Goal: Task Accomplishment & Management: Use online tool/utility

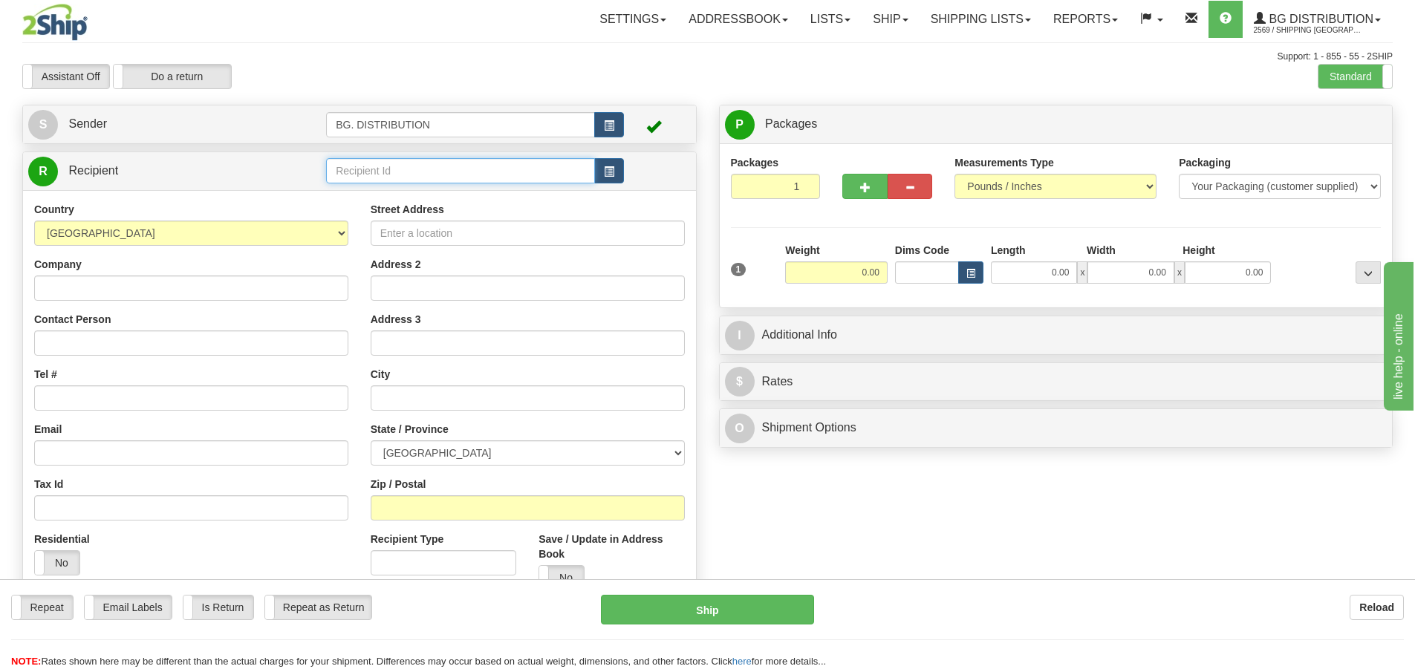
click at [493, 160] on input "text" at bounding box center [460, 170] width 269 height 25
type input "60163"
click button "Delete" at bounding box center [0, 0] width 0 height 0
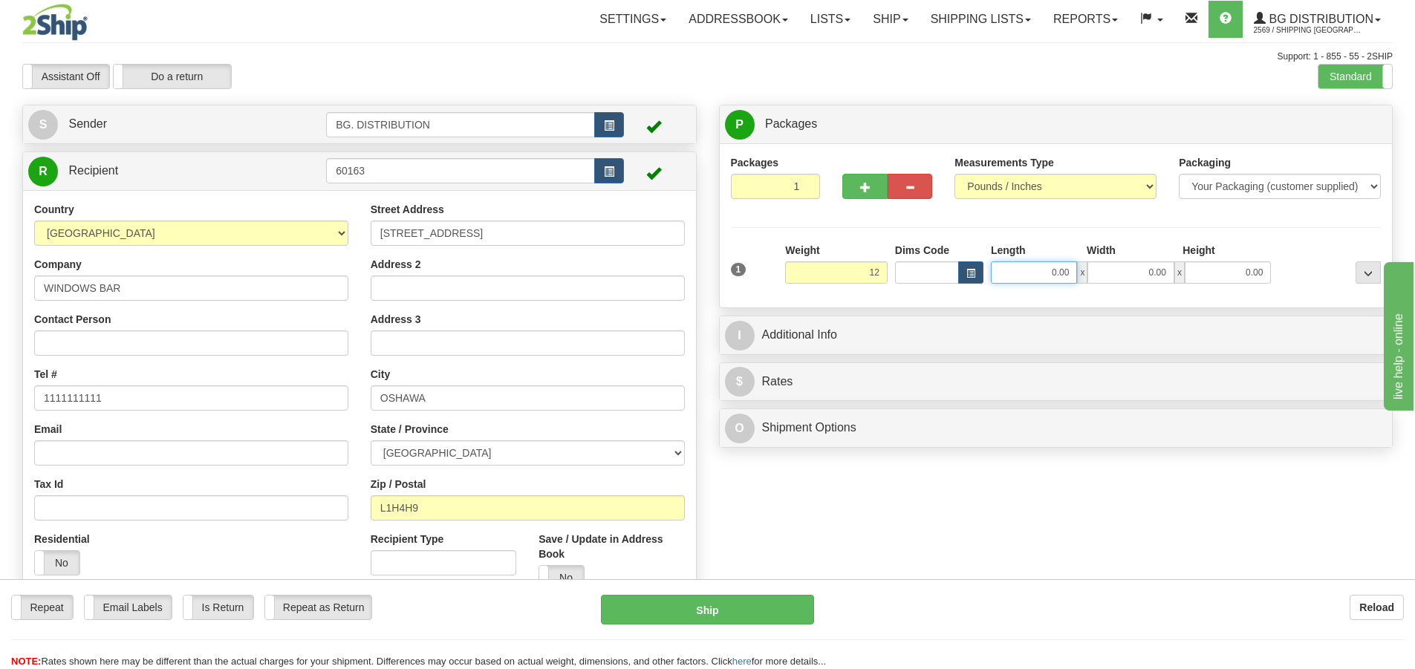
type input "12.00"
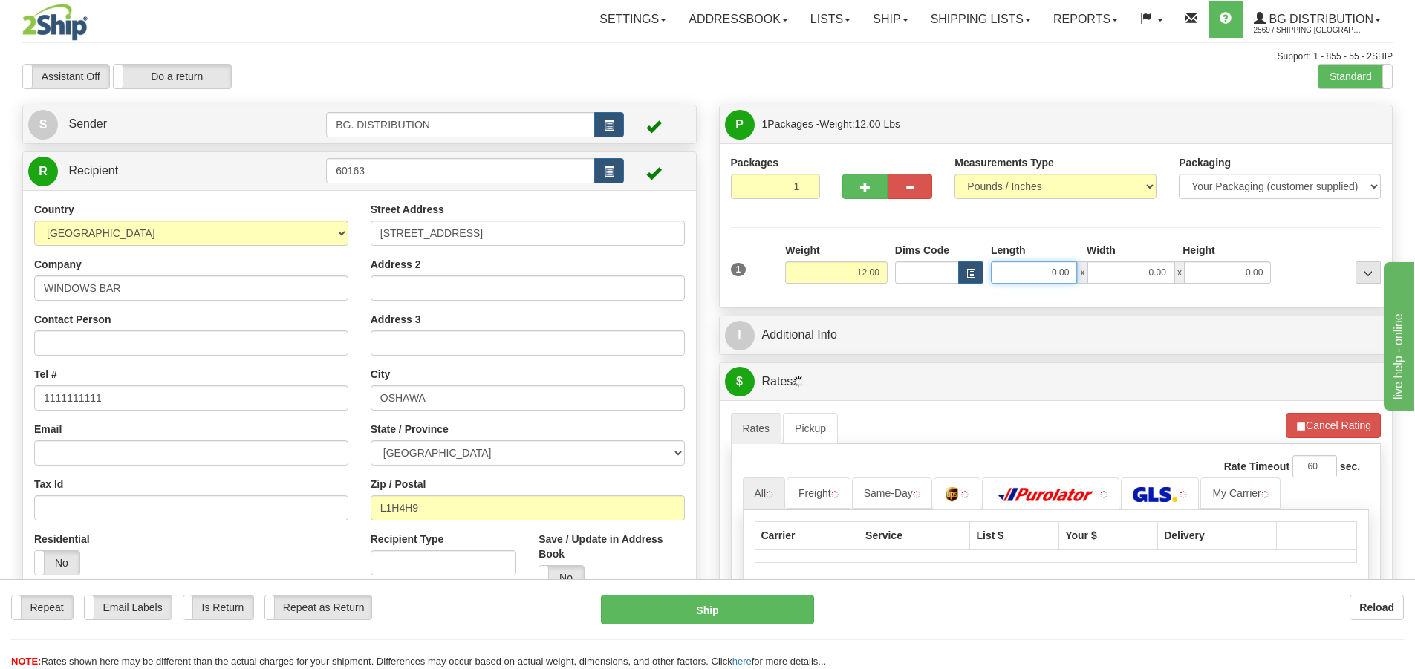
click at [1039, 276] on input "0.00" at bounding box center [1034, 273] width 86 height 22
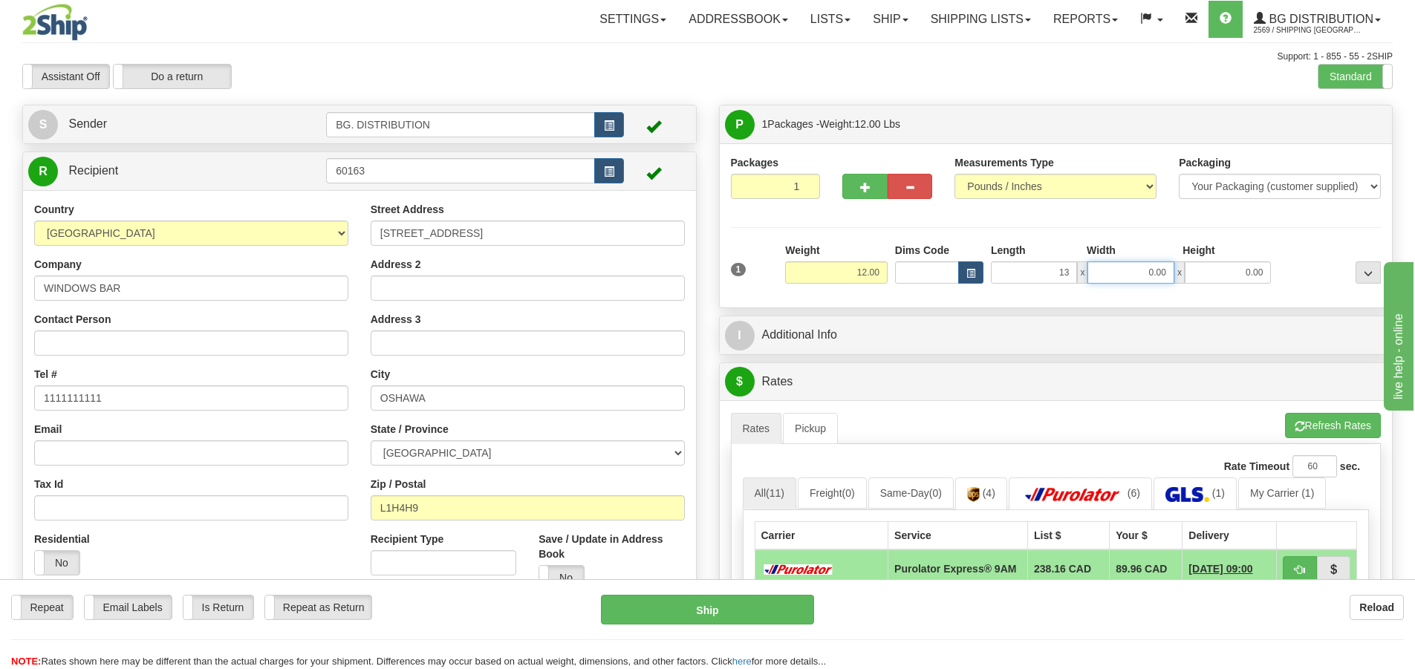
type input "13.00"
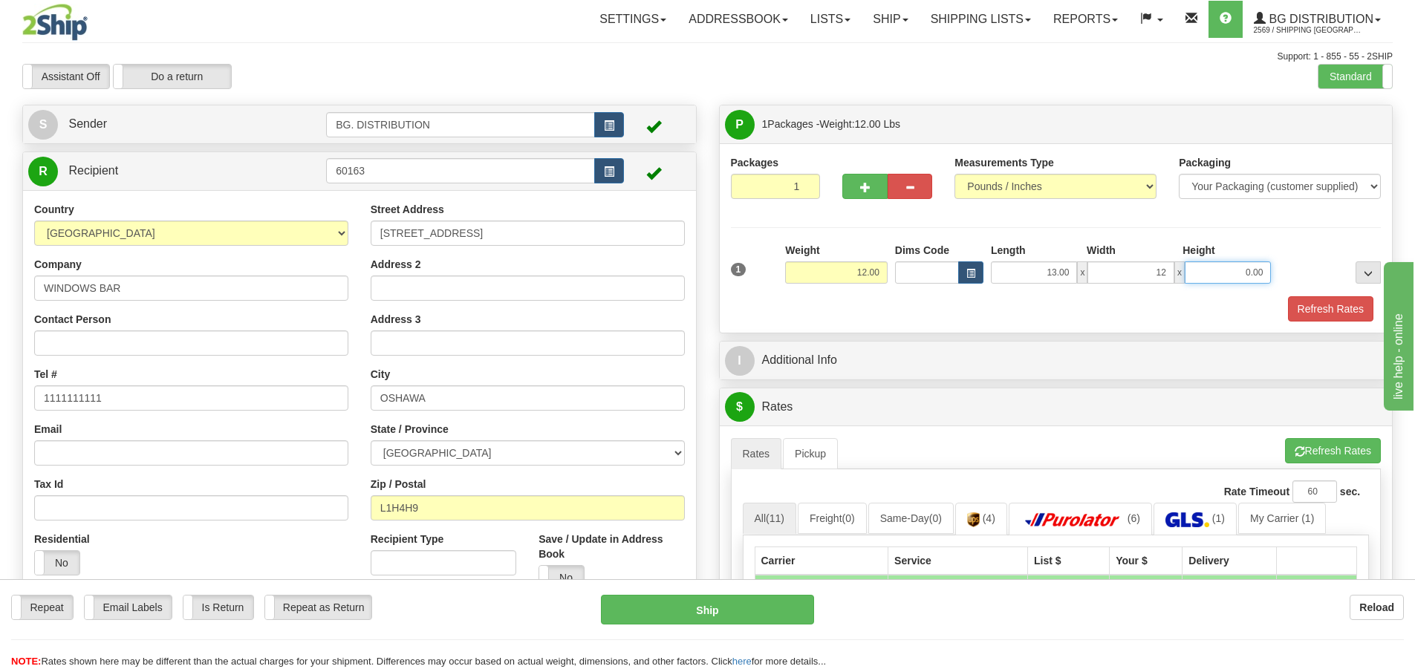
type input "12.00"
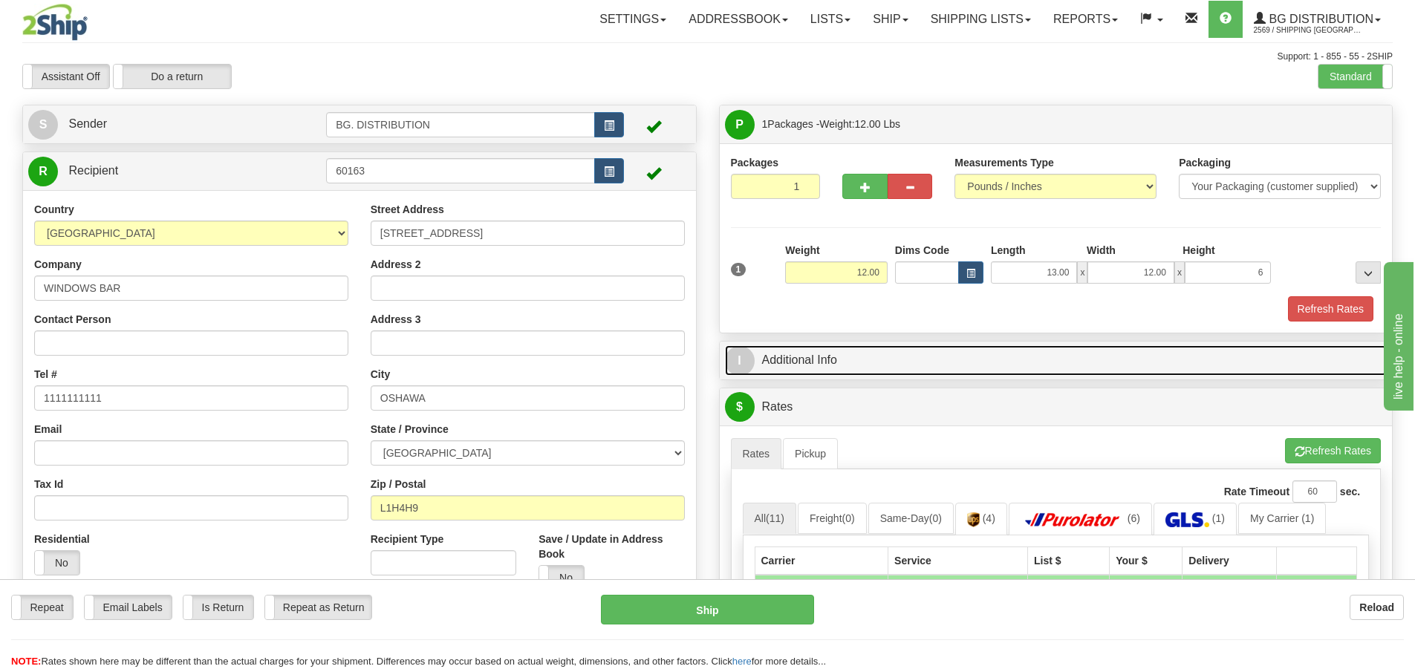
type input "6.00"
click at [733, 362] on span "I" at bounding box center [740, 361] width 30 height 30
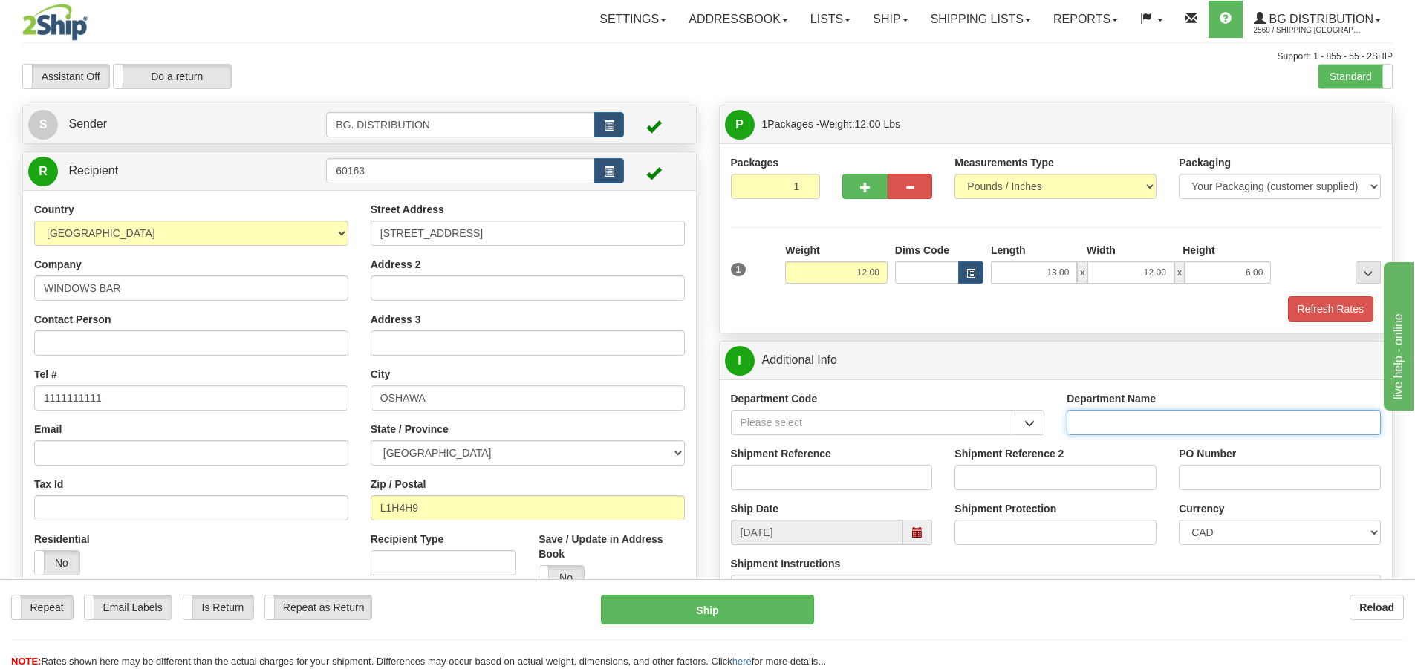
drag, startPoint x: 1164, startPoint y: 419, endPoint x: 1174, endPoint y: 411, distance: 12.7
click at [1164, 418] on input "Department Name" at bounding box center [1224, 422] width 314 height 25
type input "."
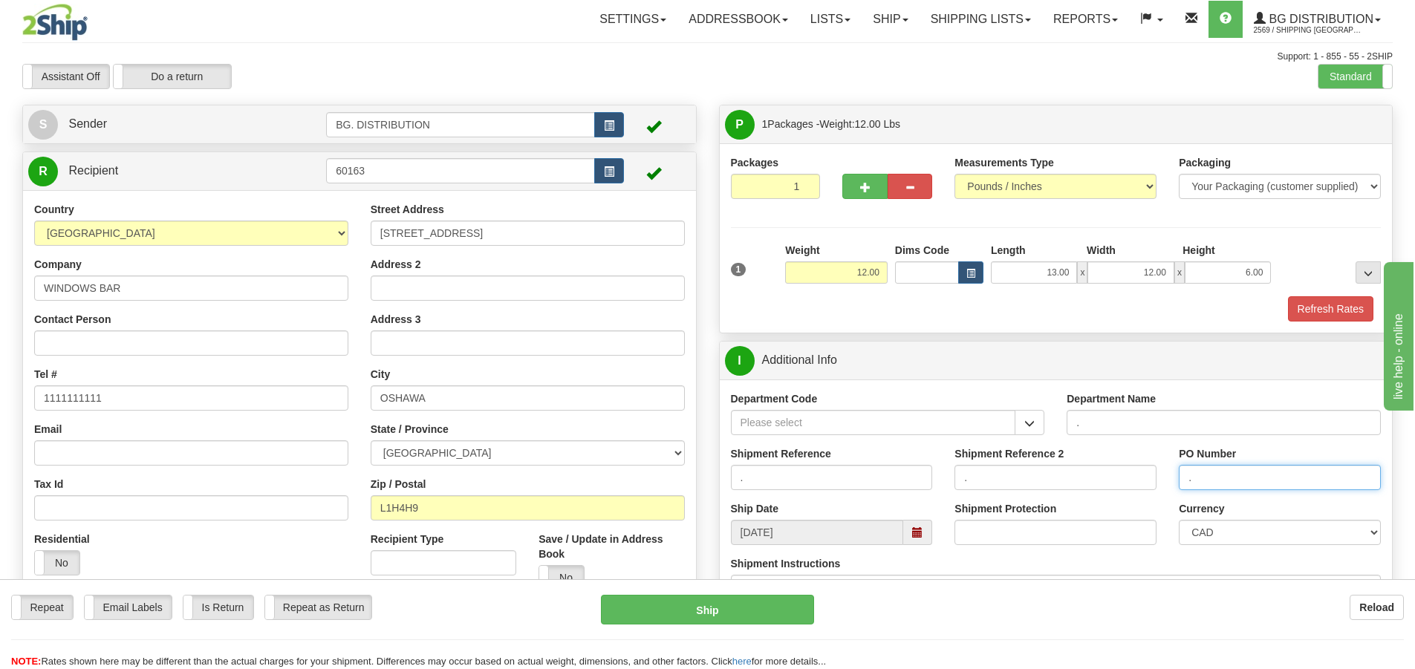
scroll to position [297, 0]
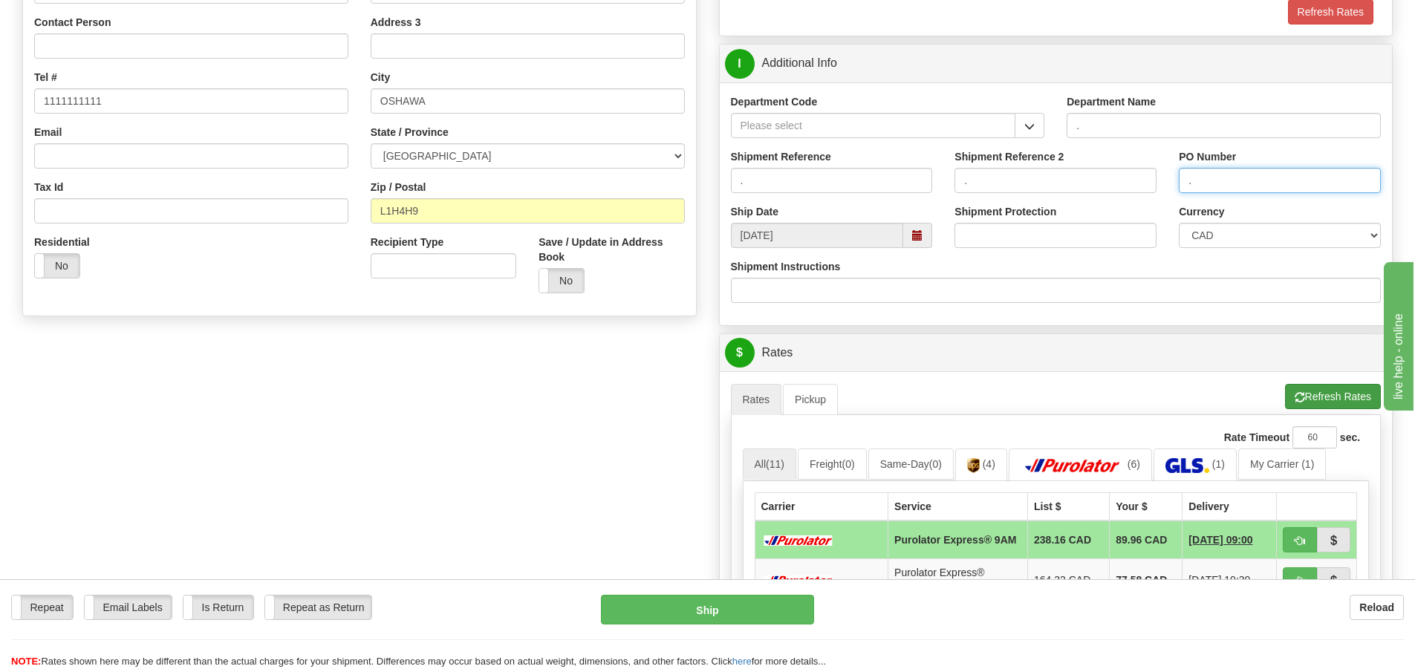
type input "."
click at [1328, 389] on button "Refresh Rates" at bounding box center [1333, 396] width 96 height 25
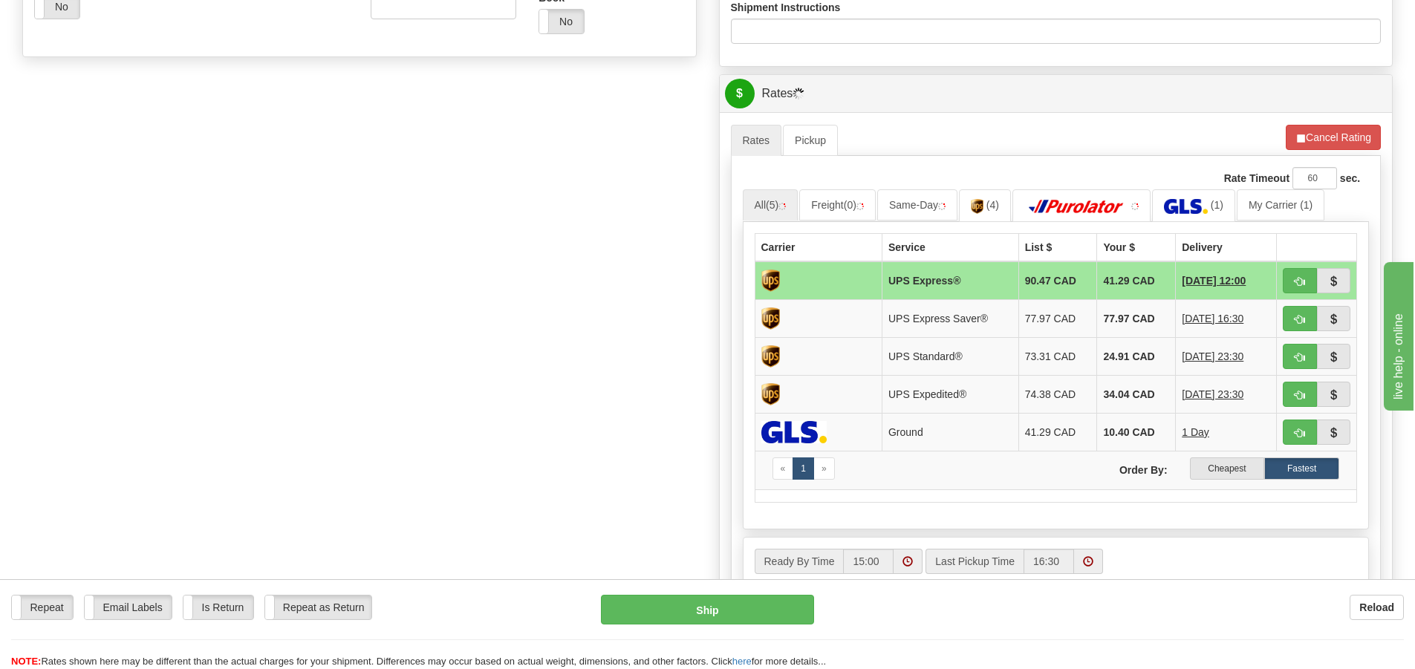
scroll to position [669, 0]
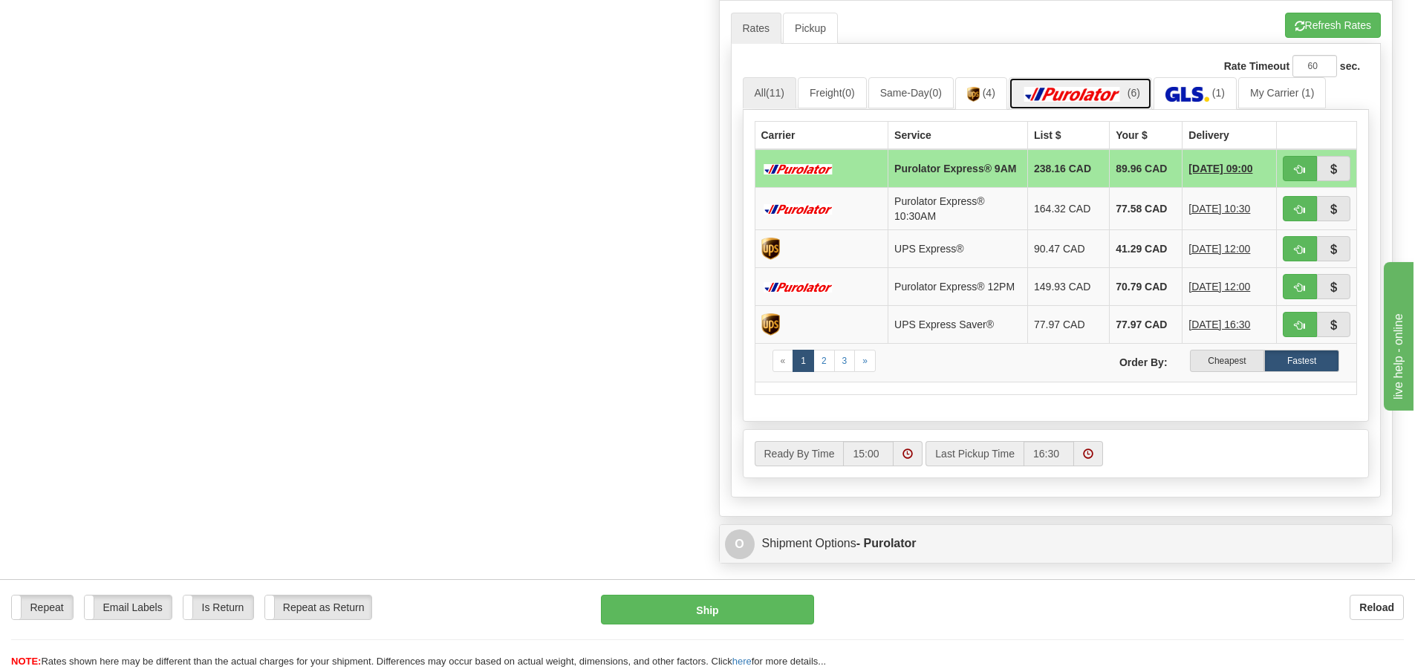
click at [1116, 97] on img at bounding box center [1073, 94] width 104 height 15
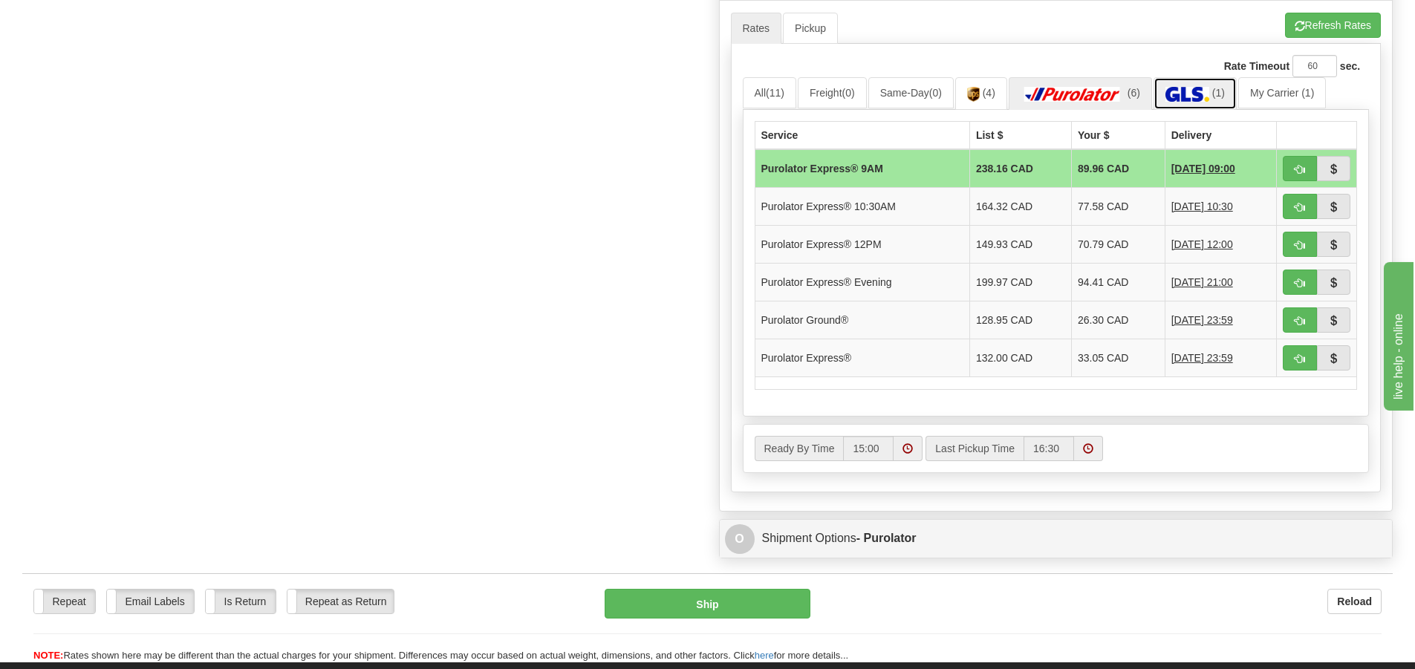
click at [1221, 85] on link "(1)" at bounding box center [1195, 93] width 83 height 32
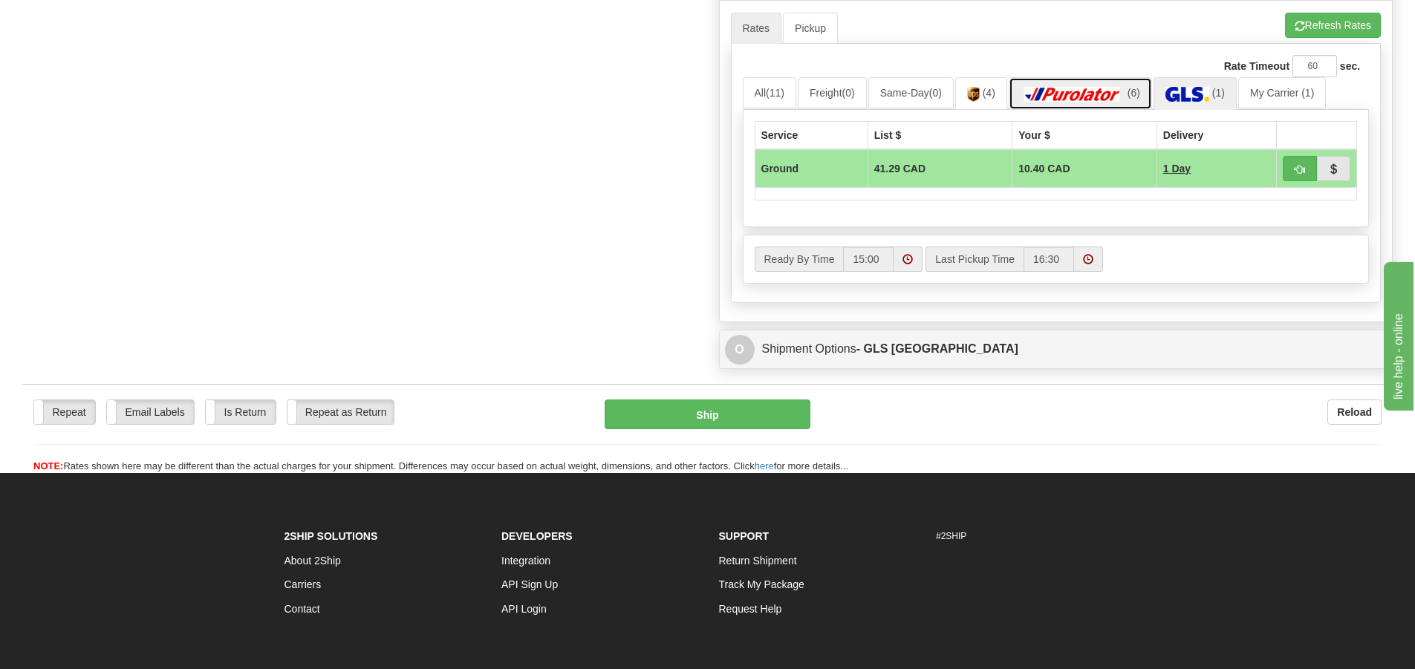
click at [1048, 86] on link "(6)" at bounding box center [1080, 93] width 143 height 32
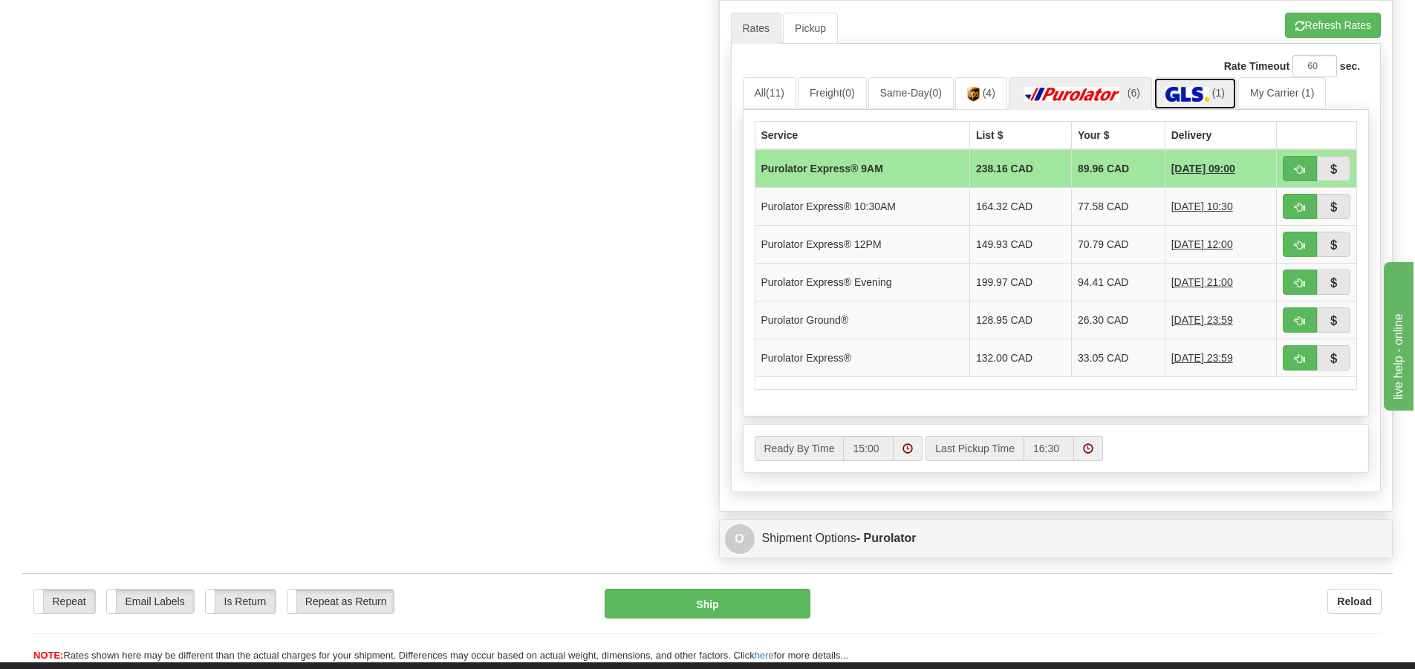
click at [1225, 91] on span "(1)" at bounding box center [1219, 93] width 13 height 12
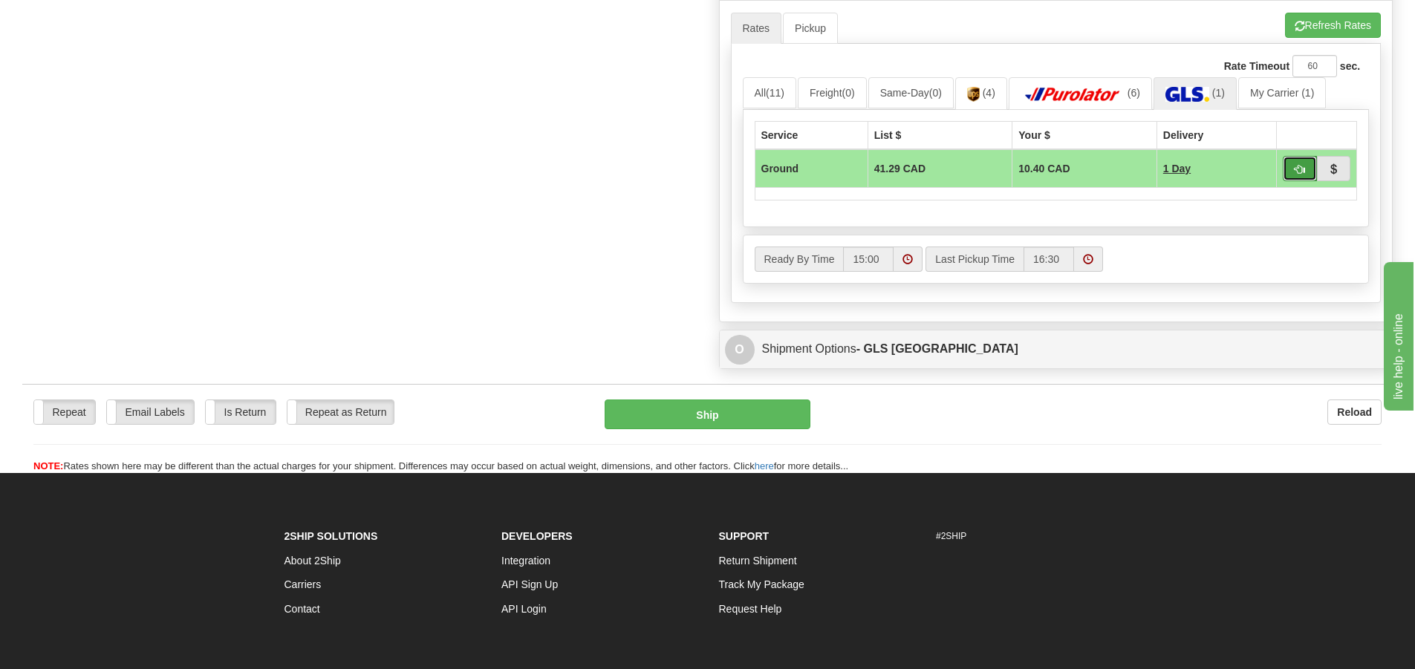
click at [1289, 164] on button "button" at bounding box center [1300, 168] width 34 height 25
type input "1"
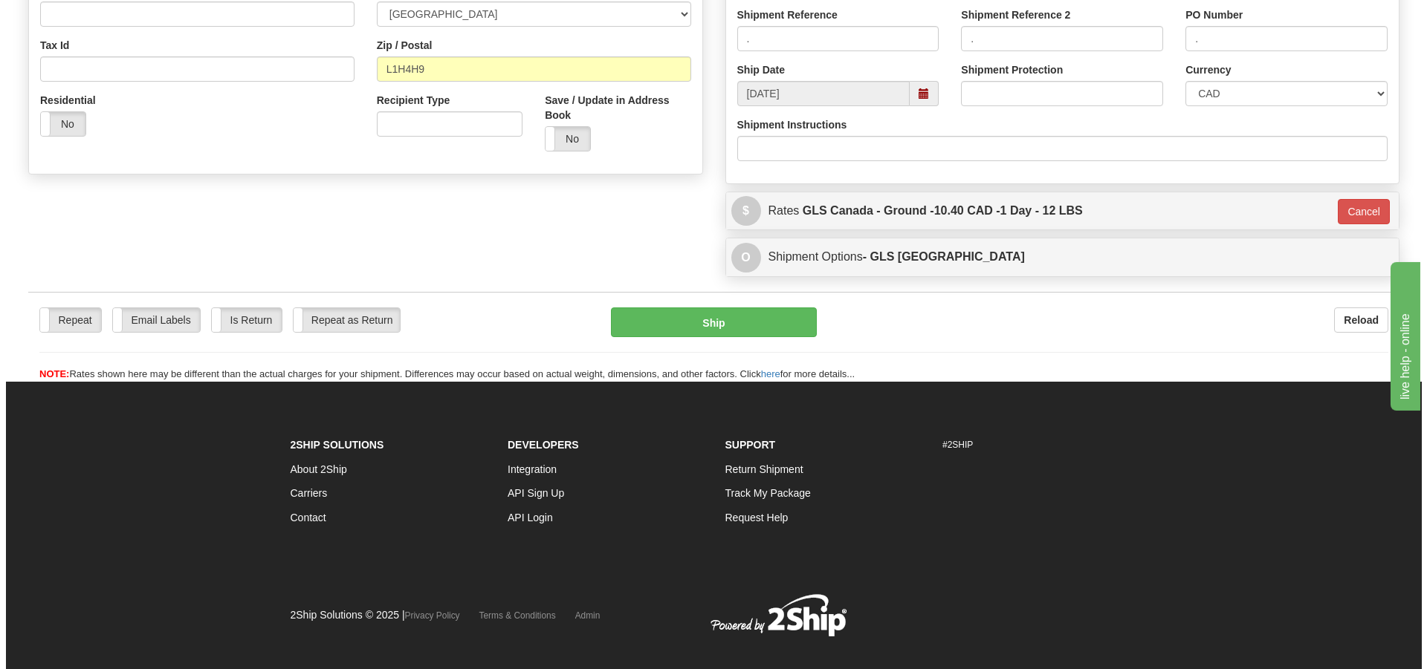
scroll to position [179, 0]
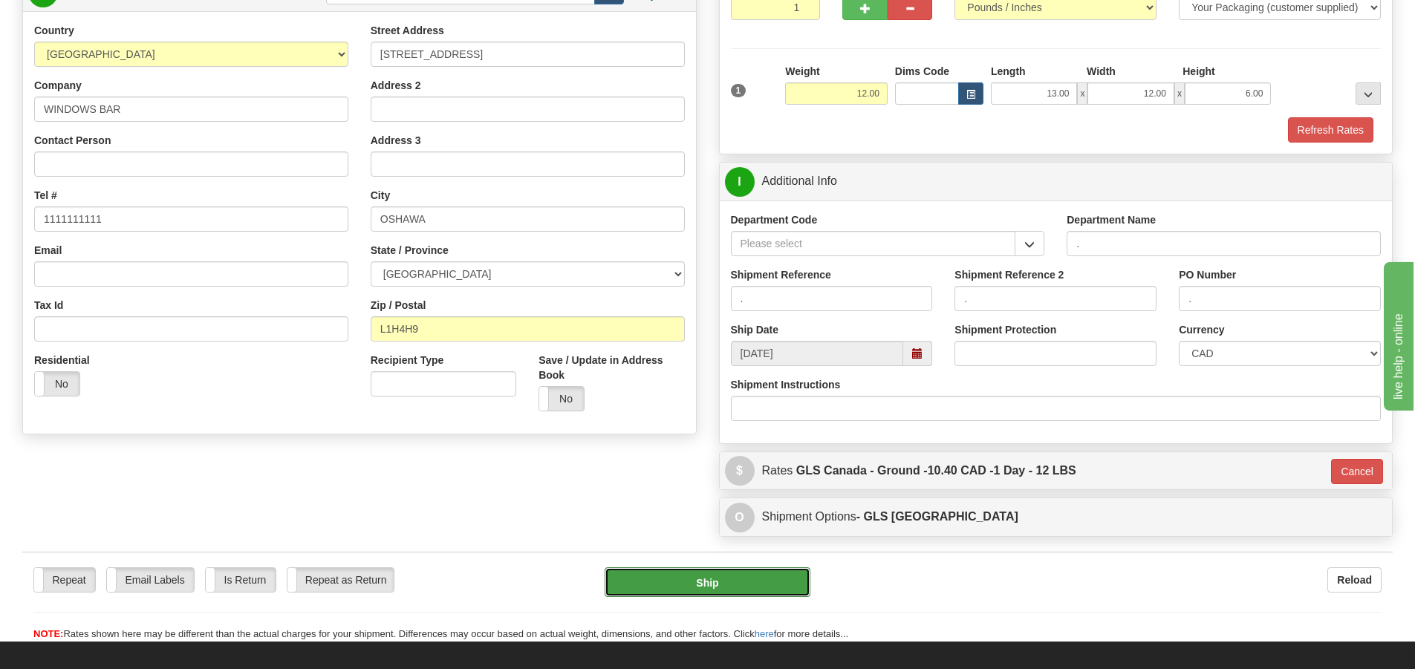
click at [735, 576] on button "Ship" at bounding box center [708, 583] width 206 height 30
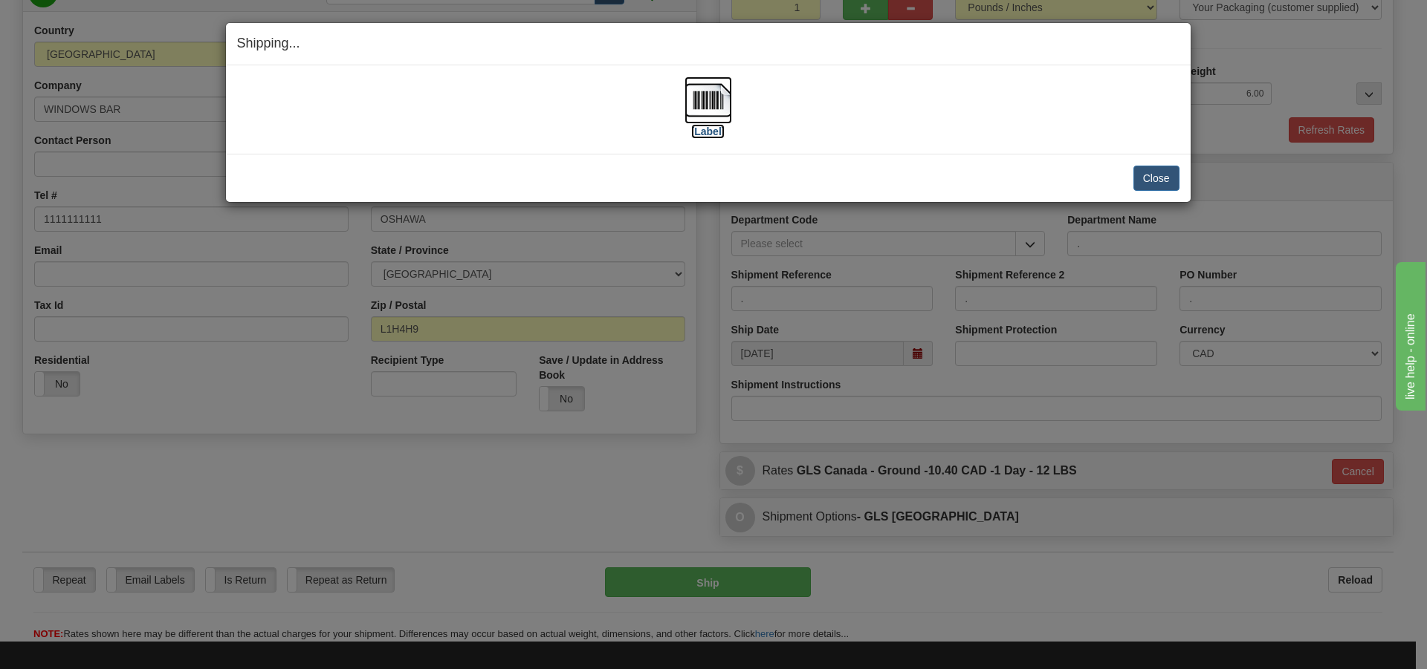
click at [709, 131] on label "[Label]" at bounding box center [708, 131] width 34 height 15
drag, startPoint x: 634, startPoint y: 218, endPoint x: 644, endPoint y: 219, distance: 10.5
click at [644, 219] on div "Shipping... Your SHIPMENT will EXPIRE in [Label] IMPORTANT NOTICE Embassy / Con…" at bounding box center [713, 334] width 1427 height 669
click at [1165, 175] on button "Close" at bounding box center [1156, 178] width 46 height 25
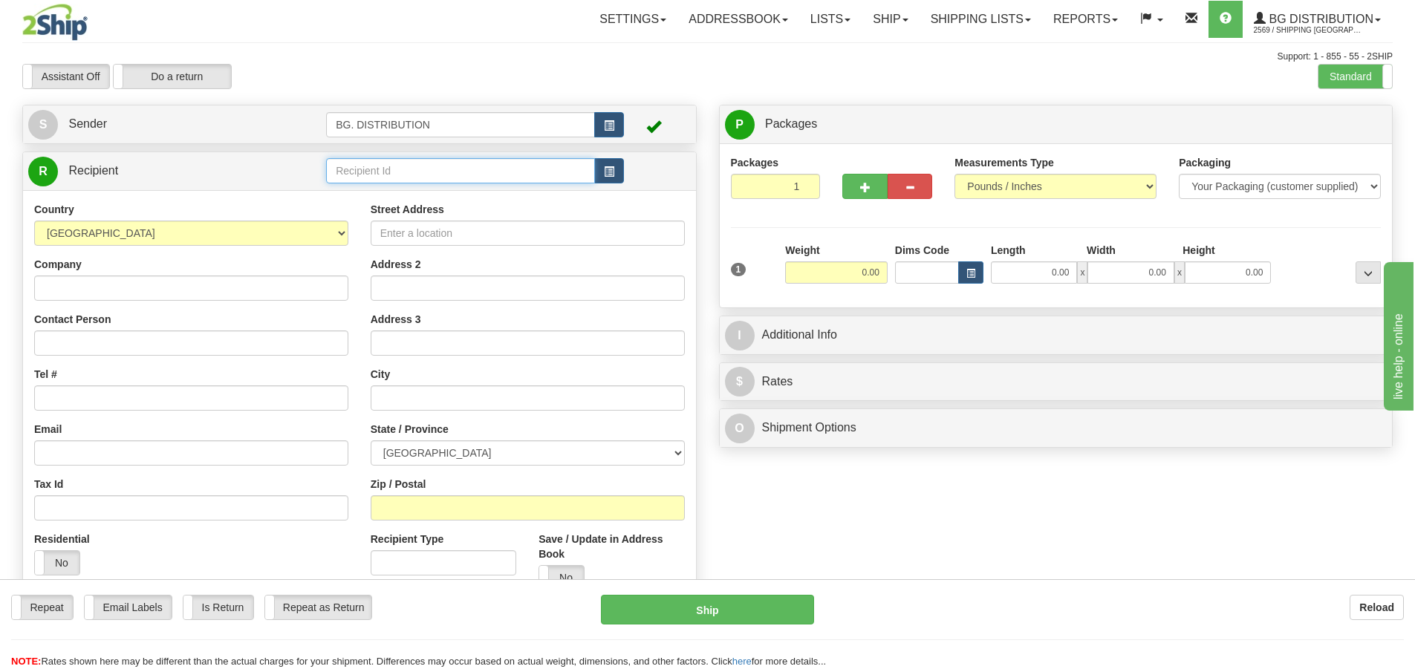
click at [373, 163] on input "text" at bounding box center [460, 170] width 269 height 25
type input "3"
type input "60163"
click button "Delete" at bounding box center [0, 0] width 0 height 0
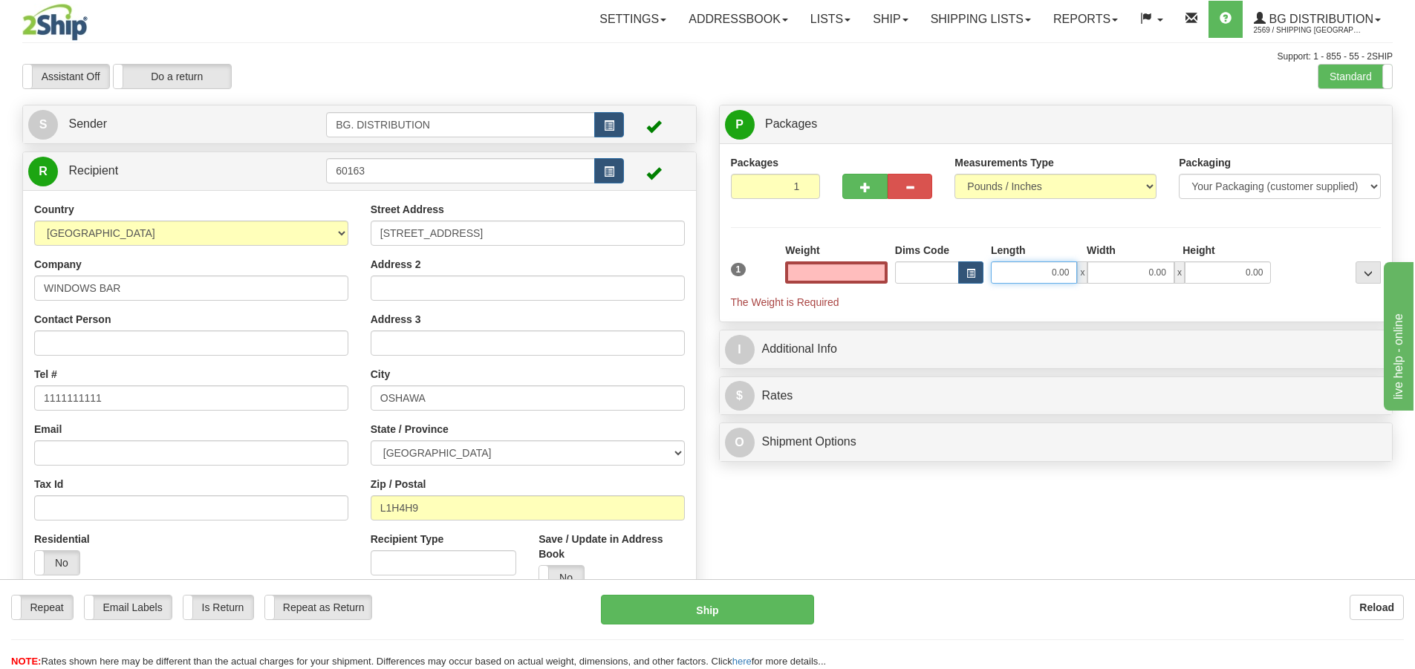
type input "0.00"
click at [1027, 273] on input "0.00" at bounding box center [1034, 273] width 86 height 22
type input "12.00"
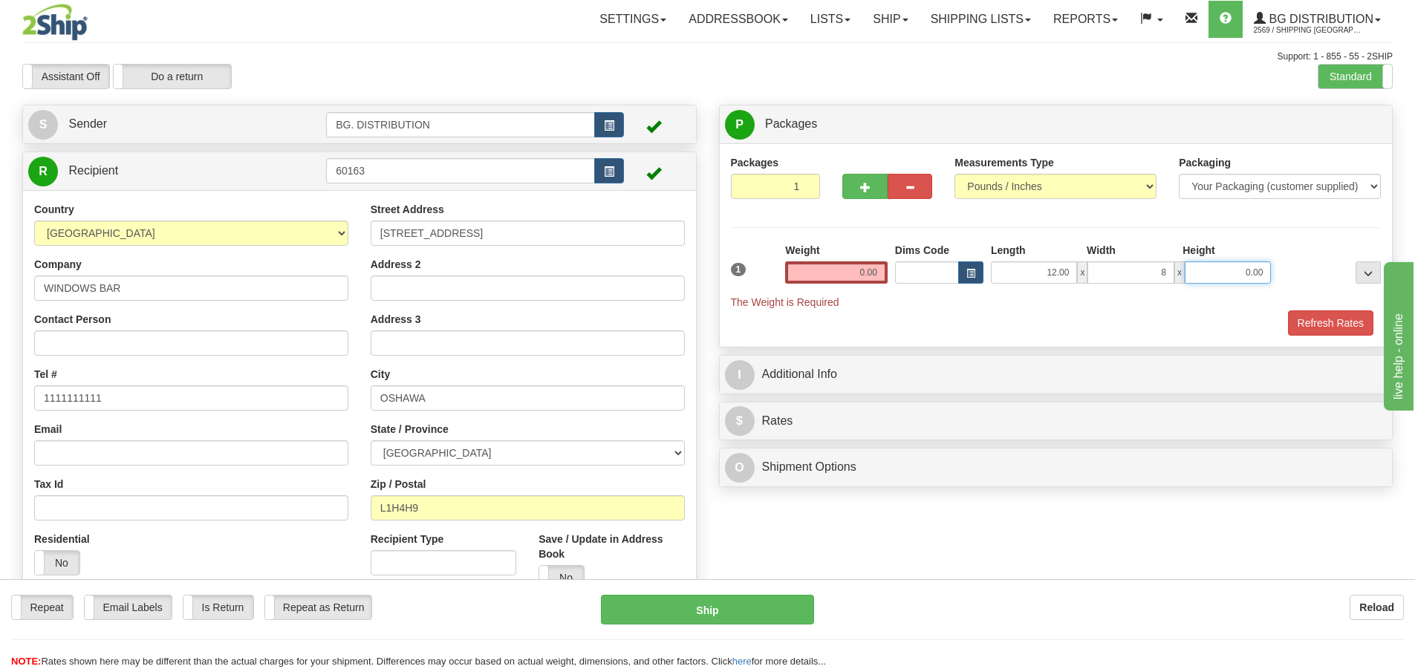
type input "8.00"
type input "7.00"
click at [859, 262] on input "0.00" at bounding box center [836, 273] width 103 height 22
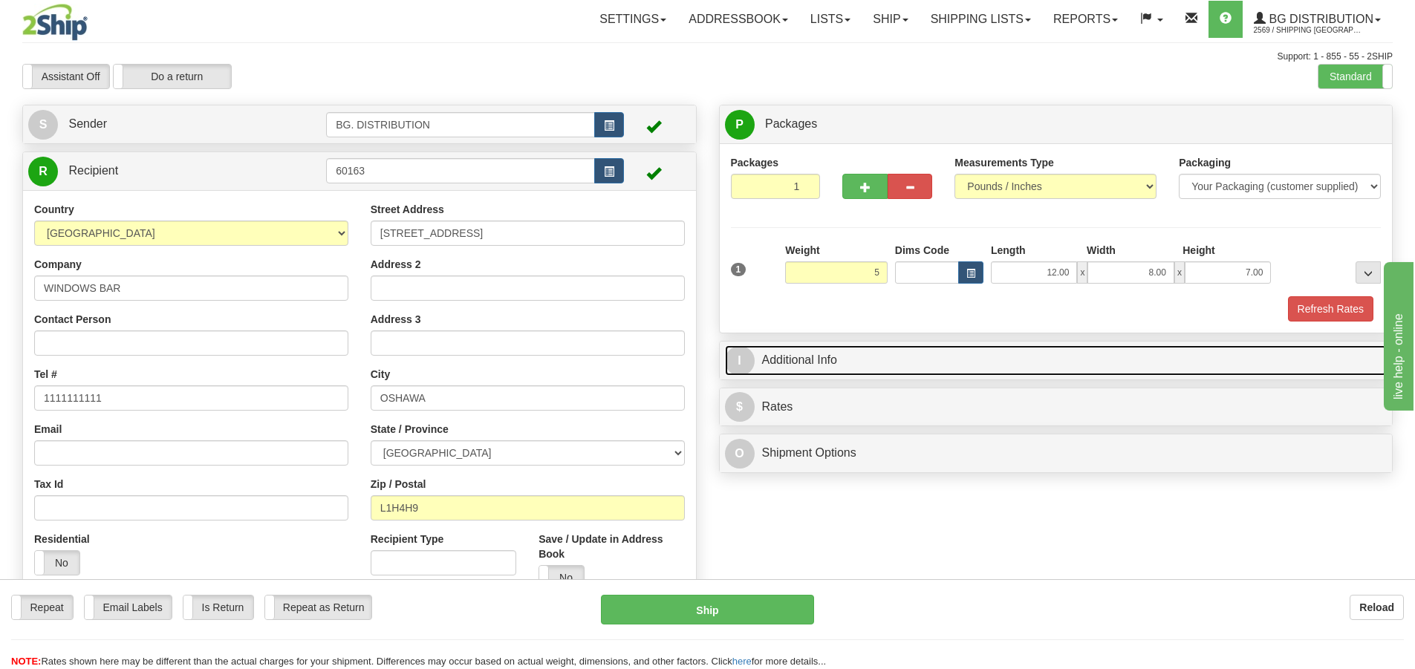
type input "5.00"
click at [736, 364] on span "I" at bounding box center [740, 361] width 30 height 30
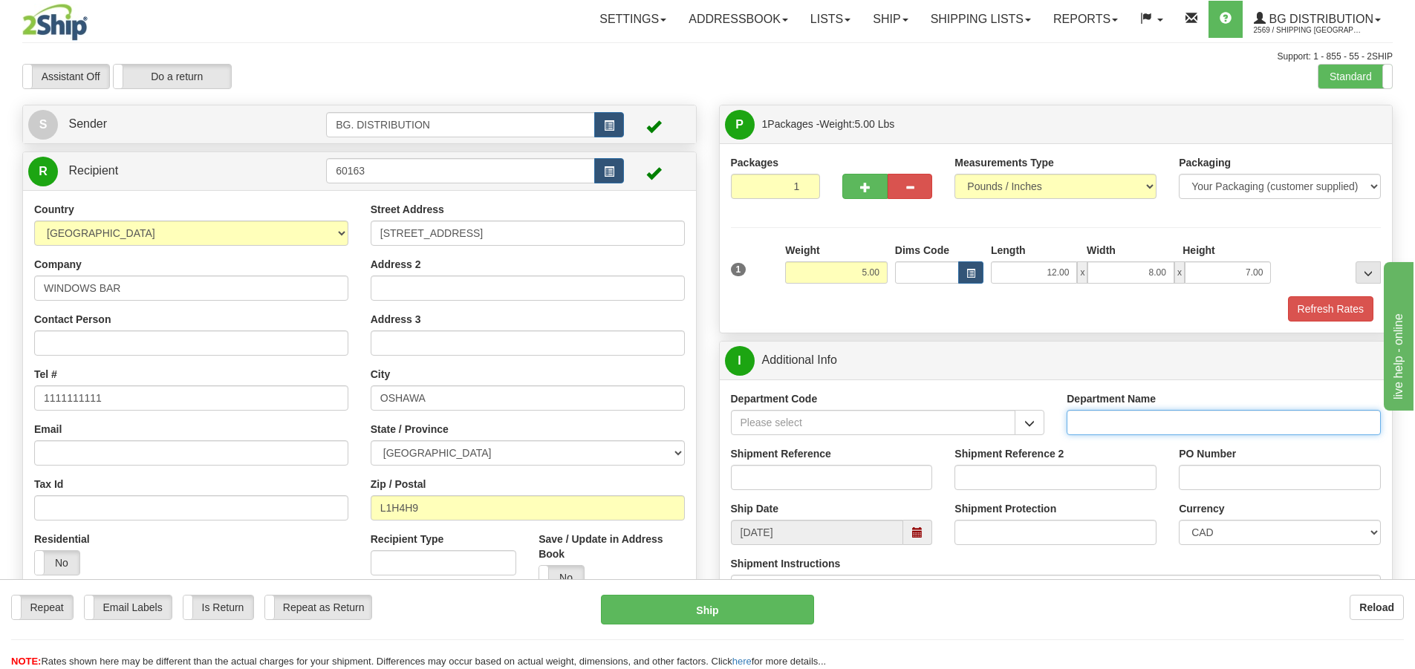
click at [1112, 417] on input "Department Name" at bounding box center [1224, 422] width 314 height 25
type input "."
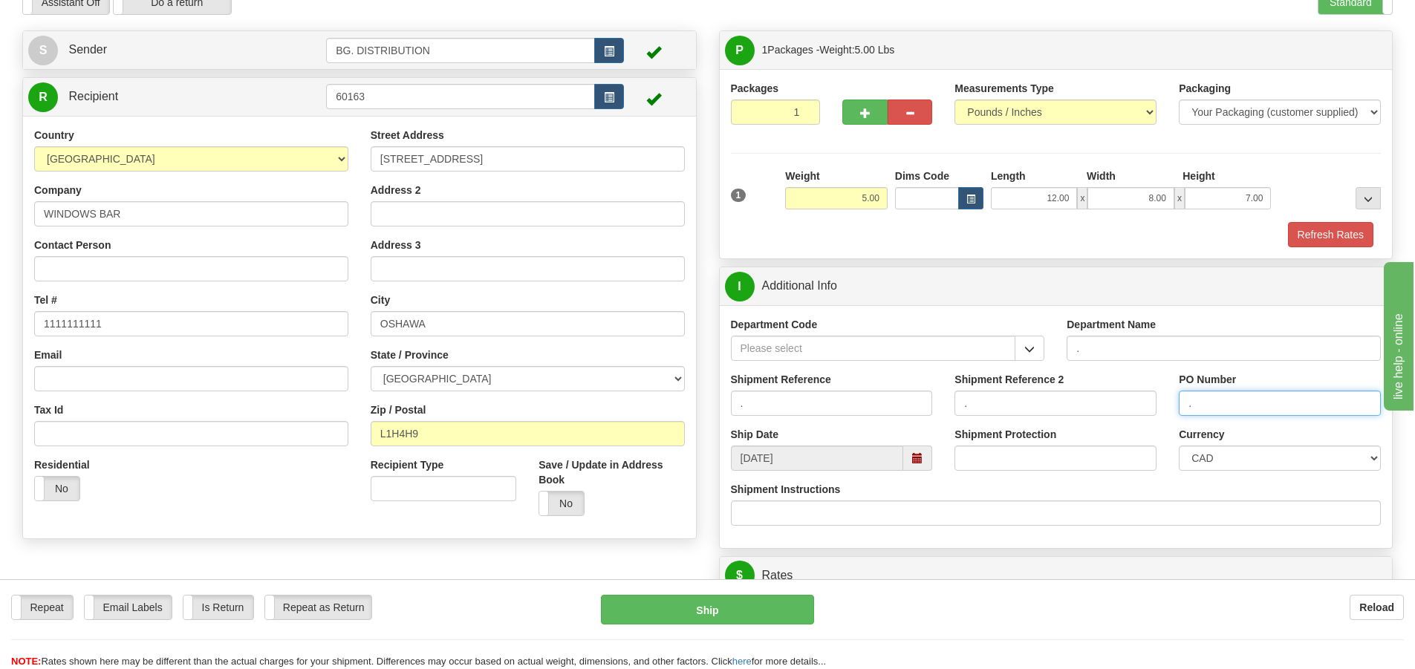
scroll to position [223, 0]
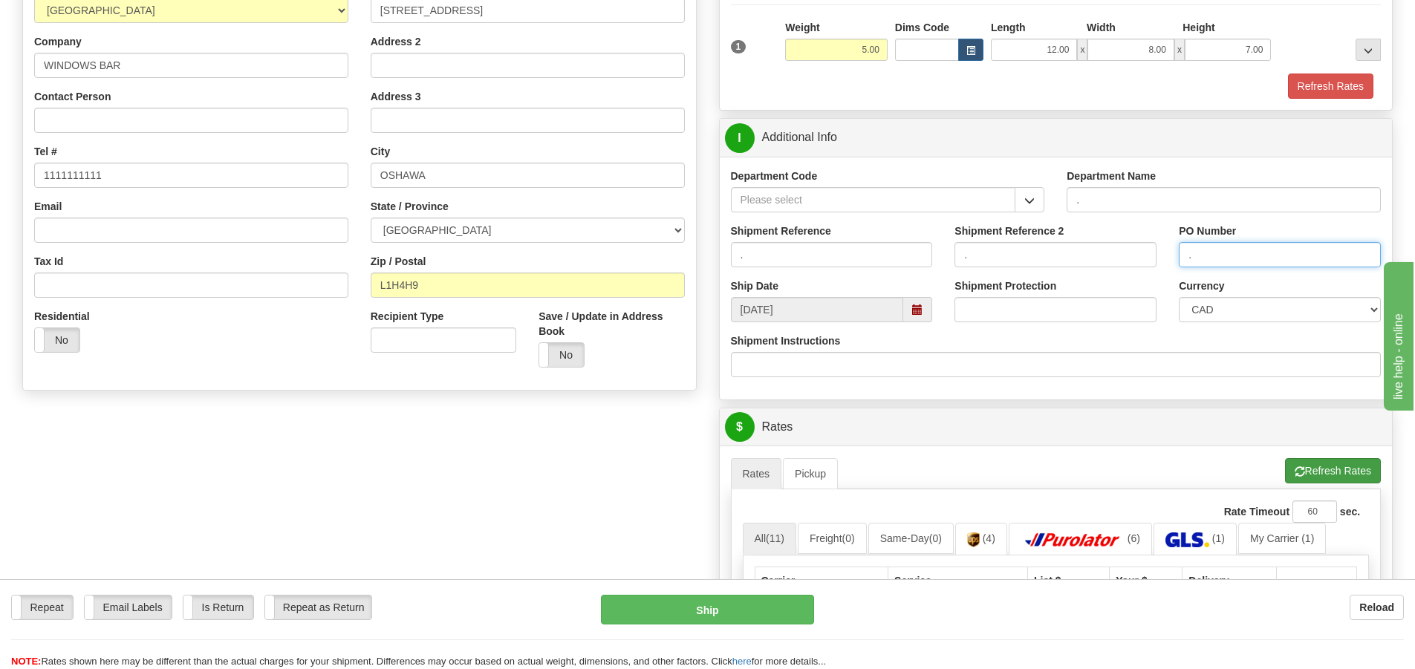
type input "."
click at [1301, 465] on button "Refresh Rates" at bounding box center [1333, 470] width 96 height 25
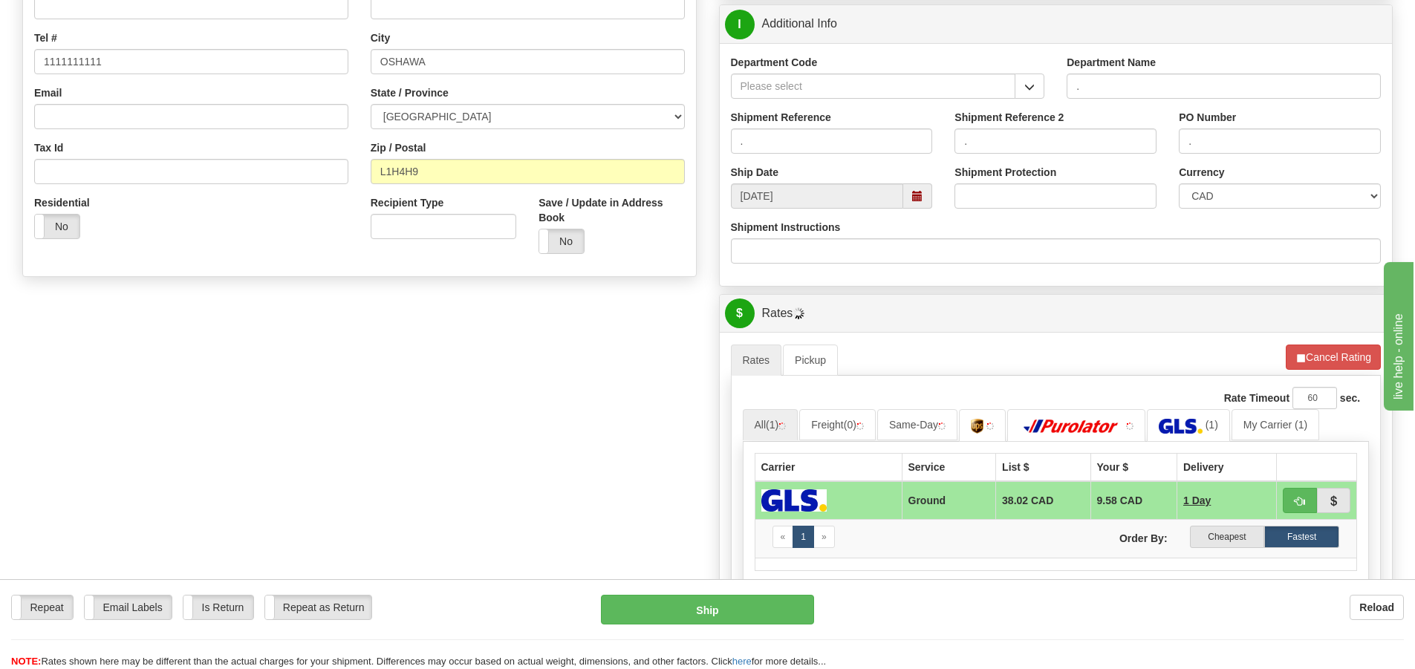
scroll to position [594, 0]
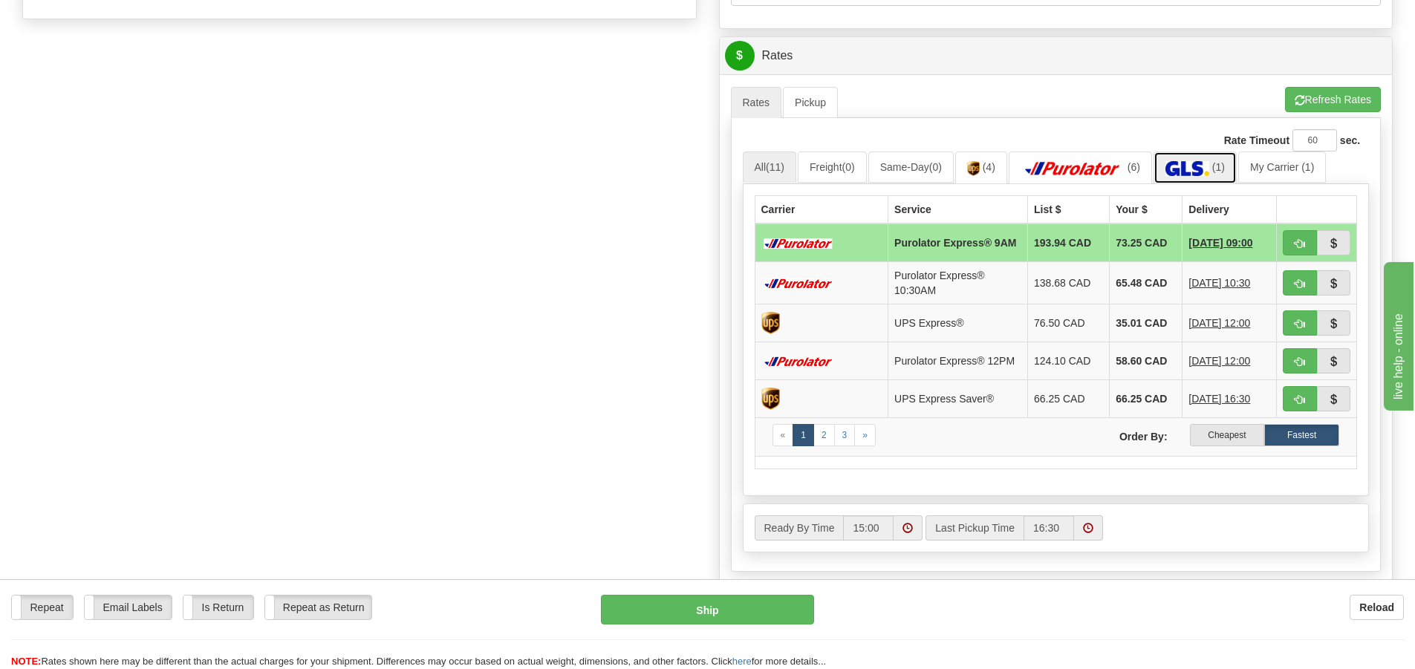
click at [1195, 162] on img at bounding box center [1188, 168] width 44 height 15
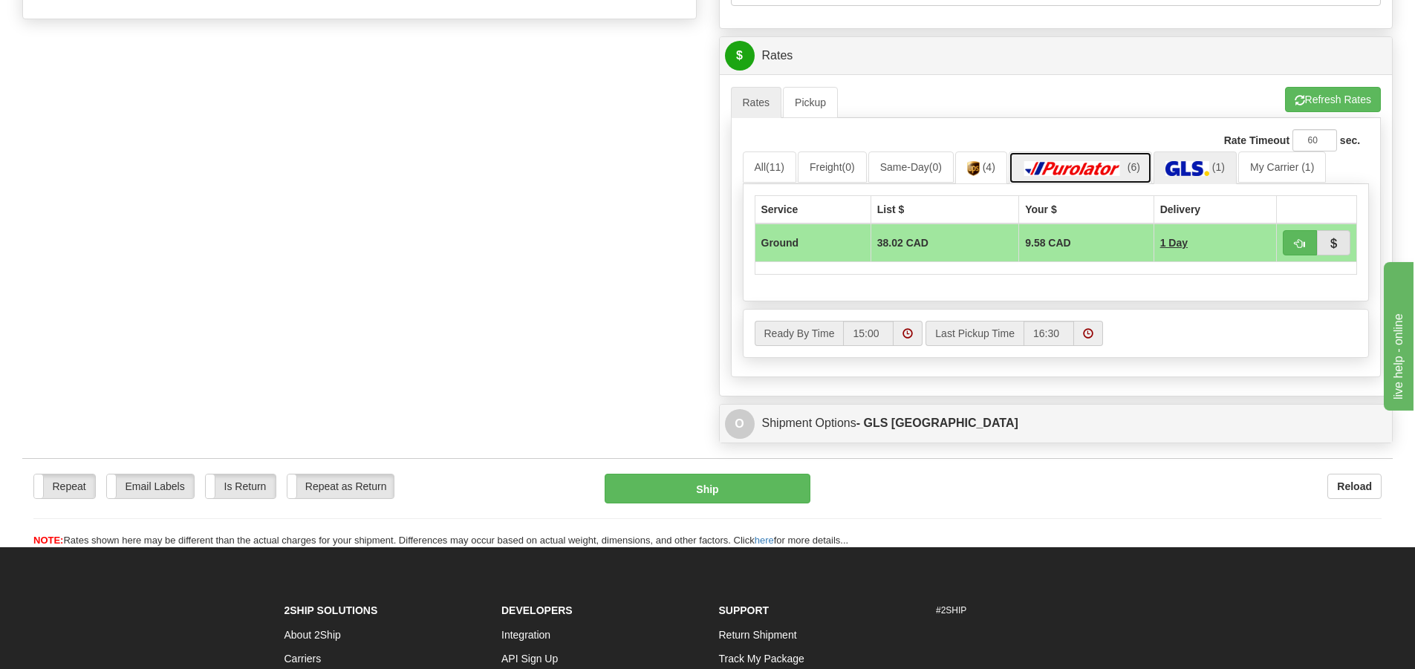
click at [1117, 160] on link "(6)" at bounding box center [1080, 168] width 143 height 32
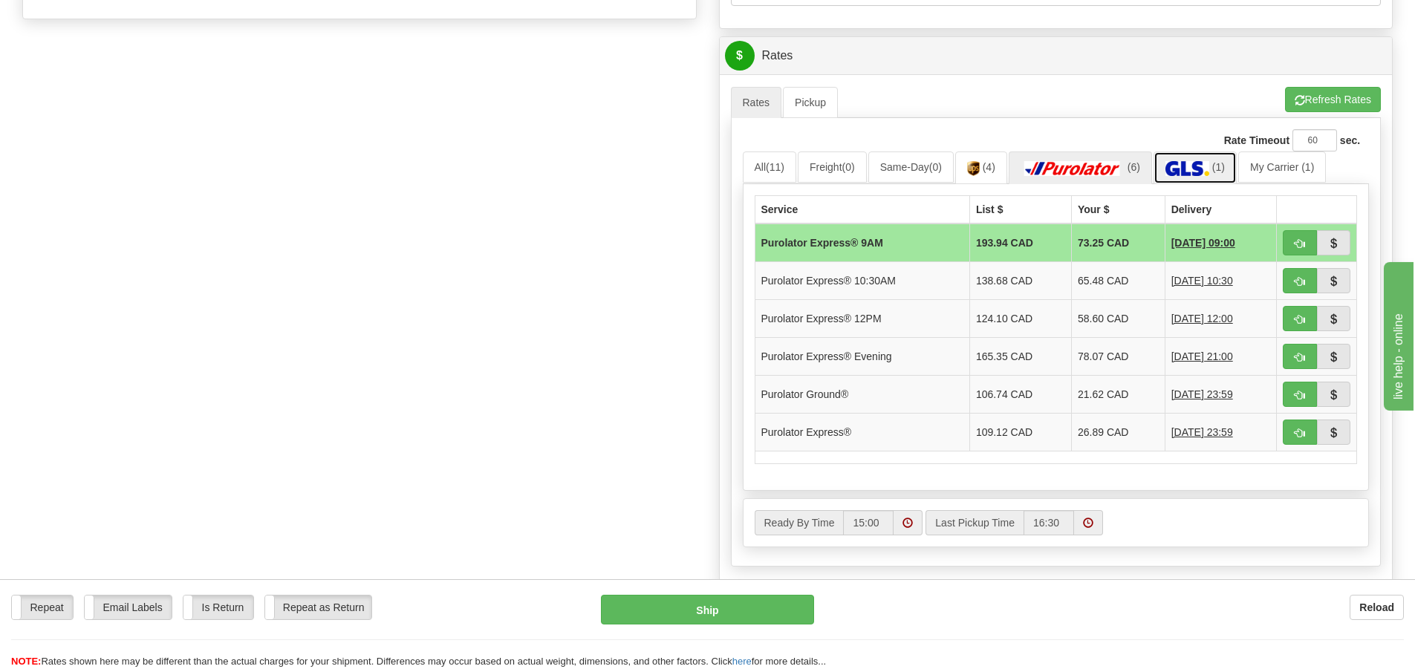
click at [1195, 166] on img at bounding box center [1188, 168] width 44 height 15
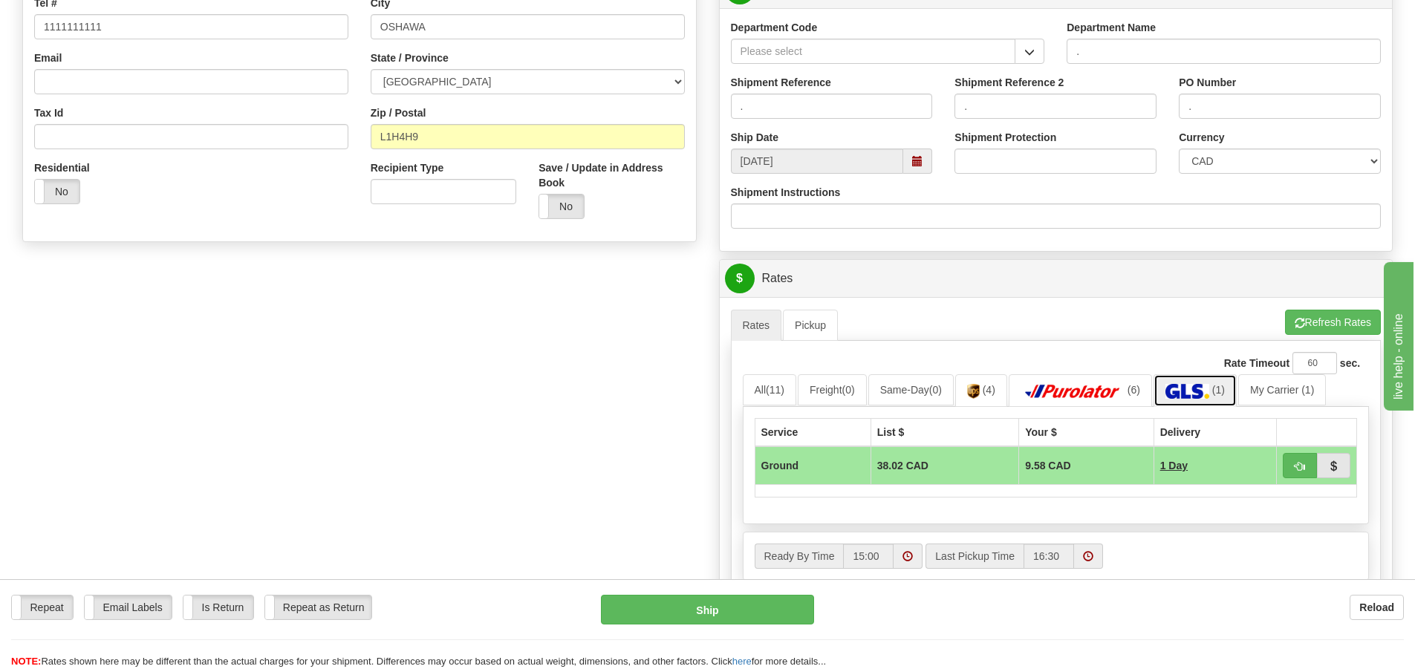
scroll to position [297, 0]
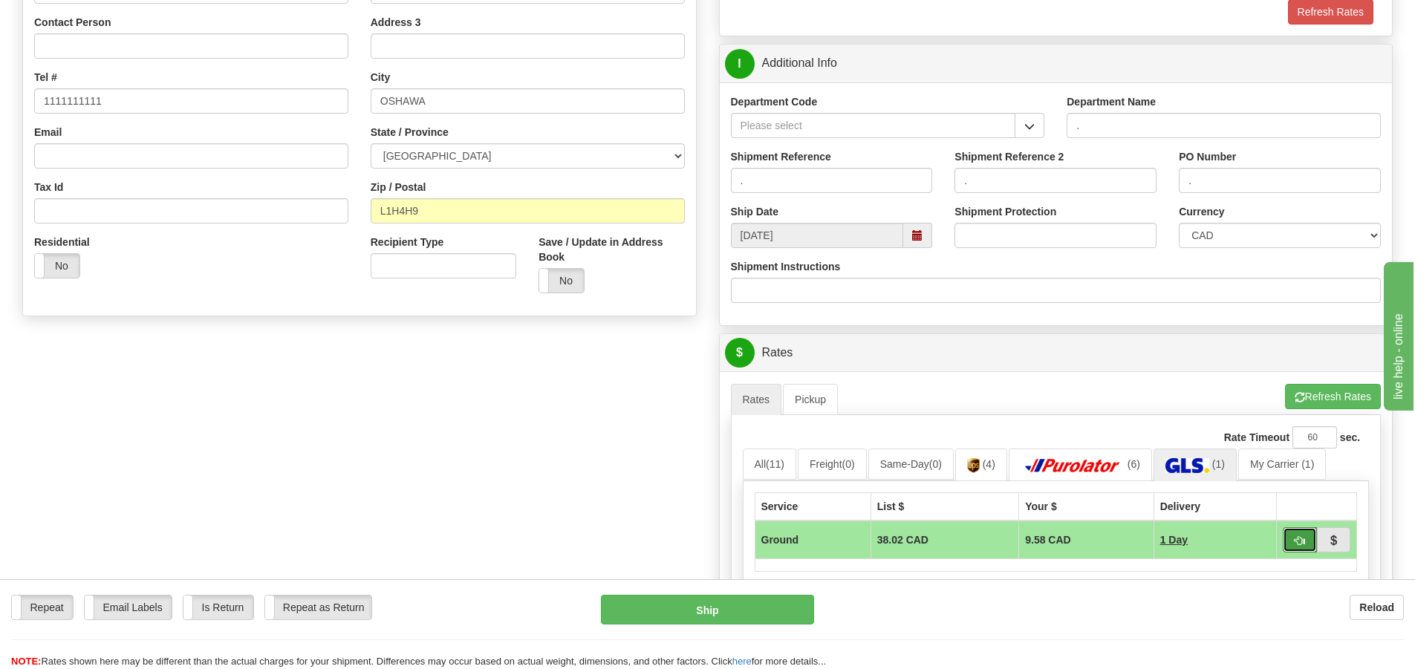
click at [1307, 542] on button "button" at bounding box center [1300, 540] width 34 height 25
type input "1"
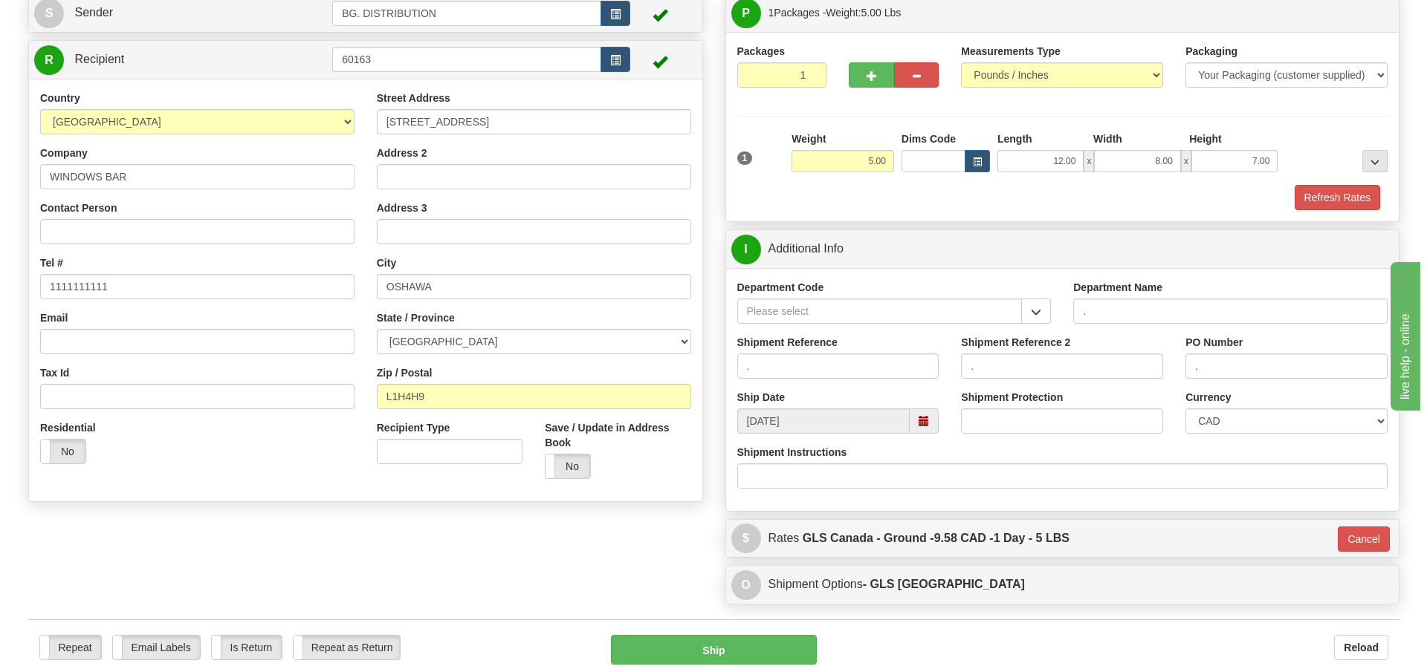
scroll to position [223, 0]
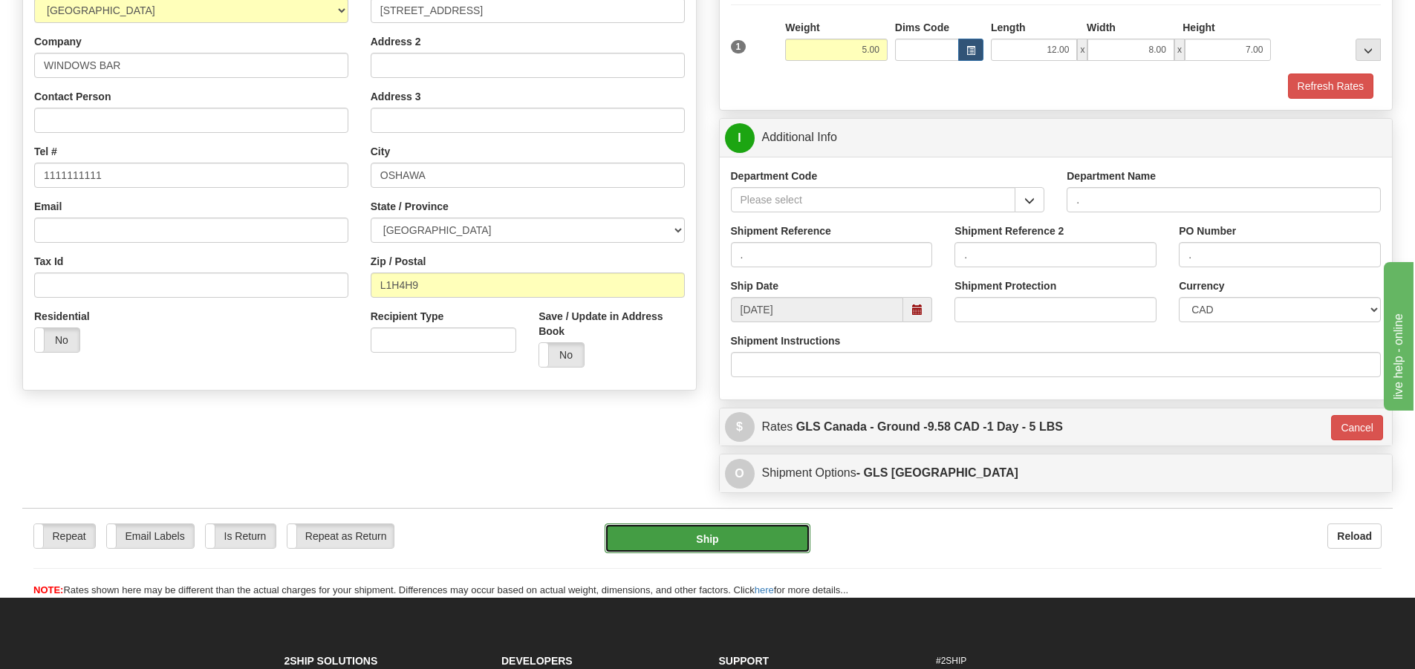
click at [680, 533] on button "Ship" at bounding box center [708, 539] width 206 height 30
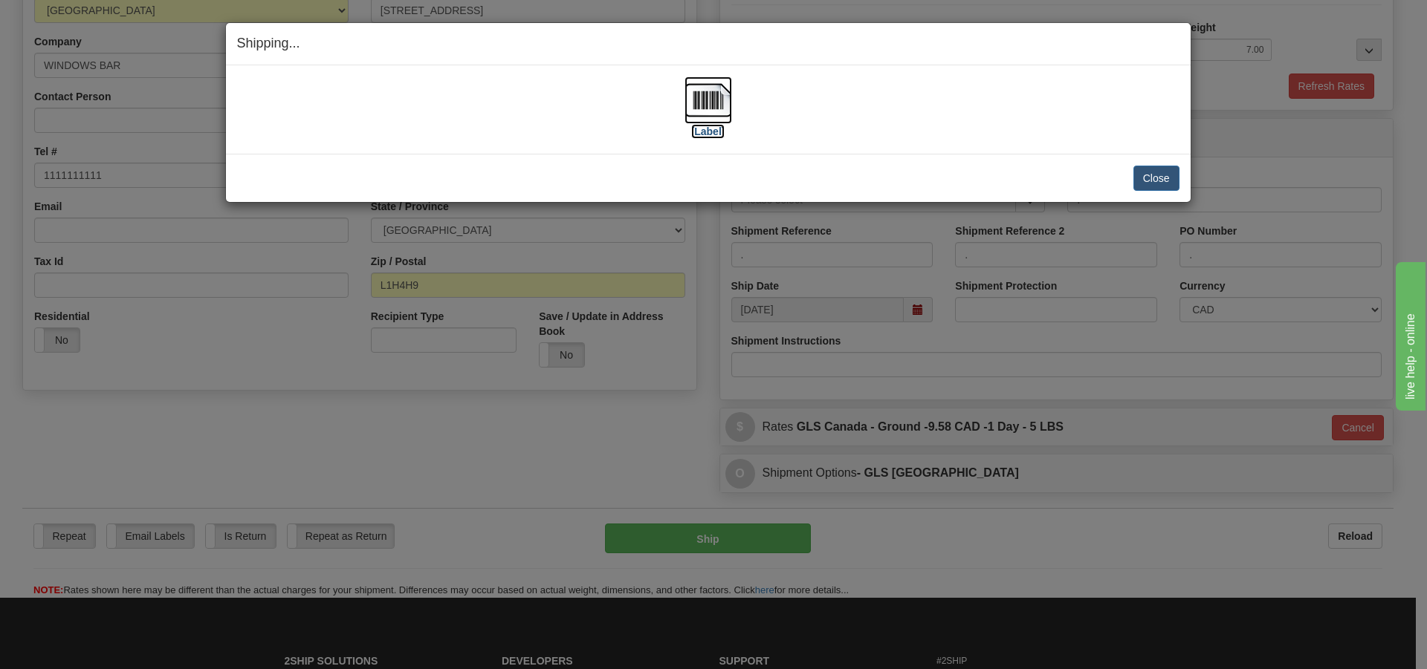
click at [707, 128] on label "[Label]" at bounding box center [708, 131] width 34 height 15
click at [1154, 184] on button "Close" at bounding box center [1156, 178] width 46 height 25
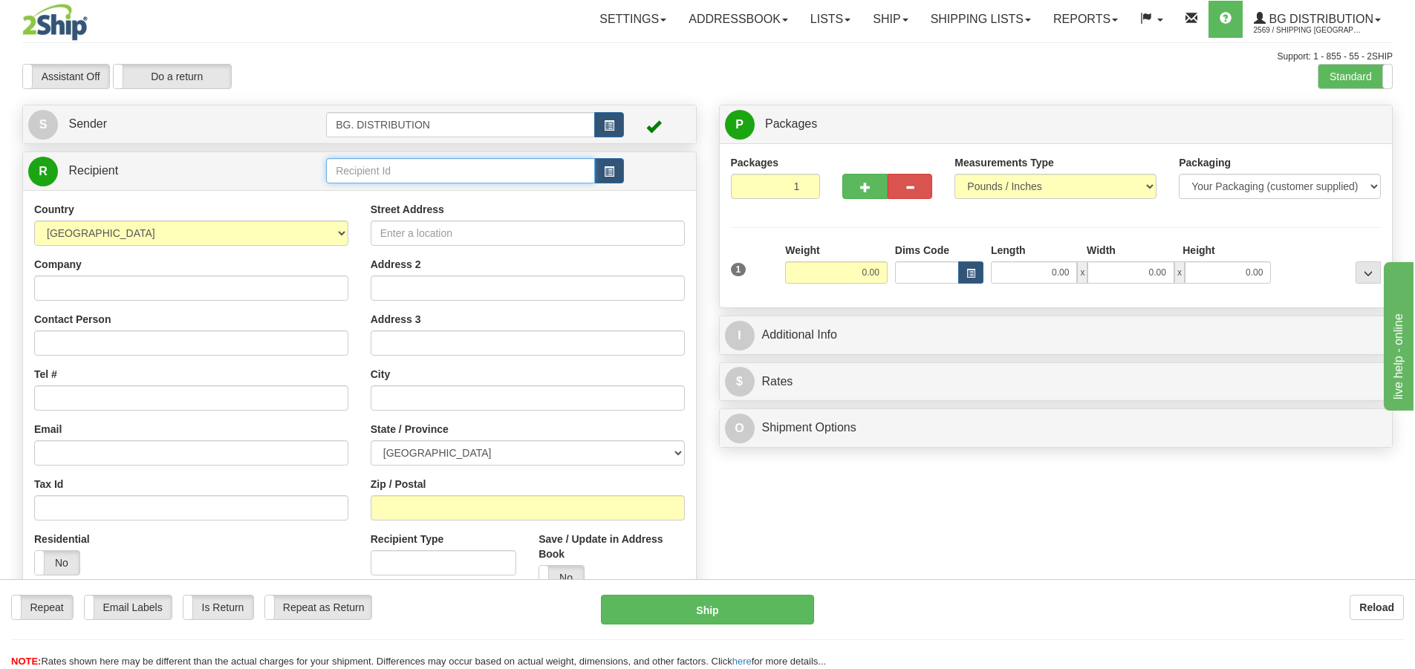
click at [413, 165] on input "text" at bounding box center [460, 170] width 269 height 25
type input "20146"
click button "Delete" at bounding box center [0, 0] width 0 height 0
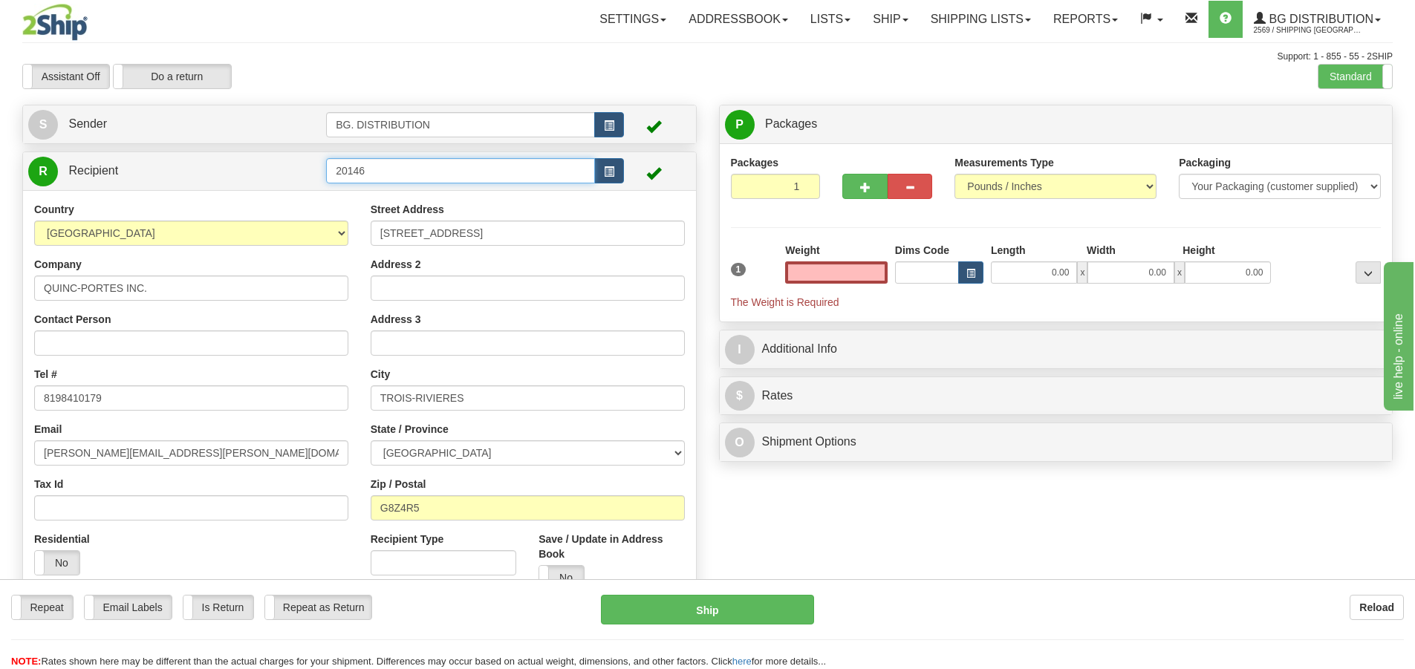
type input "0.00"
click at [450, 162] on input "20146" at bounding box center [460, 170] width 269 height 25
type input "20146."
click button "Delete" at bounding box center [0, 0] width 0 height 0
type input "0.00"
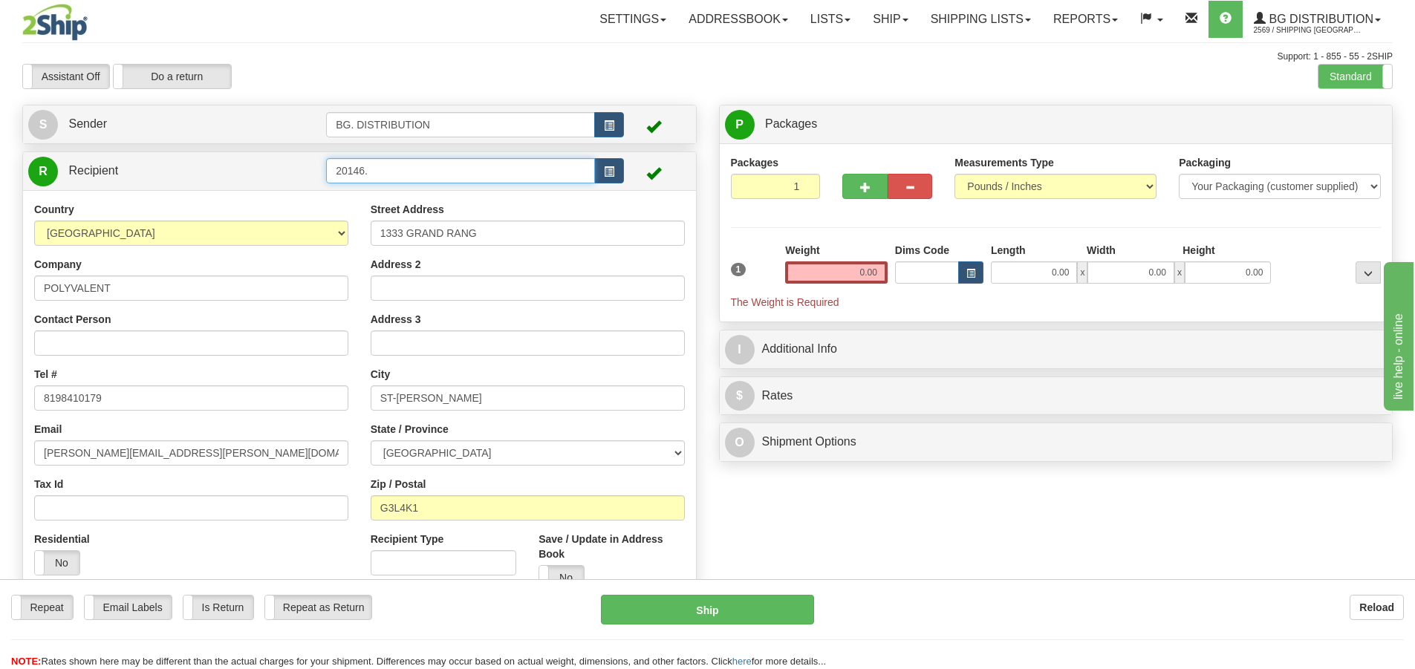
click at [446, 168] on input "20146." at bounding box center [460, 170] width 269 height 25
type input "20146.."
click button "Delete" at bounding box center [0, 0] width 0 height 0
type input "0.00"
click at [444, 172] on input "20146.." at bounding box center [460, 170] width 269 height 25
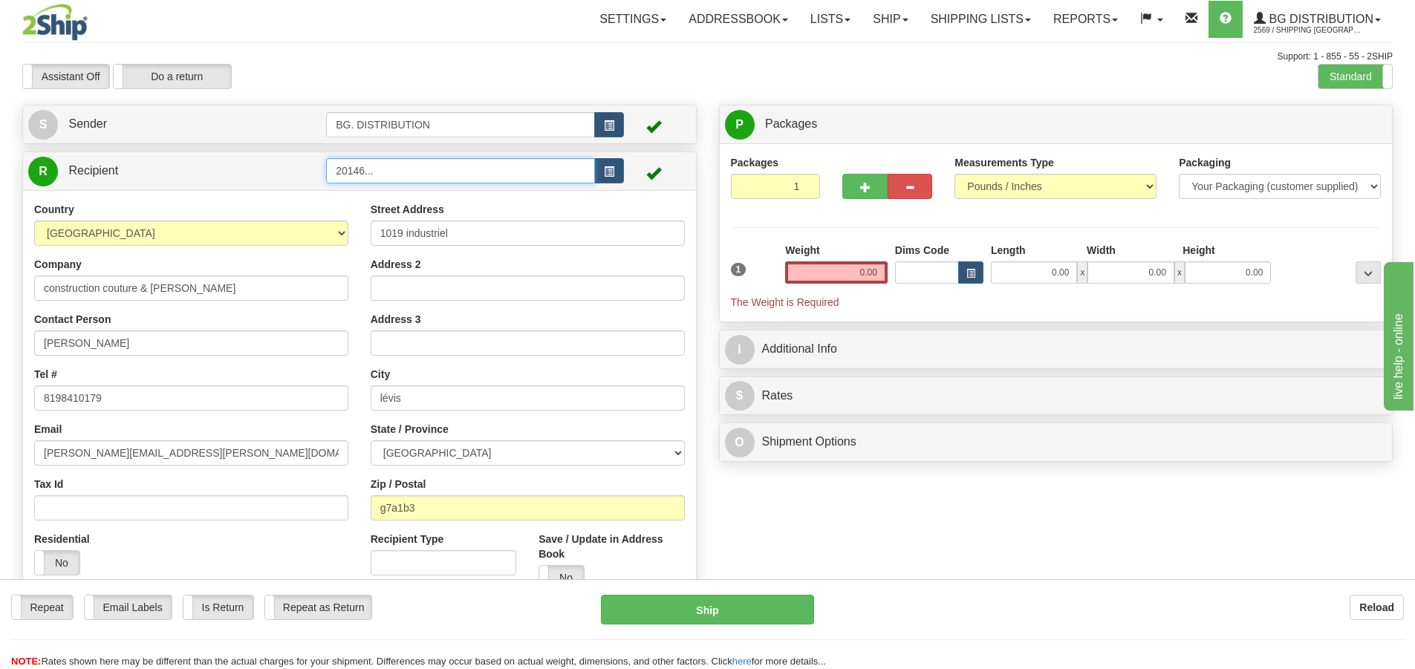
type input "20146..."
click button "Delete" at bounding box center [0, 0] width 0 height 0
type input "0.00"
click at [444, 175] on input "20146..." at bounding box center [460, 170] width 269 height 25
type input "20146...."
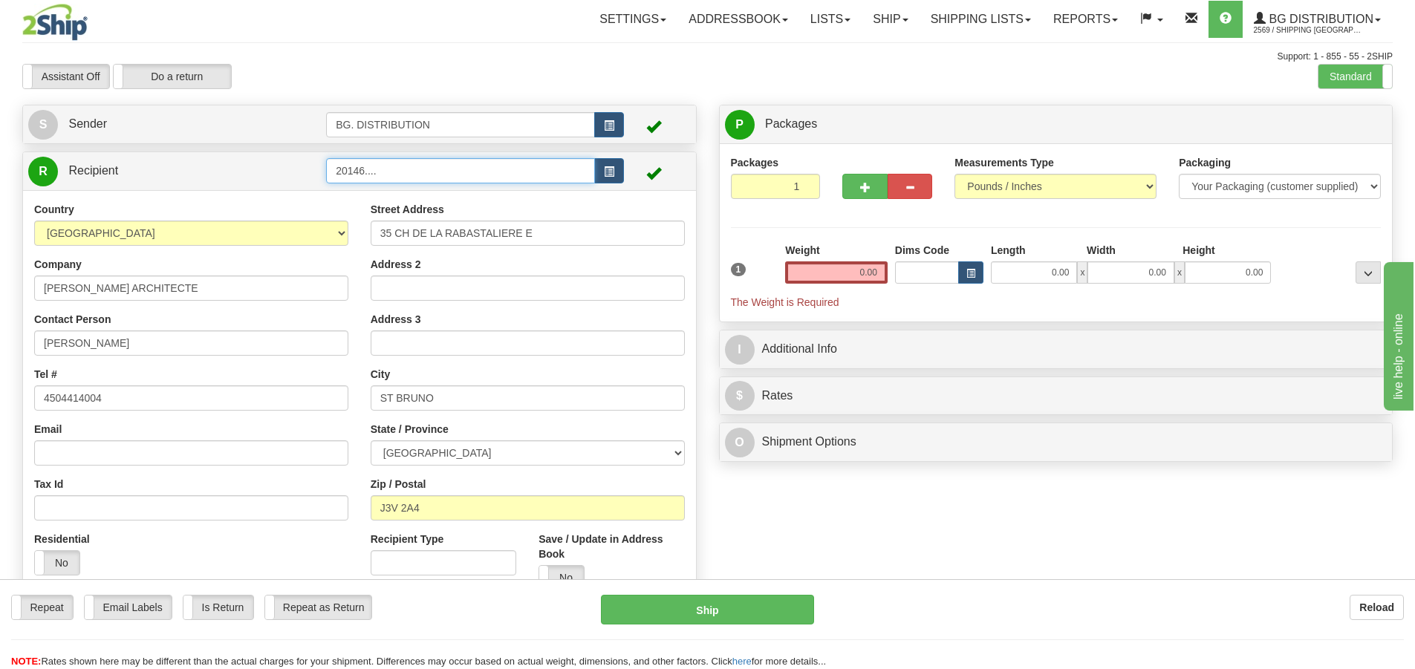
click button "Delete" at bounding box center [0, 0] width 0 height 0
type input "0.00"
click at [444, 175] on input "20146...." at bounding box center [460, 170] width 269 height 25
type input "20146....."
click button "Delete" at bounding box center [0, 0] width 0 height 0
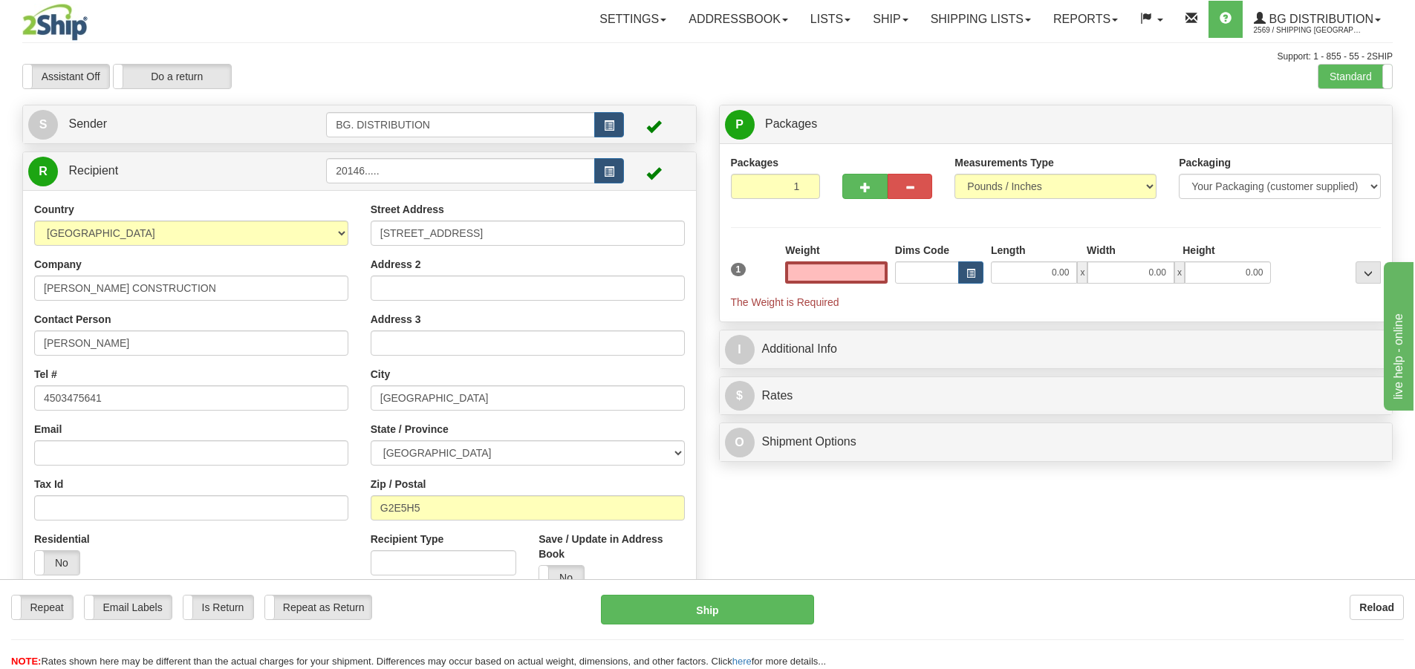
type input "0.00"
click at [1056, 288] on div "1 Weight 0.00 Dims Code 0.00" at bounding box center [1056, 276] width 658 height 67
click at [1053, 273] on input "0.00" at bounding box center [1034, 273] width 86 height 22
type input "35.00"
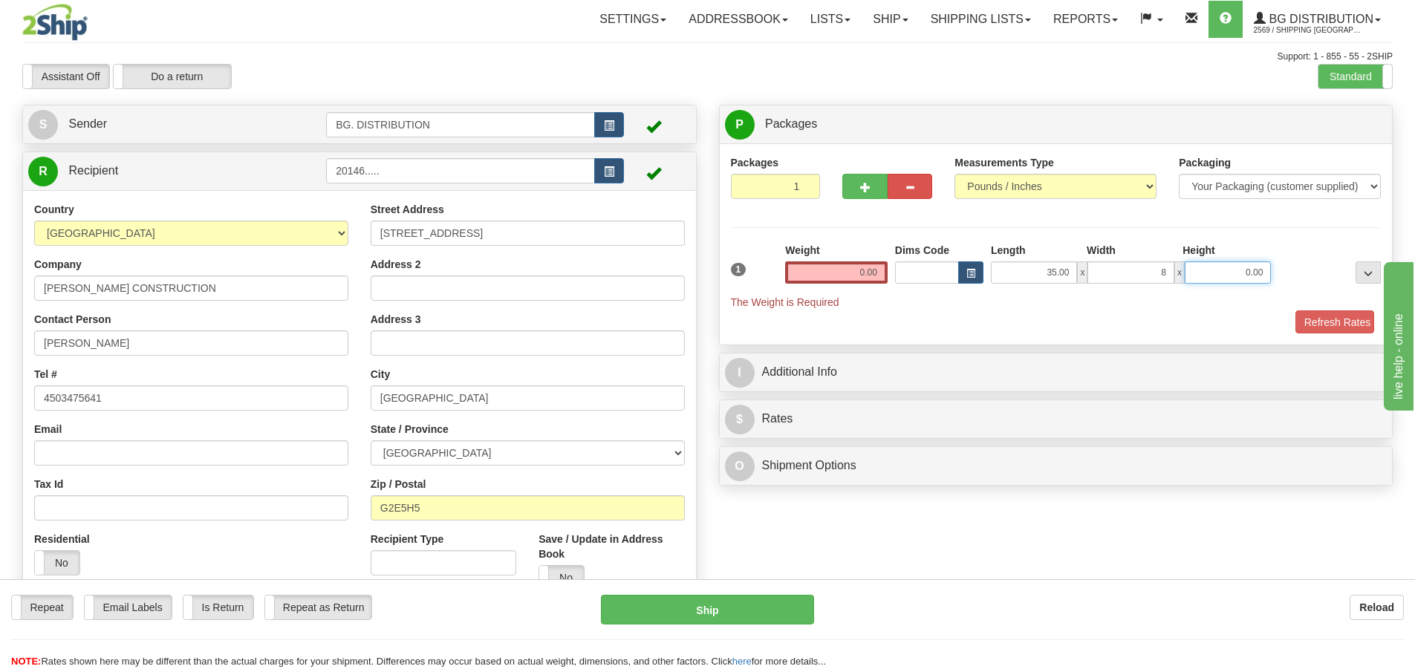
type input "8.00"
type input "3.00"
click at [848, 269] on input "0.00" at bounding box center [836, 273] width 103 height 22
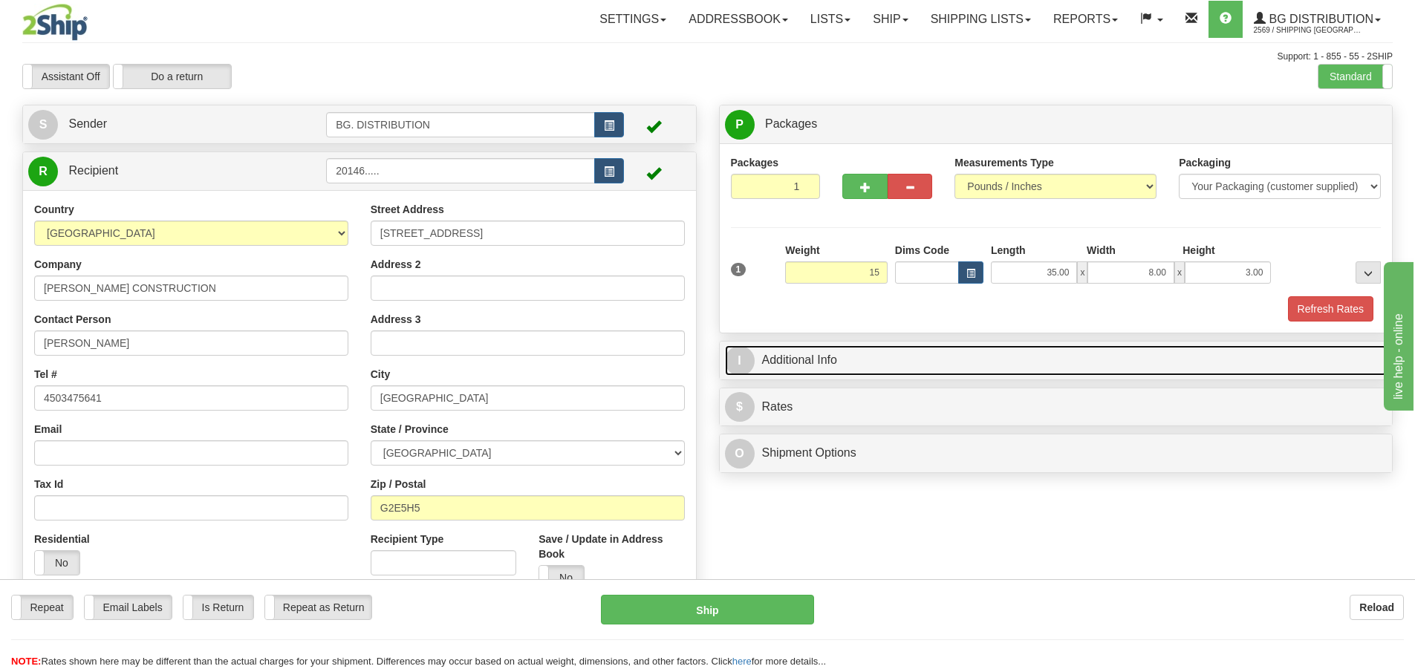
type input "15.00"
click at [733, 357] on span "I" at bounding box center [740, 361] width 30 height 30
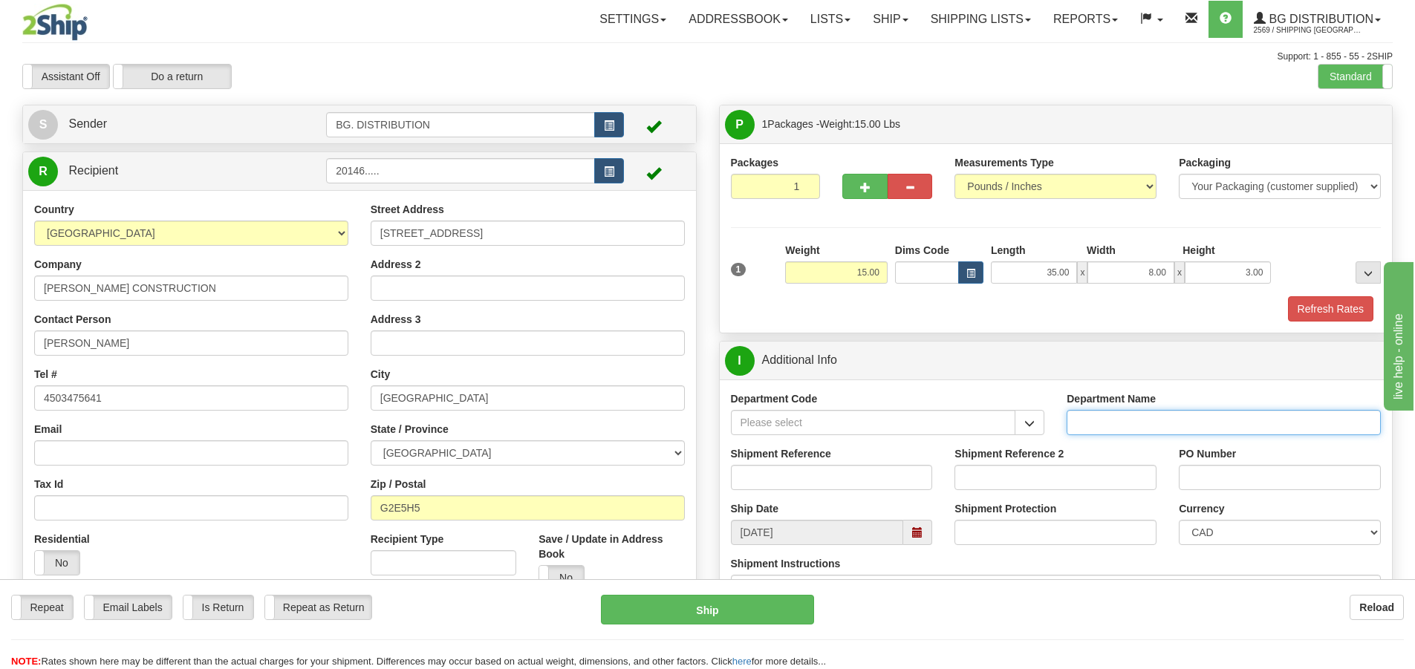
click at [1108, 412] on input "Department Name" at bounding box center [1224, 422] width 314 height 25
type input "."
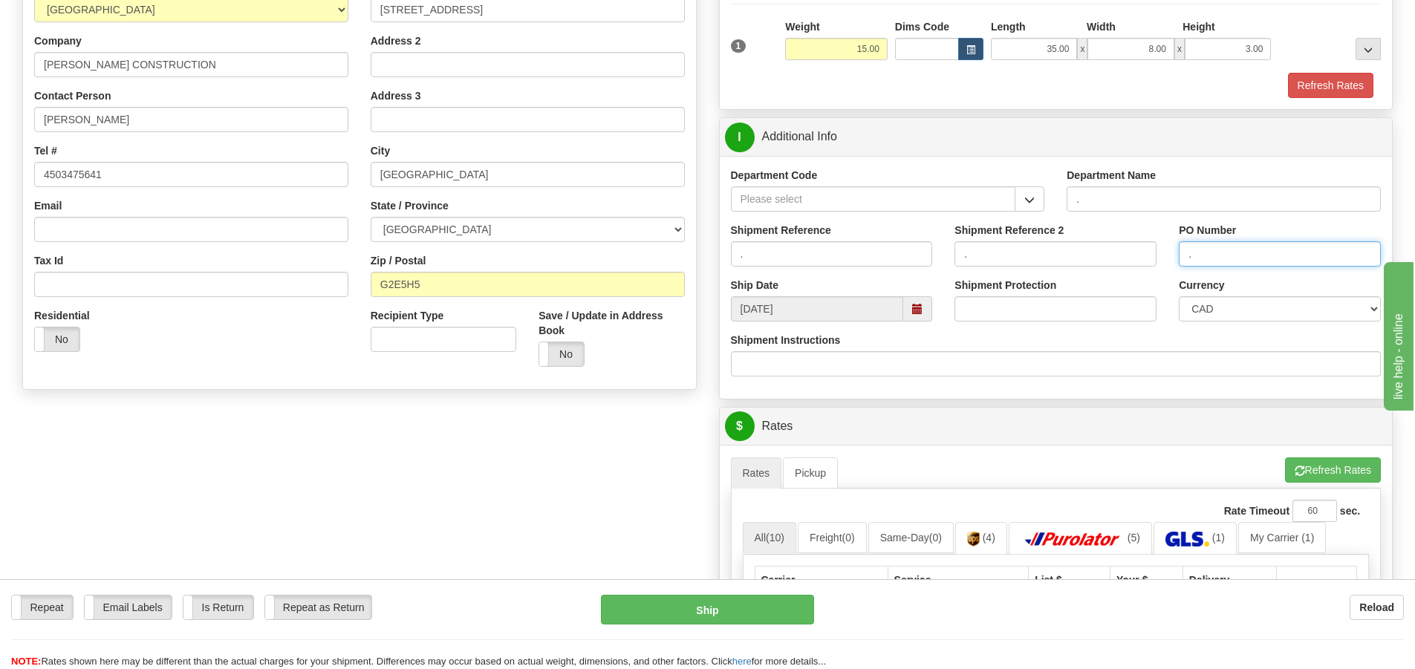
scroll to position [371, 0]
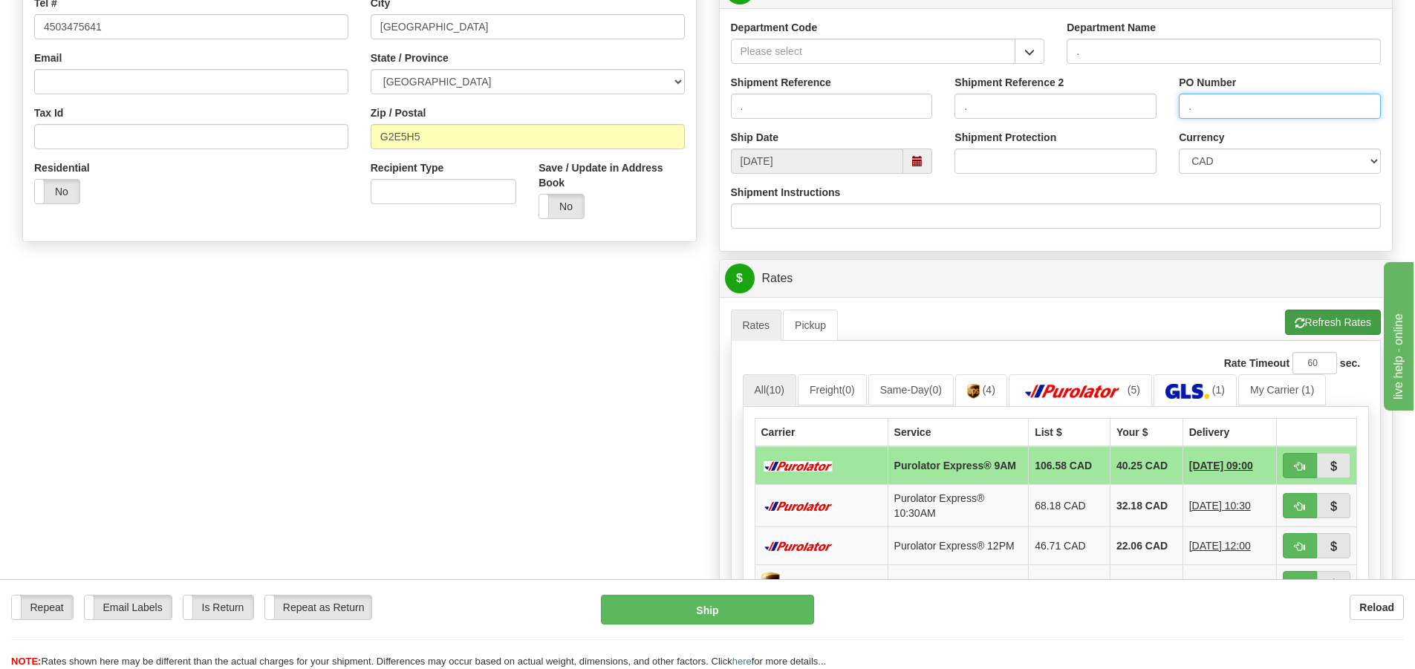
type input "."
click at [1326, 317] on button "Refresh Rates" at bounding box center [1333, 322] width 96 height 25
click at [1227, 383] on link "(1)" at bounding box center [1195, 390] width 83 height 32
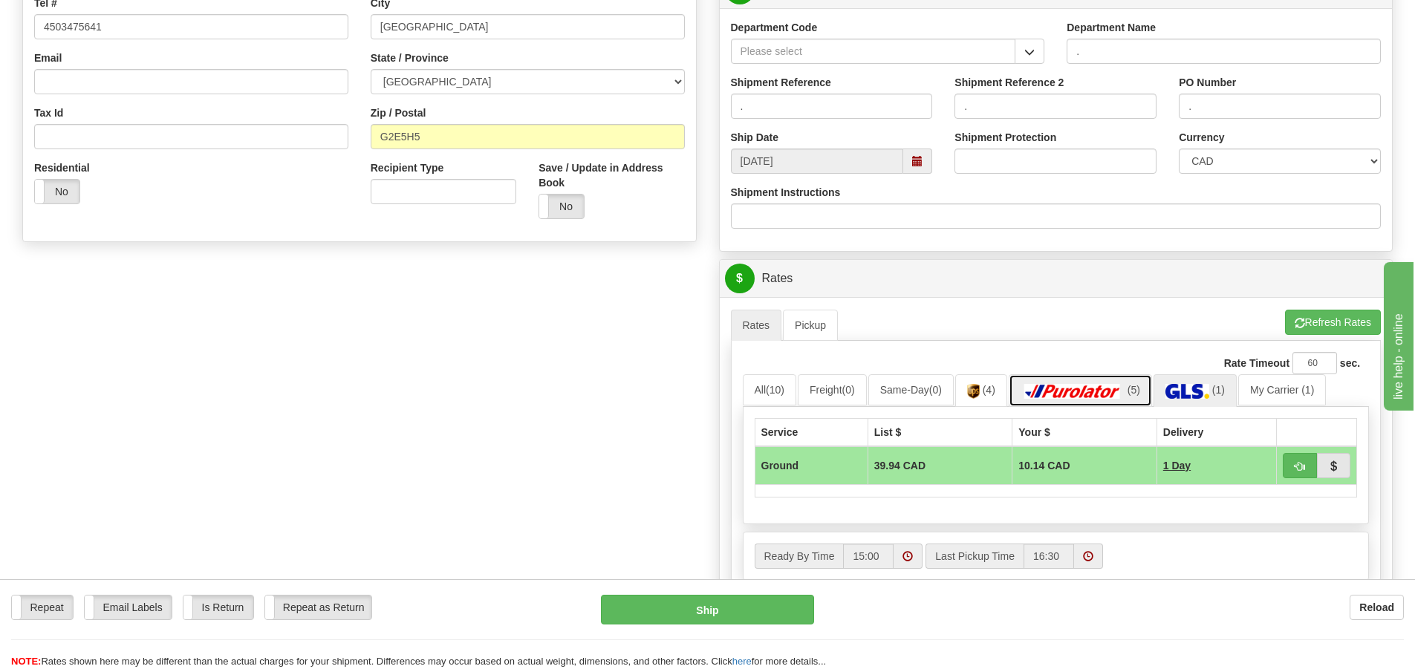
click at [1081, 393] on img at bounding box center [1073, 391] width 104 height 15
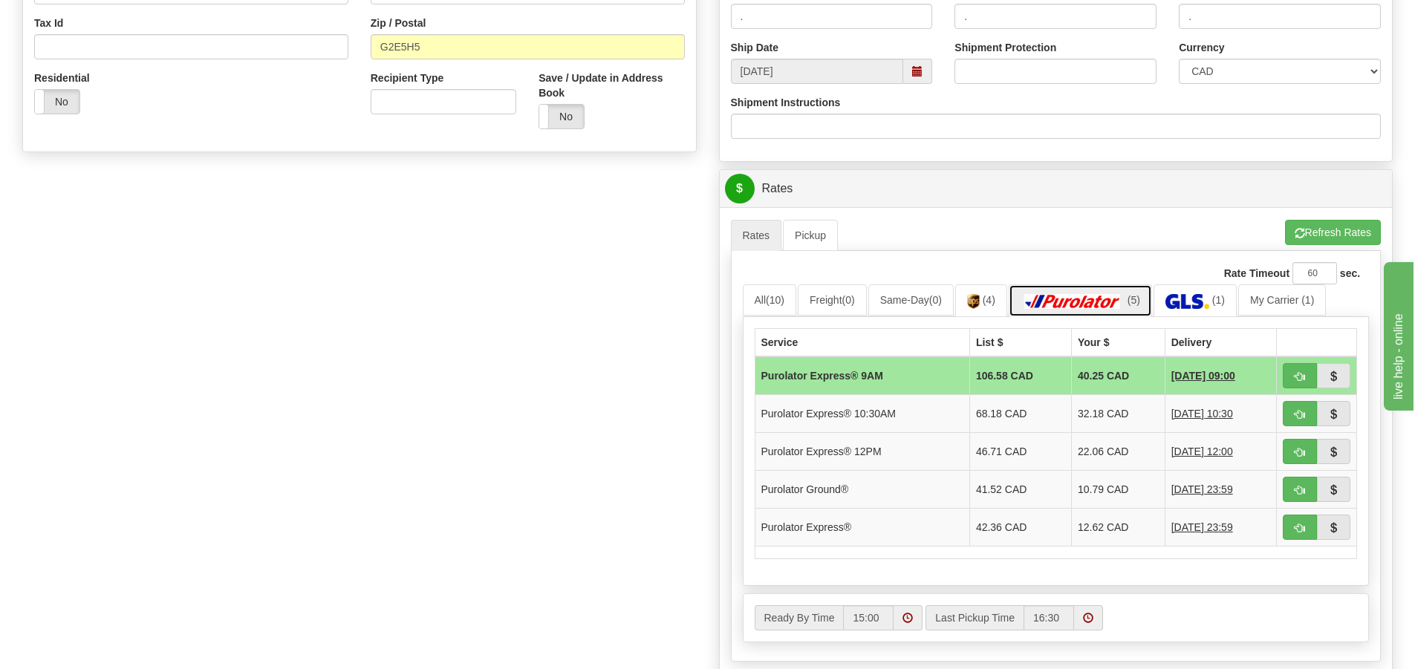
scroll to position [446, 0]
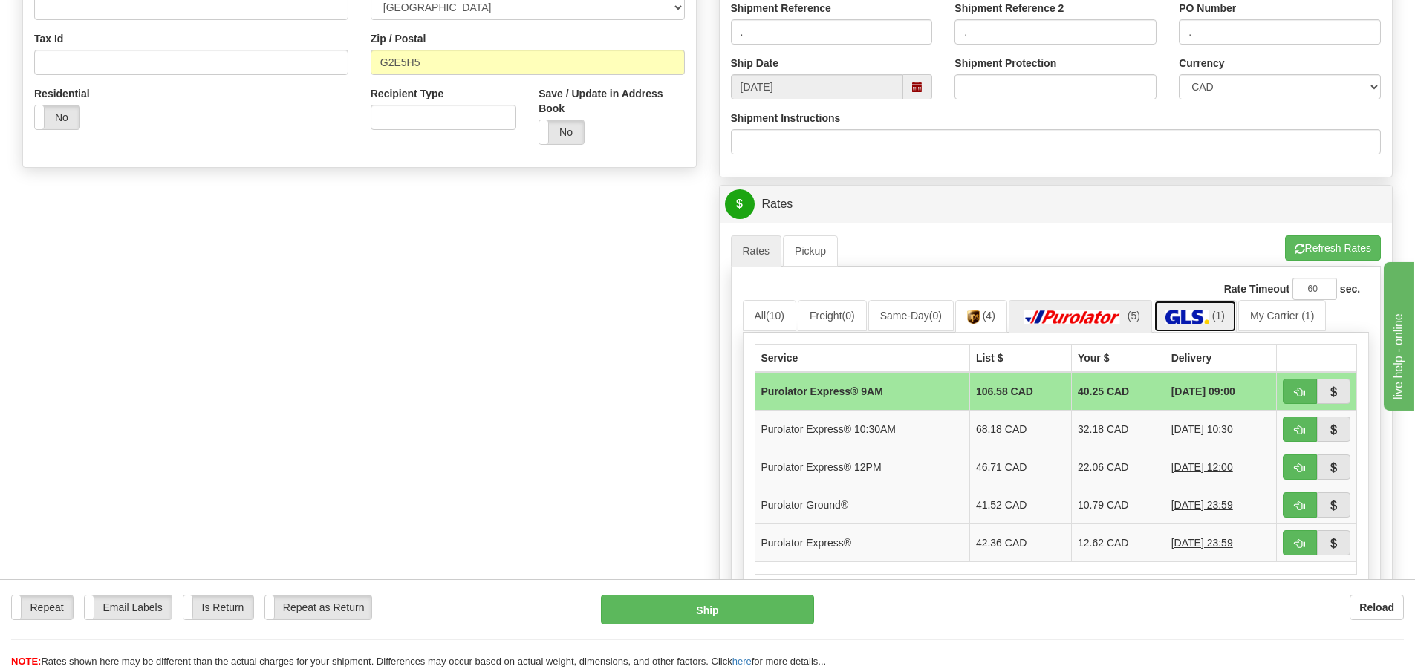
click at [1184, 323] on img at bounding box center [1188, 317] width 44 height 15
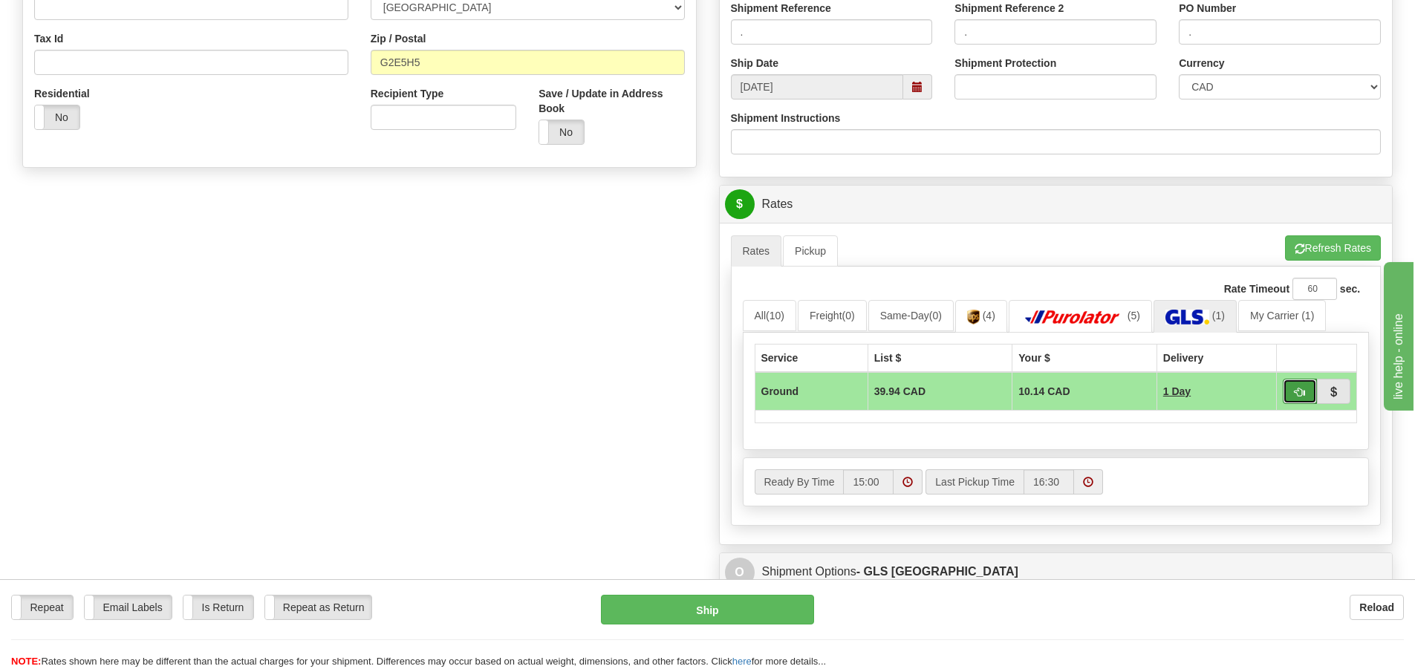
click at [1302, 397] on span "button" at bounding box center [1300, 393] width 10 height 10
type input "1"
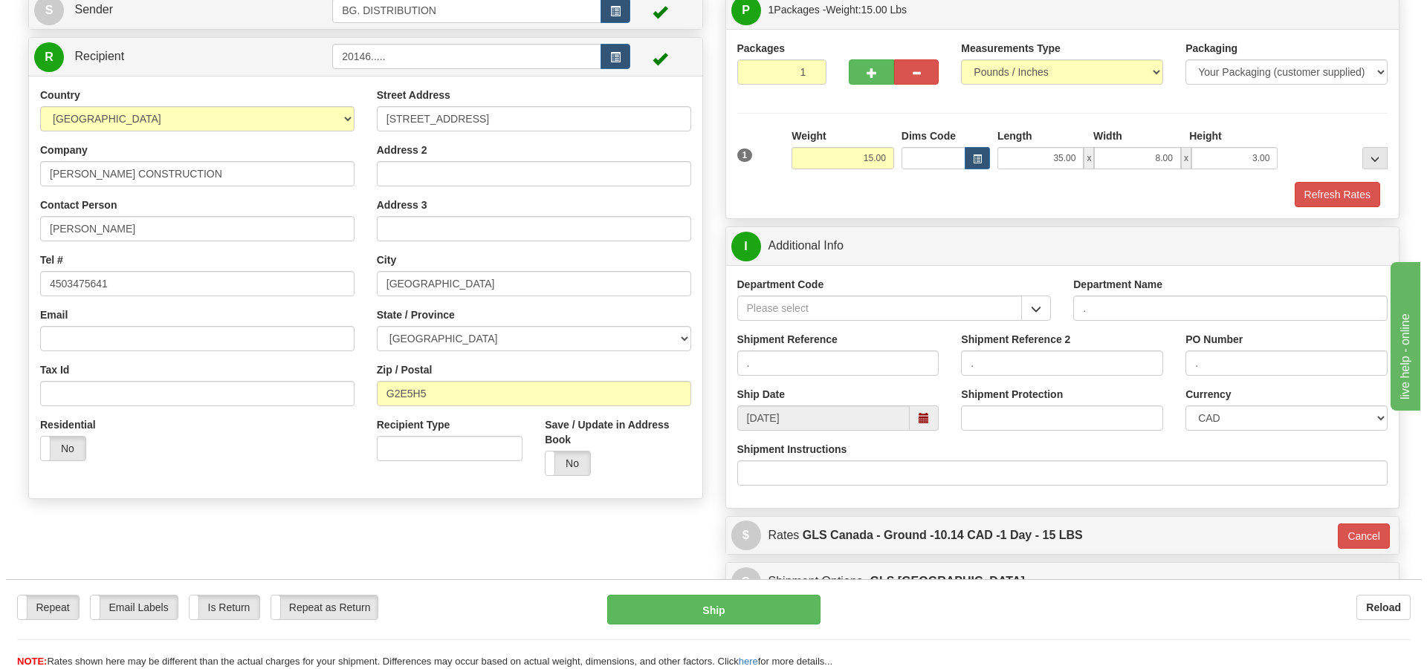
scroll to position [148, 0]
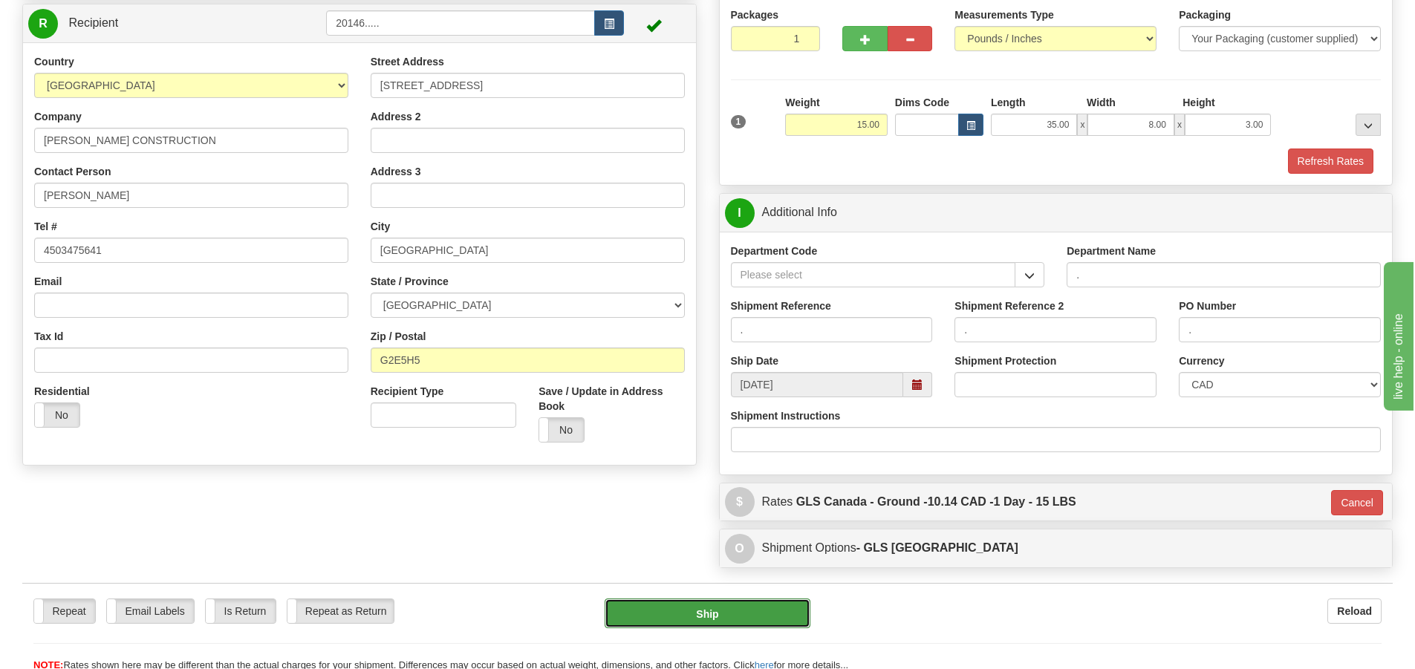
click at [736, 618] on button "Ship" at bounding box center [708, 614] width 206 height 30
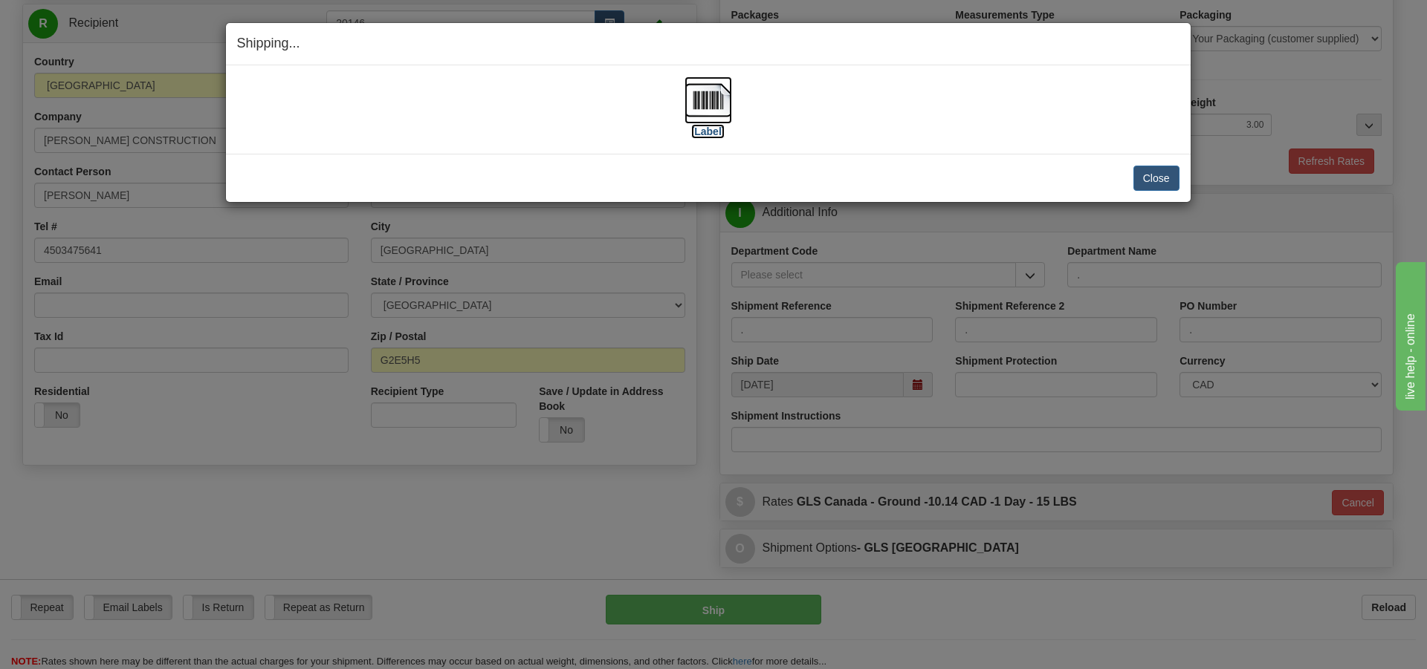
click at [710, 117] on img at bounding box center [708, 101] width 48 height 48
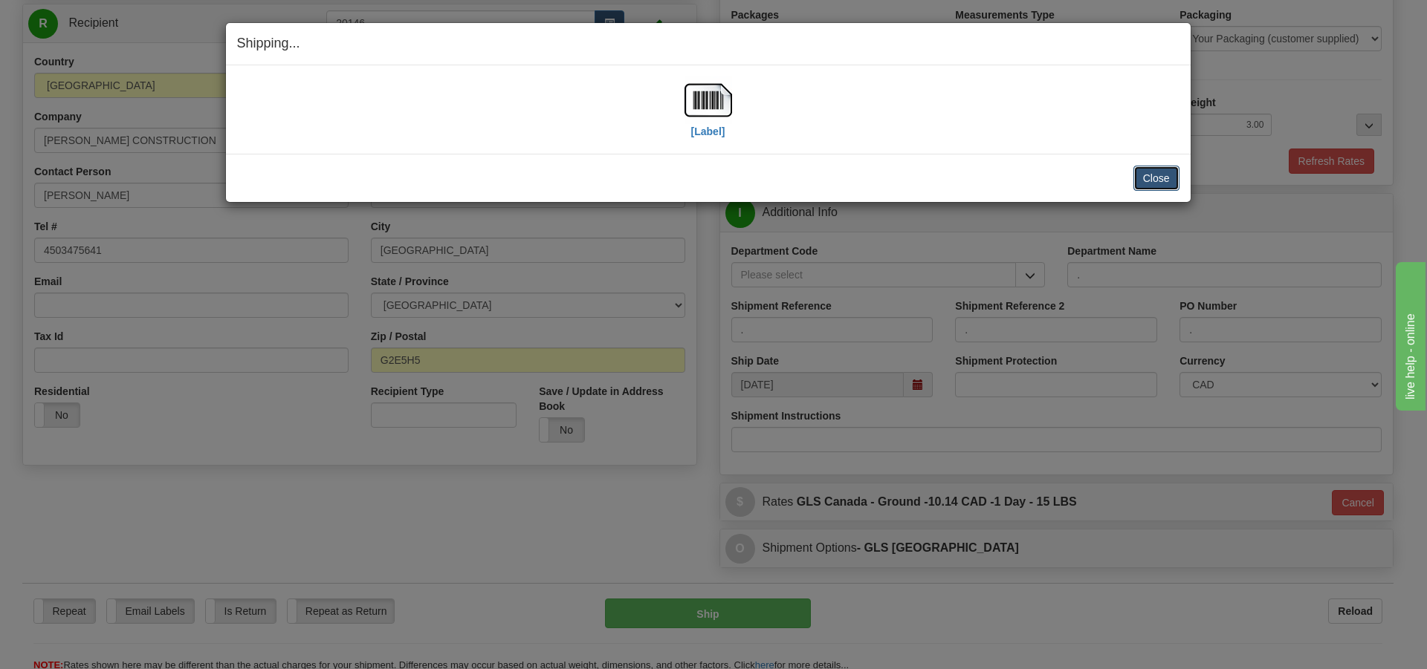
click at [1145, 181] on button "Close" at bounding box center [1156, 178] width 46 height 25
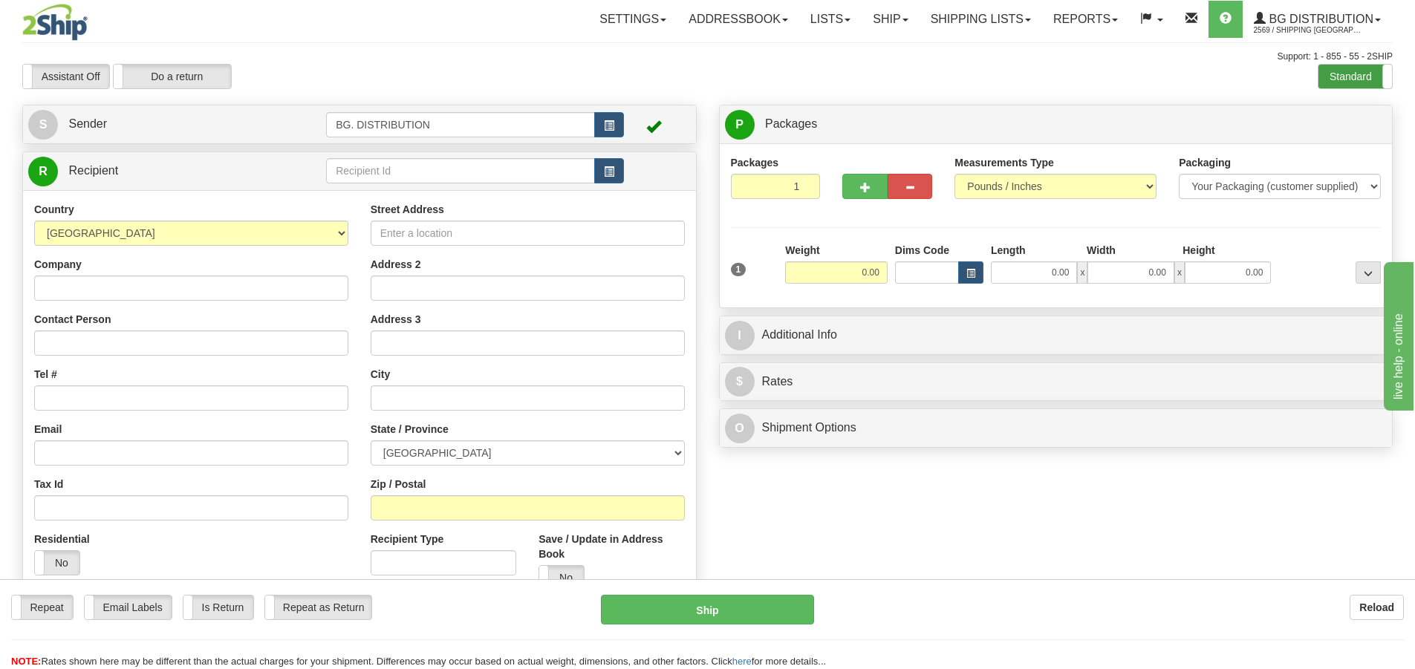
click at [1342, 73] on label "Standard" at bounding box center [1356, 77] width 74 height 24
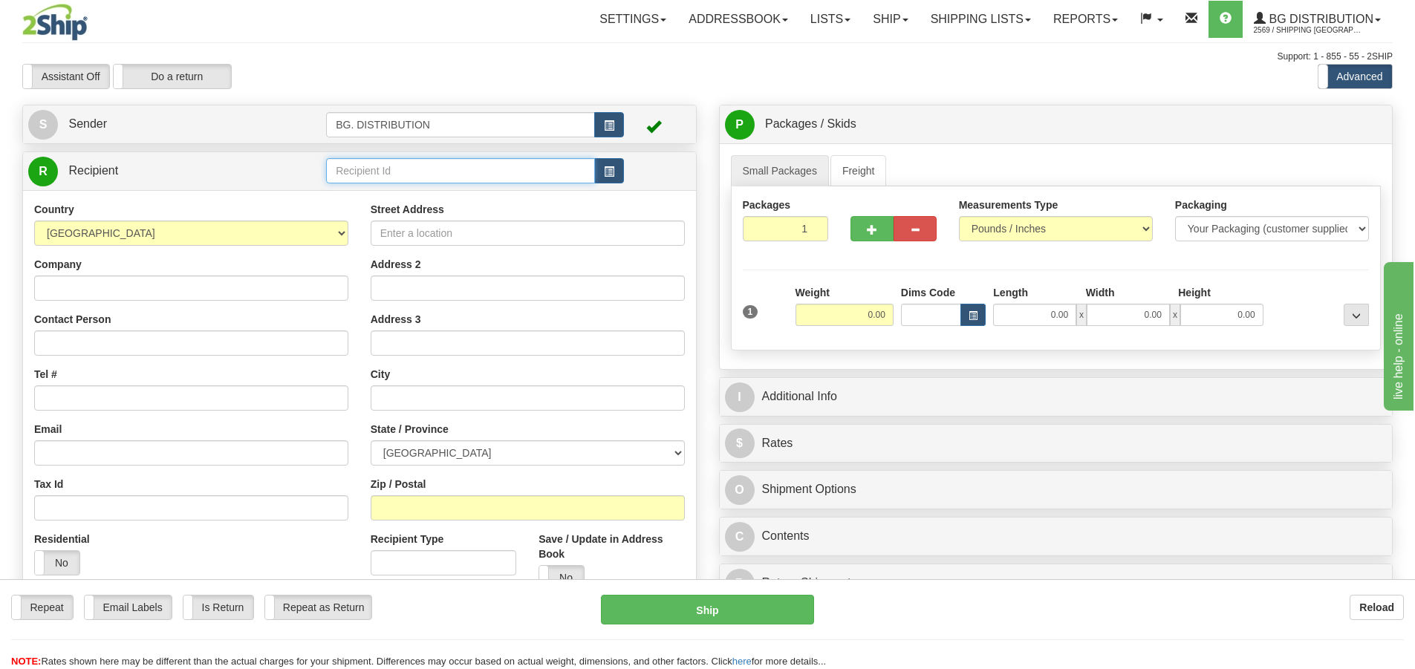
click at [438, 166] on input "text" at bounding box center [460, 170] width 269 height 25
type input "20206"
click button "Delete" at bounding box center [0, 0] width 0 height 0
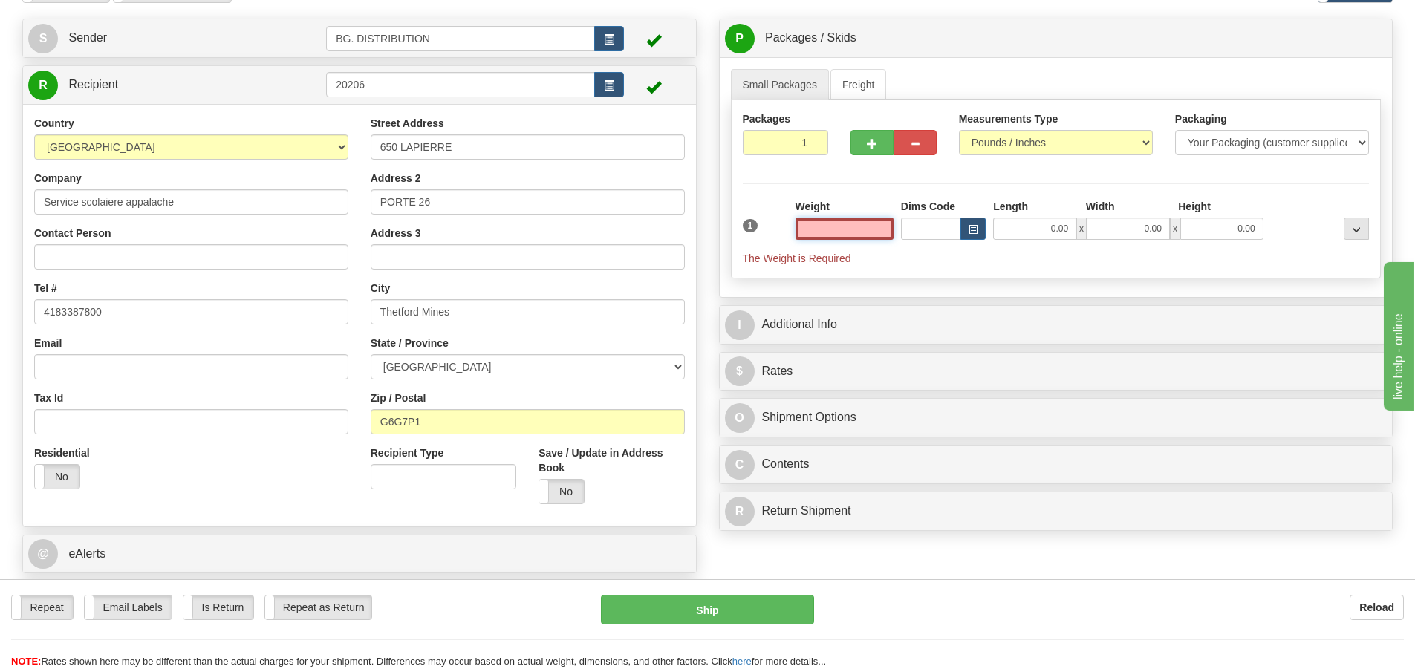
scroll to position [297, 0]
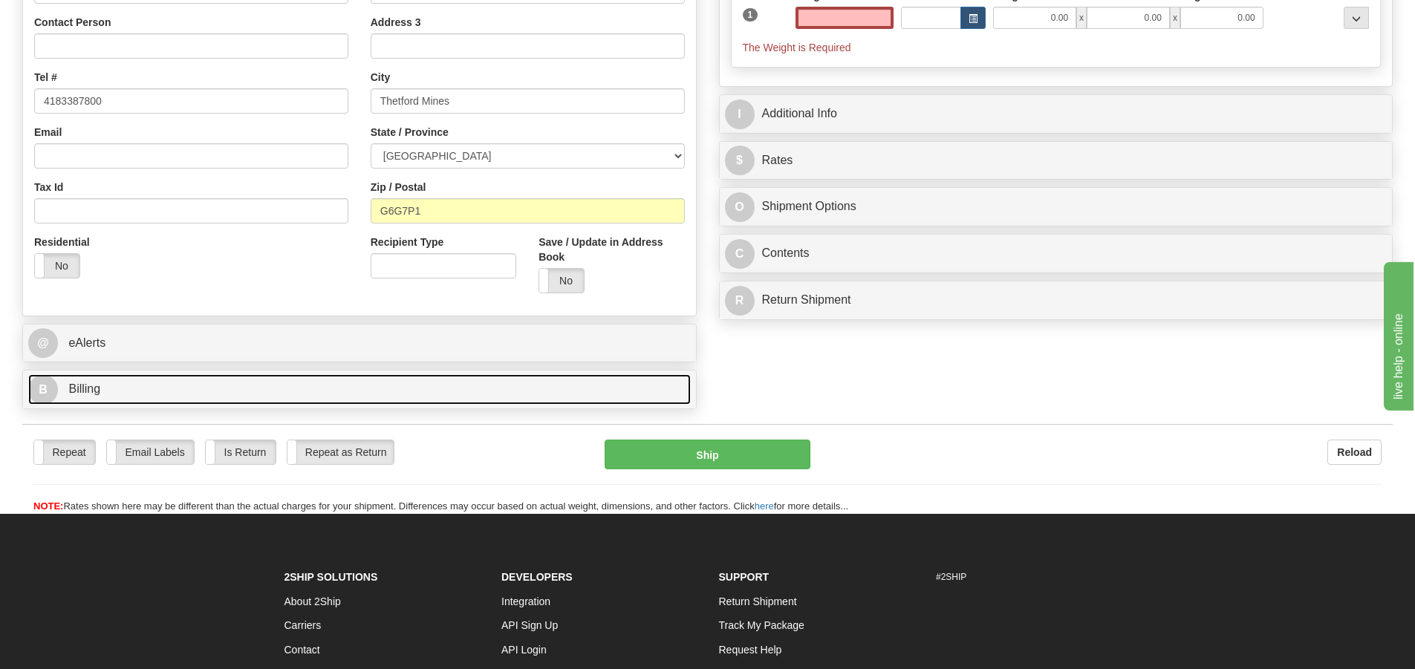
type input "0.00"
click at [39, 400] on span "B" at bounding box center [43, 390] width 30 height 30
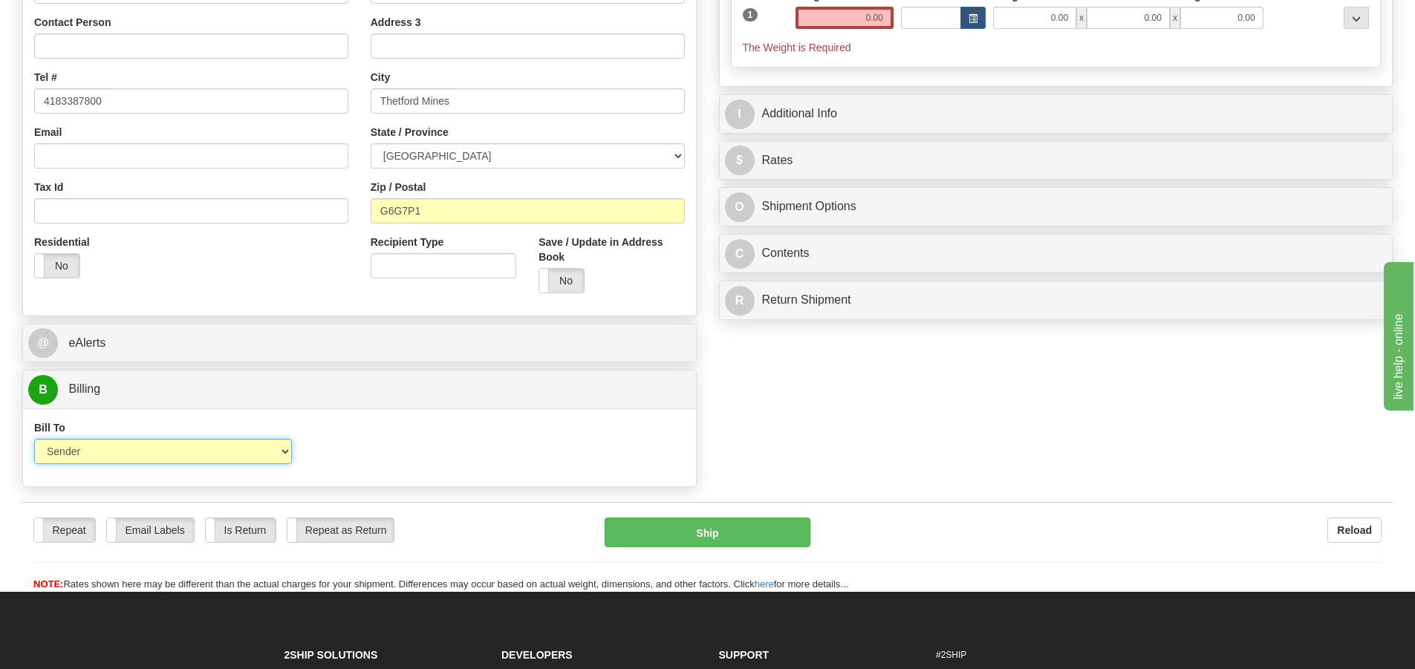
click at [133, 447] on select "Sender Recipient Third Party Collect" at bounding box center [163, 451] width 258 height 25
select select "2"
click at [34, 439] on select "Sender Recipient Third Party Collect" at bounding box center [163, 451] width 258 height 25
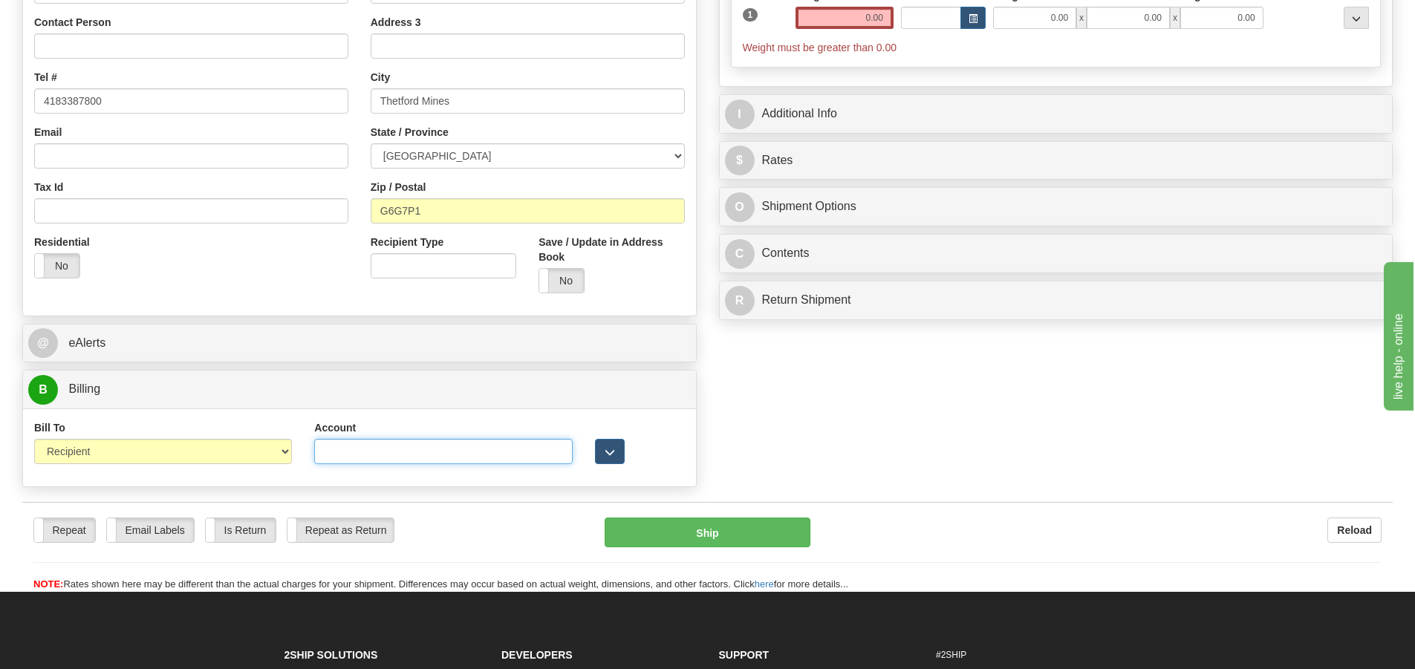
click at [401, 457] on input "Account" at bounding box center [443, 451] width 258 height 25
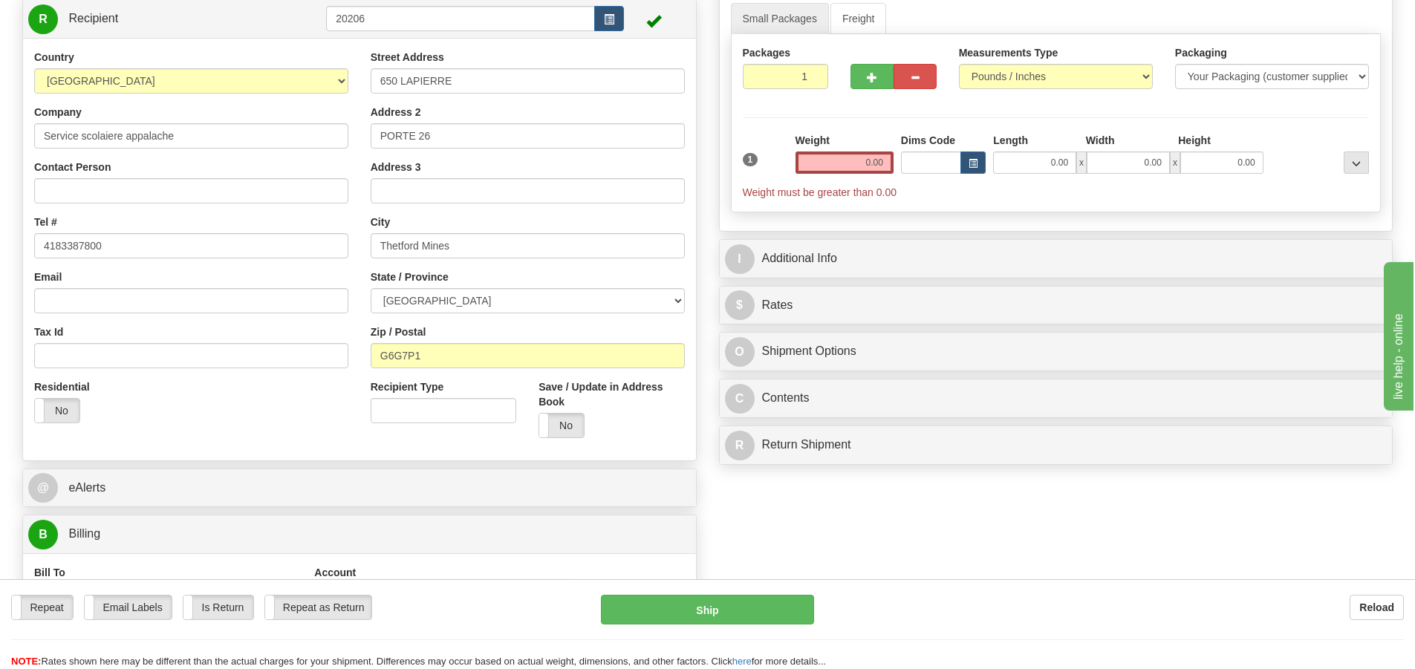
scroll to position [0, 0]
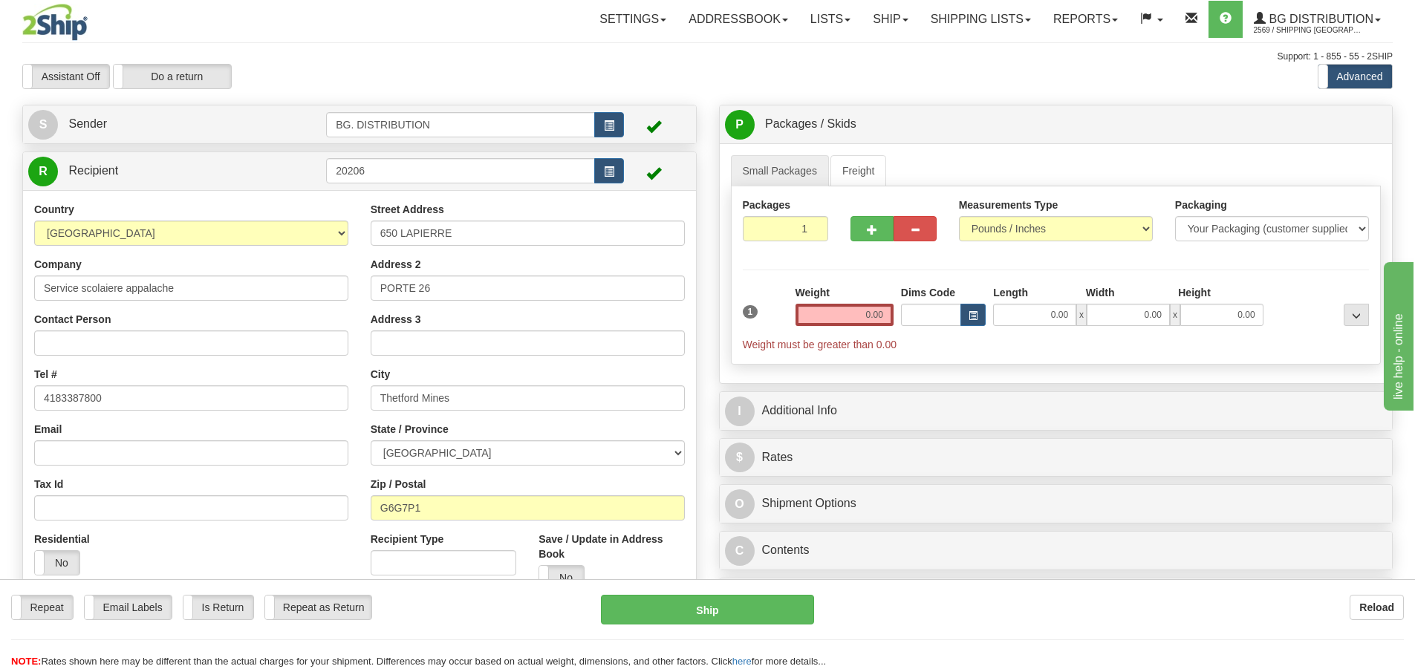
type input "505680"
click at [845, 326] on div "Weight 0.00" at bounding box center [845, 311] width 106 height 52
click at [854, 315] on input "0.00" at bounding box center [845, 315] width 98 height 22
type input "0.00"
click at [1042, 317] on input "0.00" at bounding box center [1034, 315] width 83 height 22
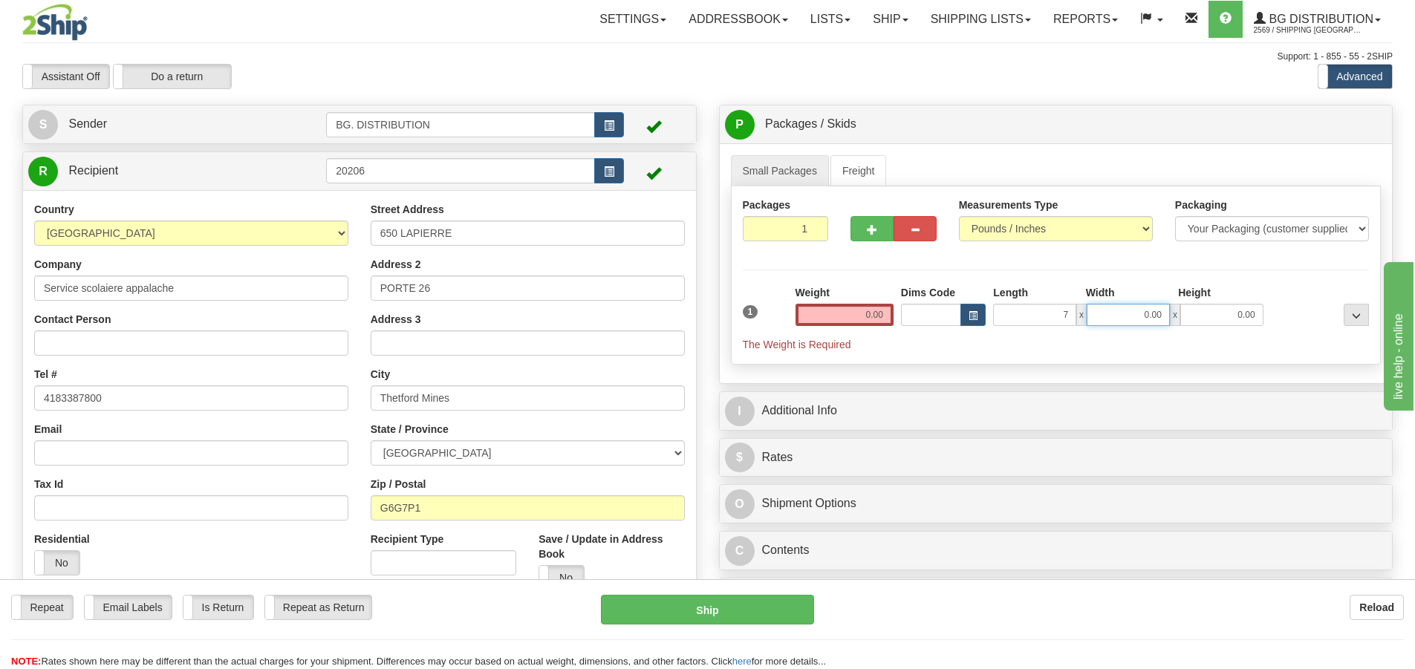
type input "7.00"
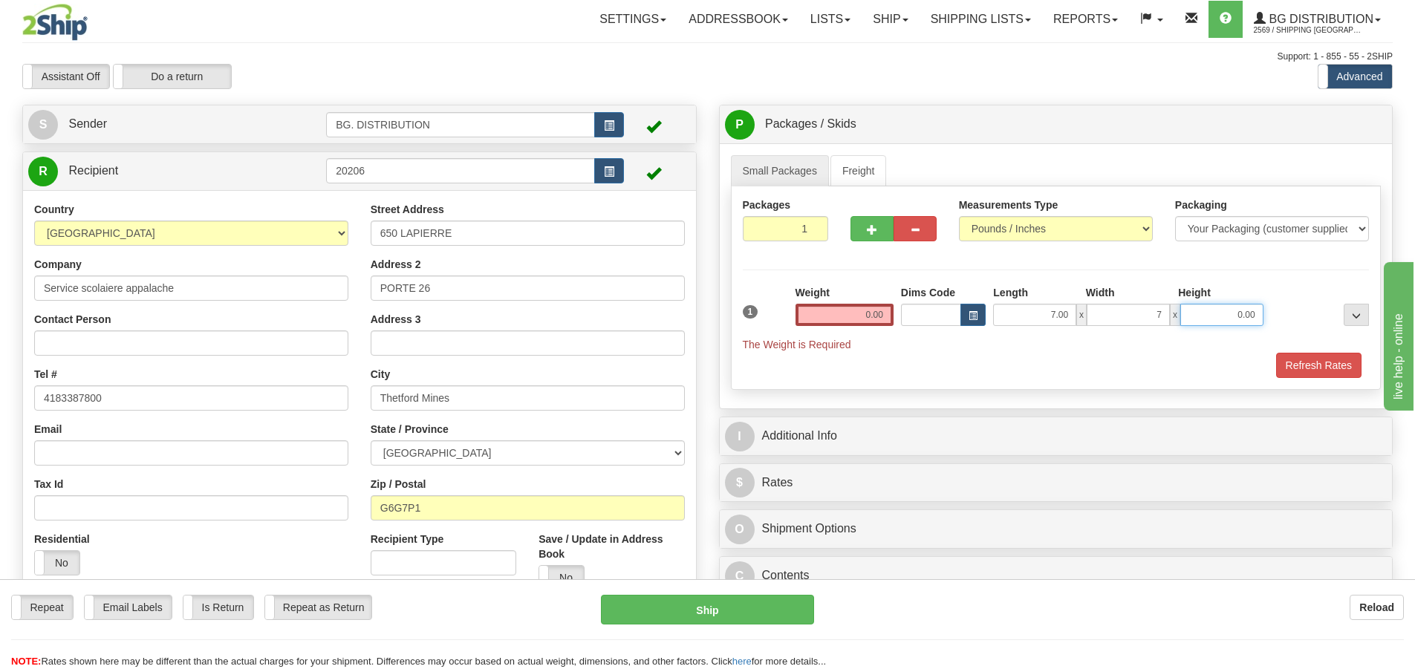
type input "7.00"
type input "6.00"
click at [866, 319] on input "0.00" at bounding box center [845, 315] width 98 height 22
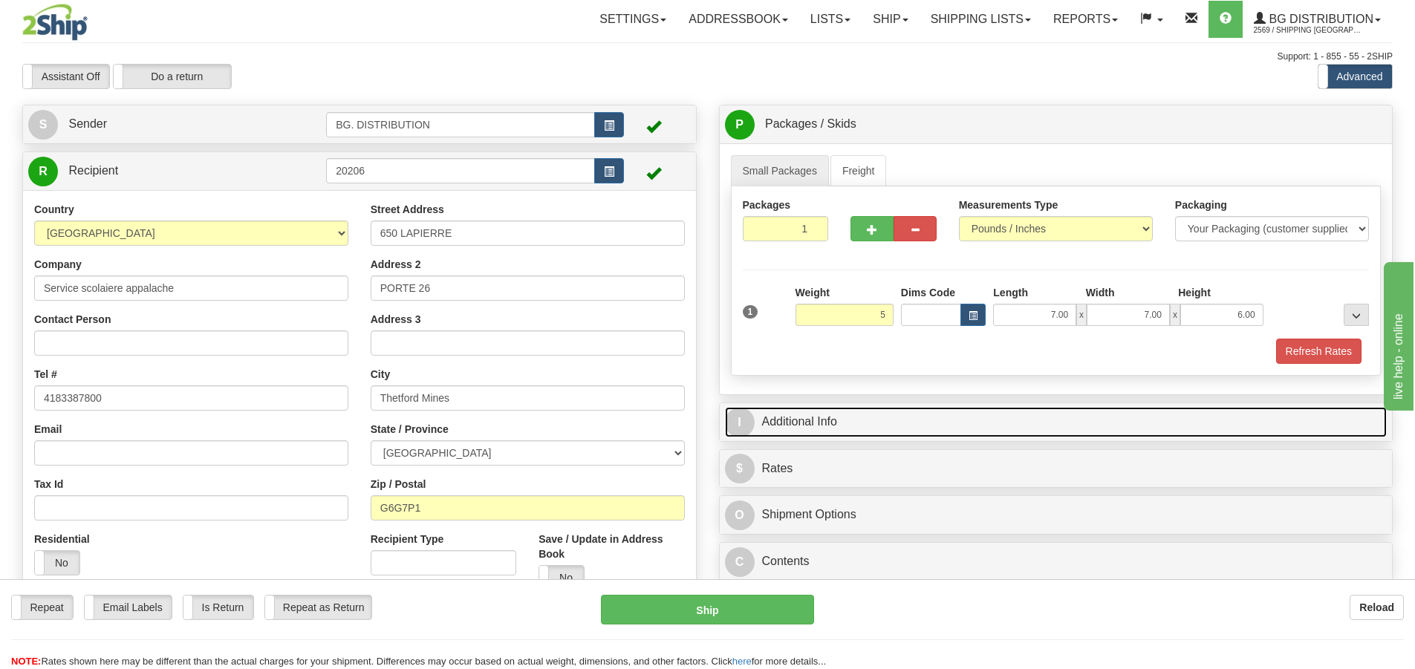
type input "5.00"
click at [736, 426] on span "I" at bounding box center [740, 423] width 30 height 30
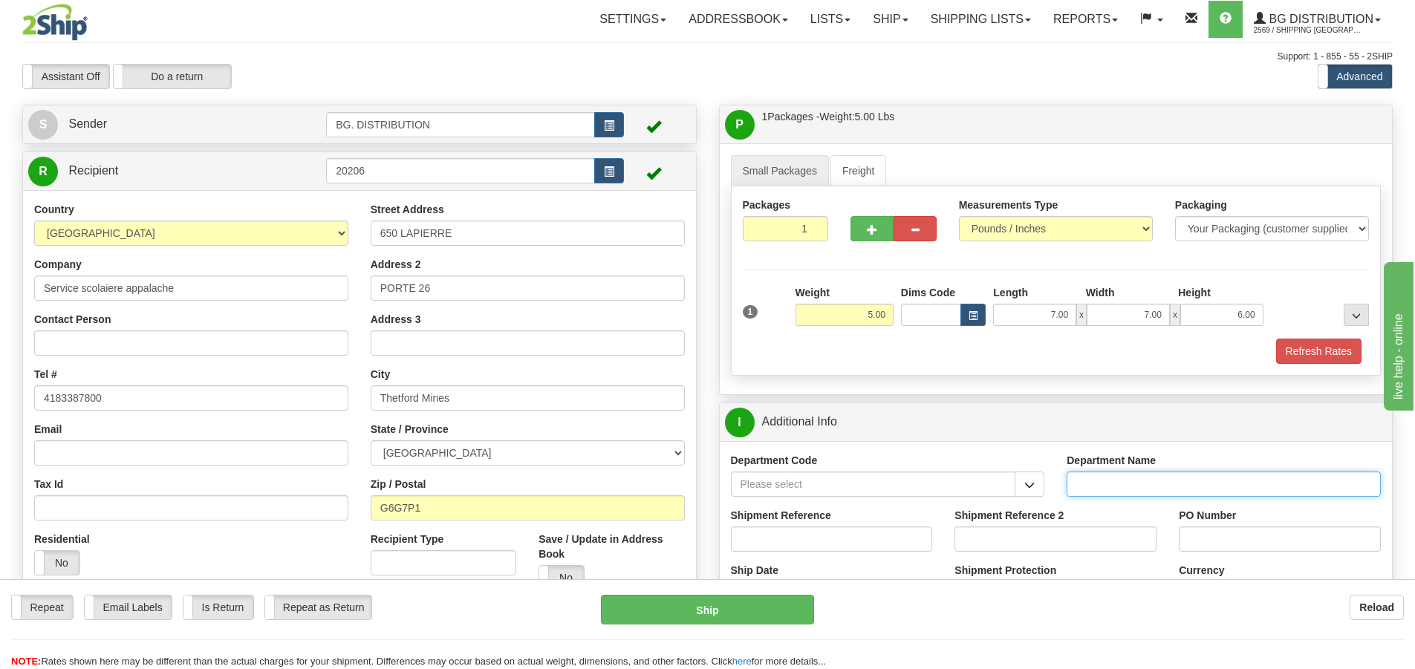
drag, startPoint x: 1083, startPoint y: 482, endPoint x: 1062, endPoint y: 481, distance: 20.9
click at [1083, 480] on input "Department Name" at bounding box center [1224, 484] width 314 height 25
type input "."
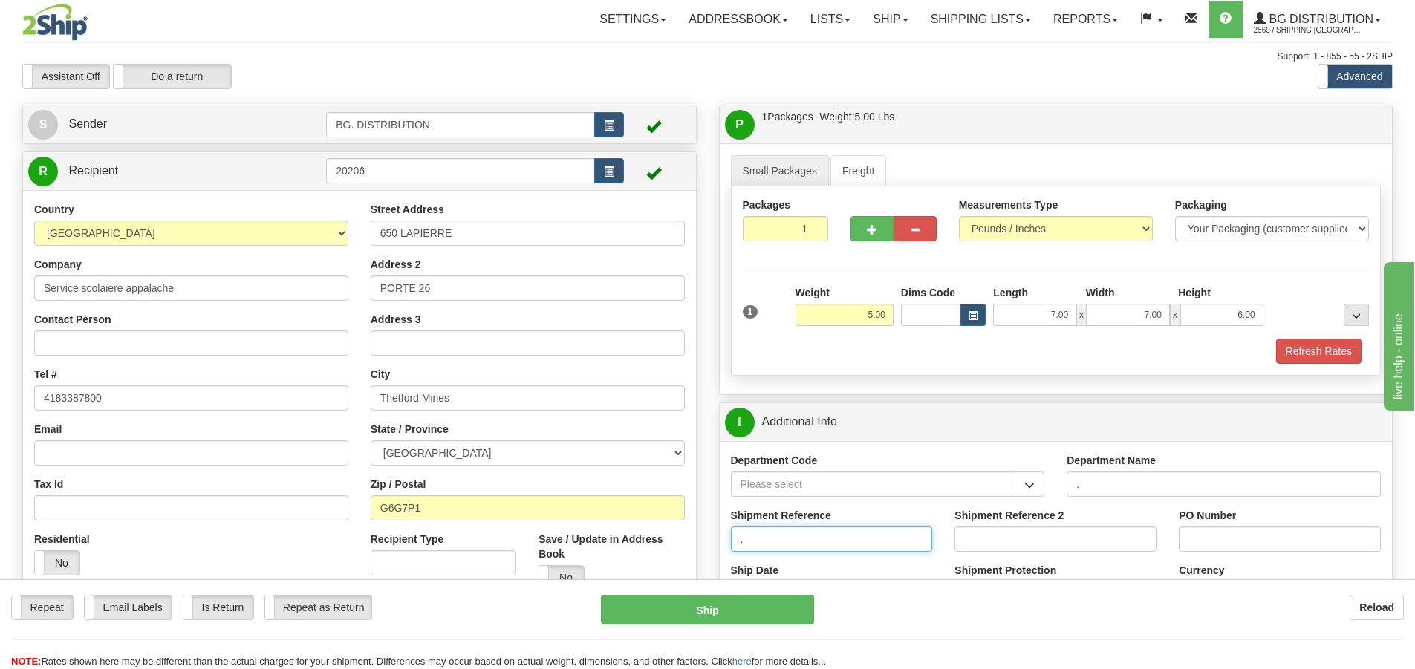
type input "."
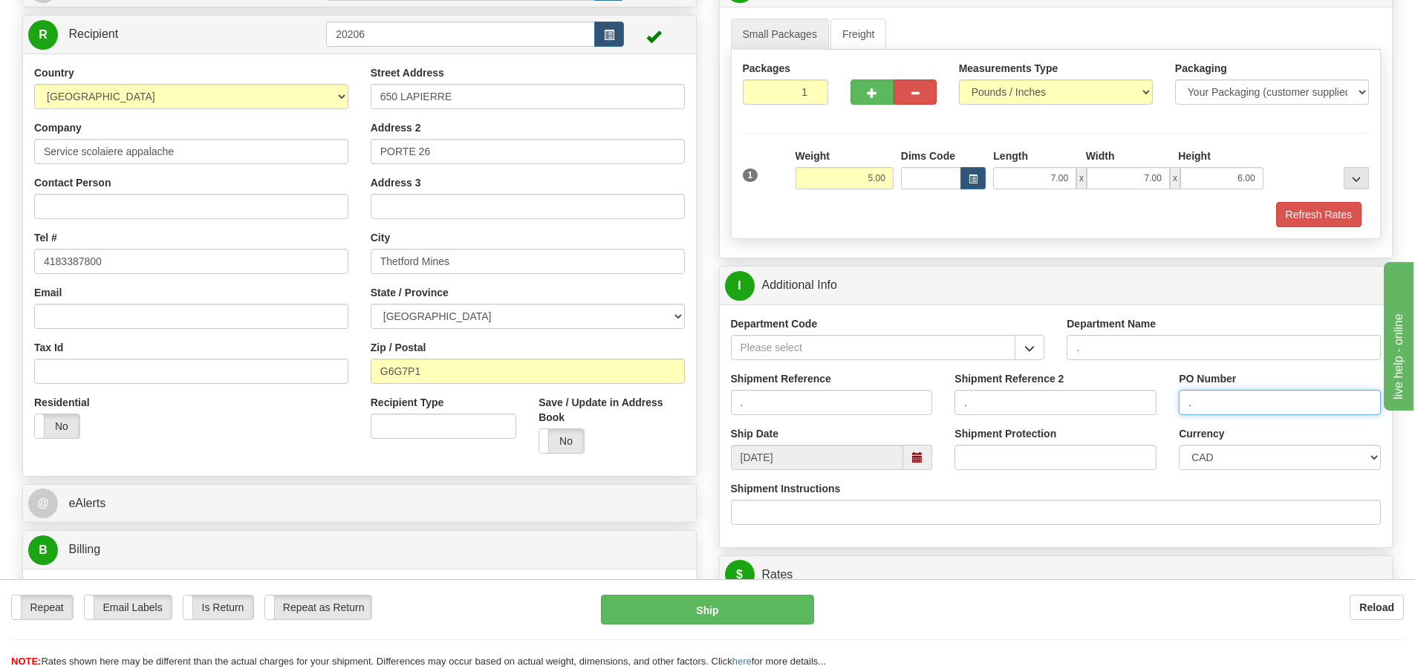
scroll to position [297, 0]
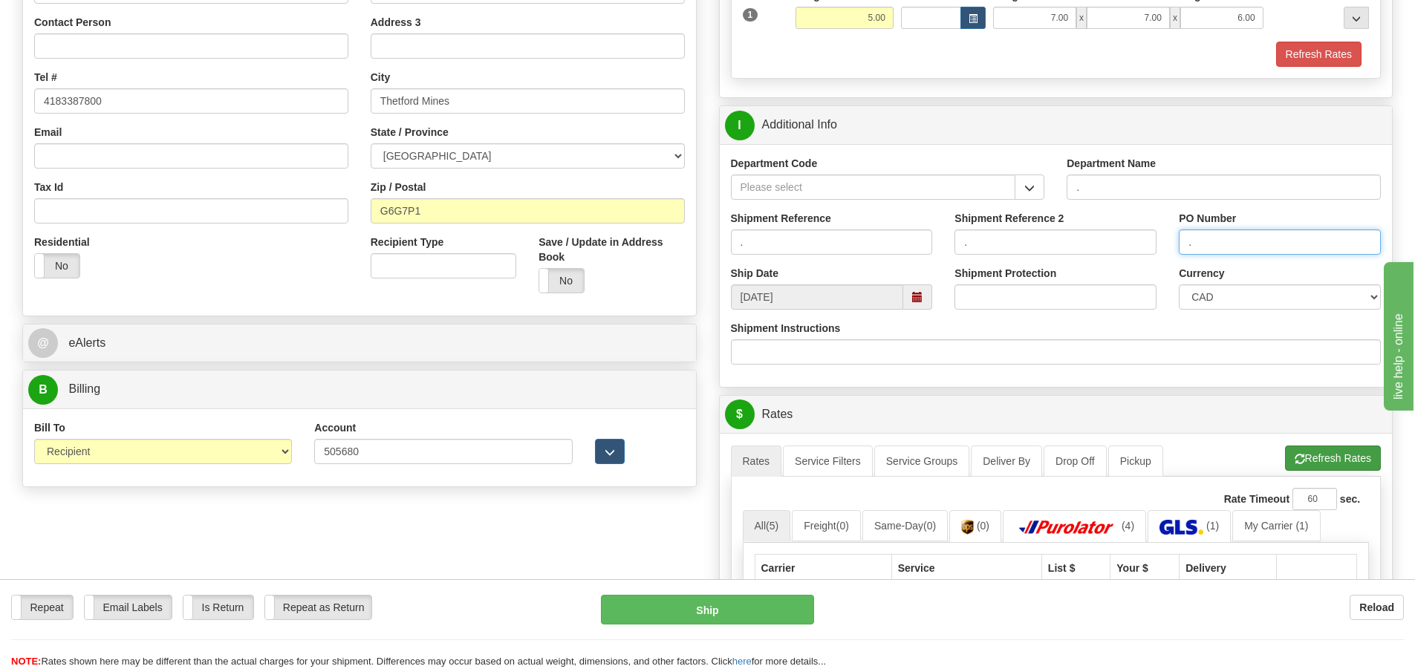
type input "."
click at [1336, 455] on button "Refresh Rates" at bounding box center [1333, 458] width 96 height 25
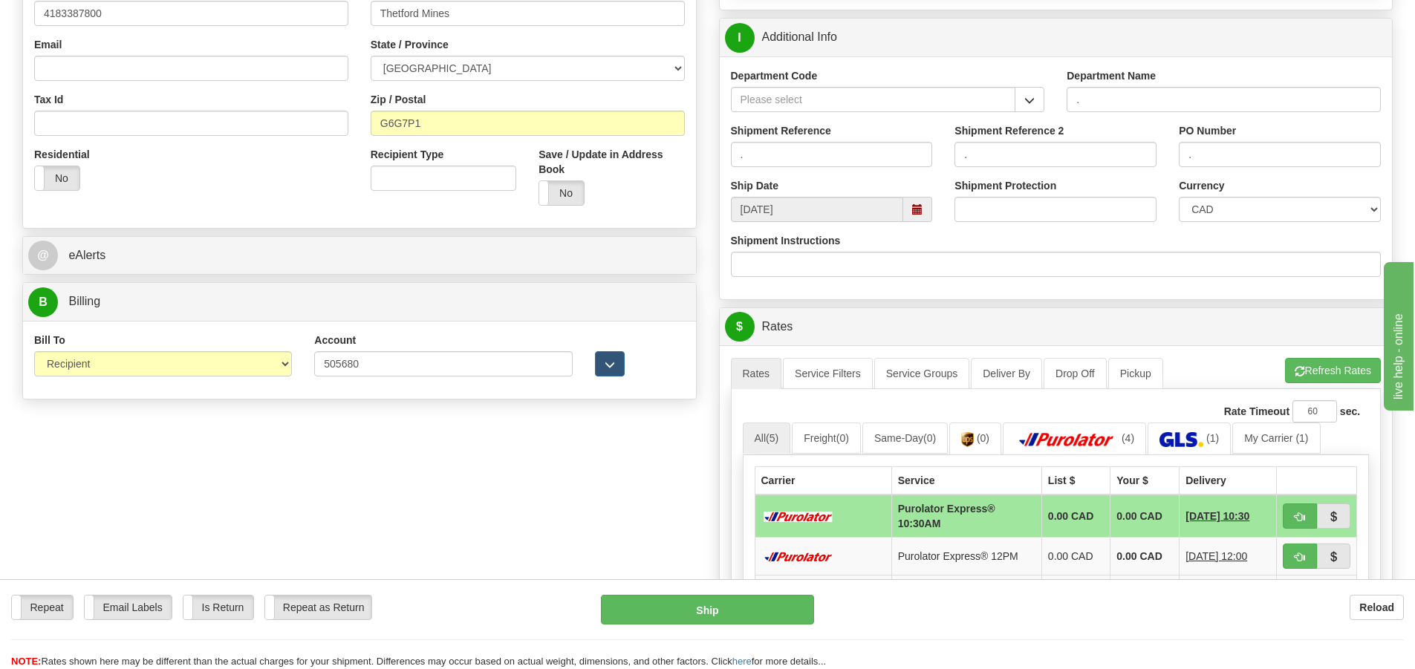
scroll to position [594, 0]
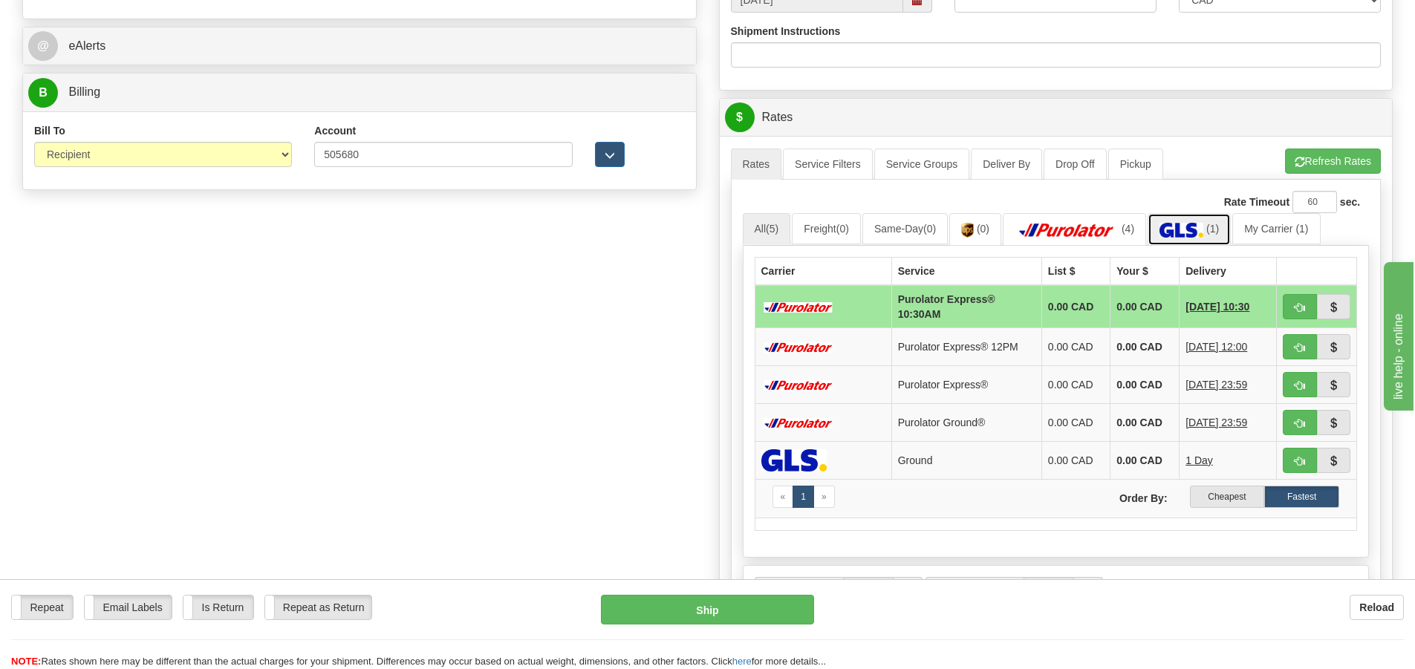
click at [1204, 227] on img at bounding box center [1182, 230] width 44 height 15
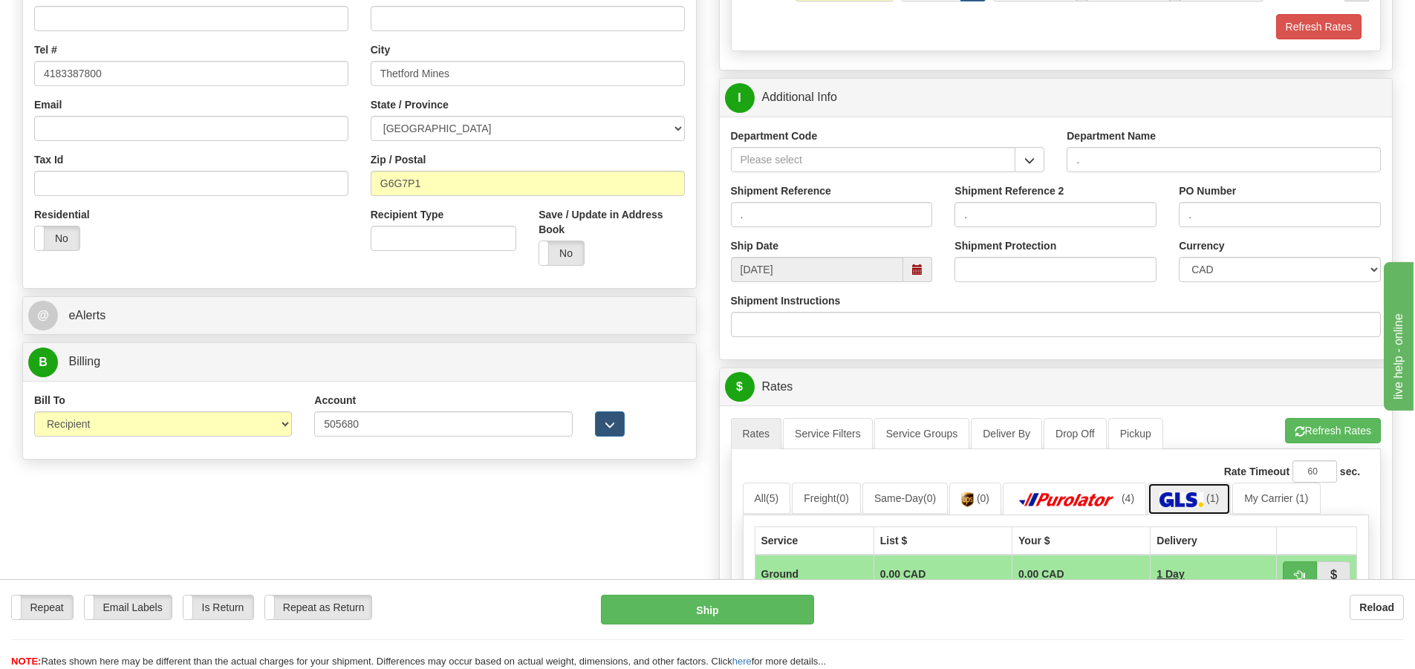
scroll to position [371, 0]
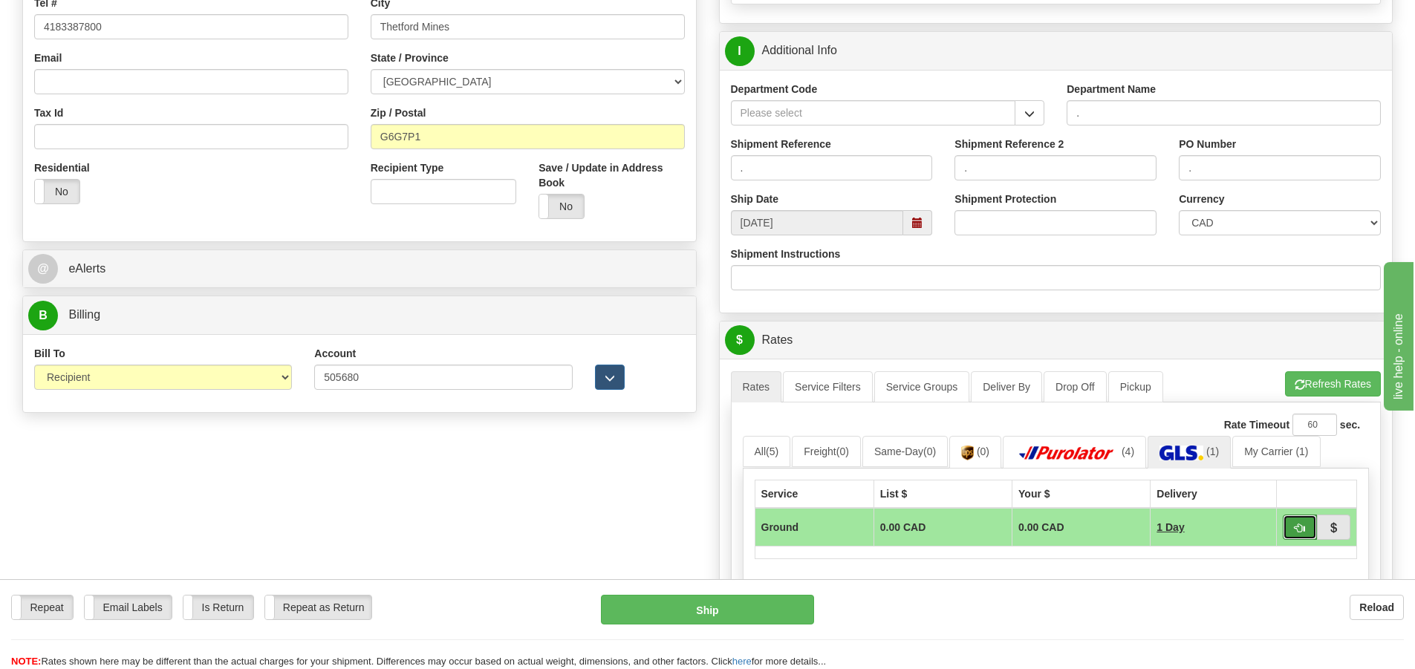
click at [1304, 528] on span "button" at bounding box center [1300, 529] width 10 height 10
type input "1"
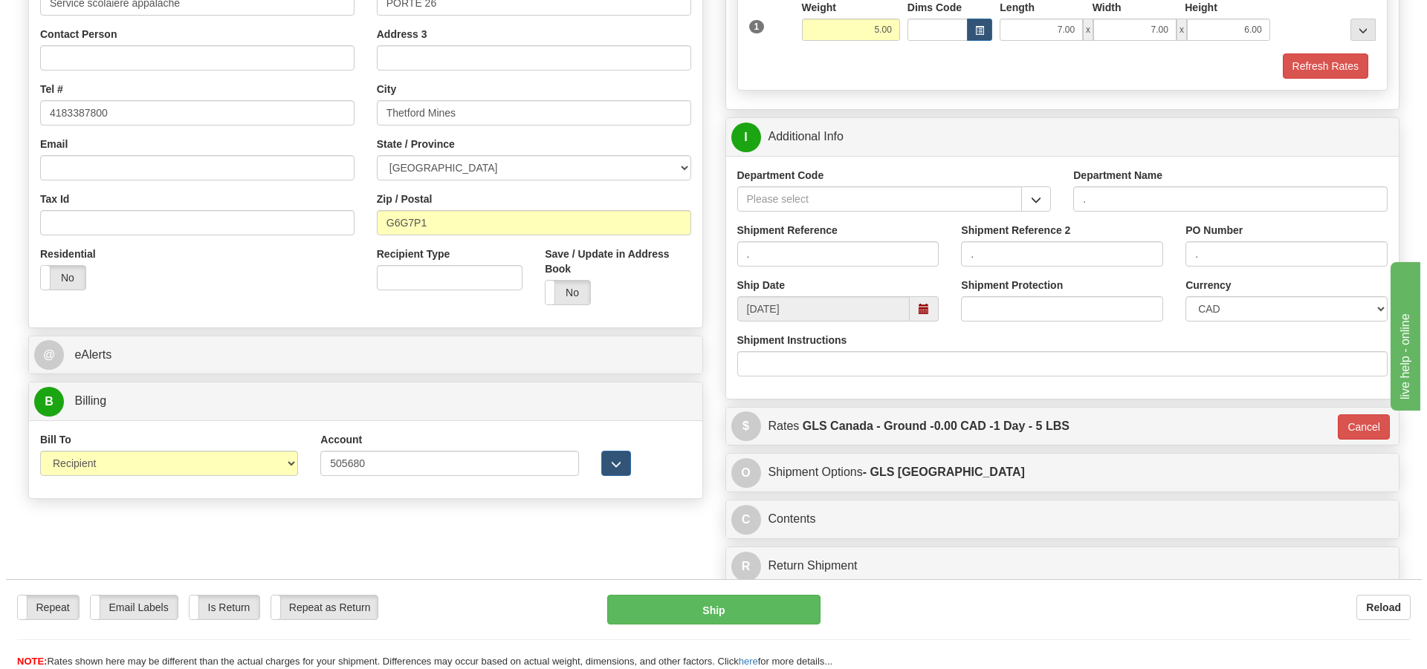
scroll to position [149, 0]
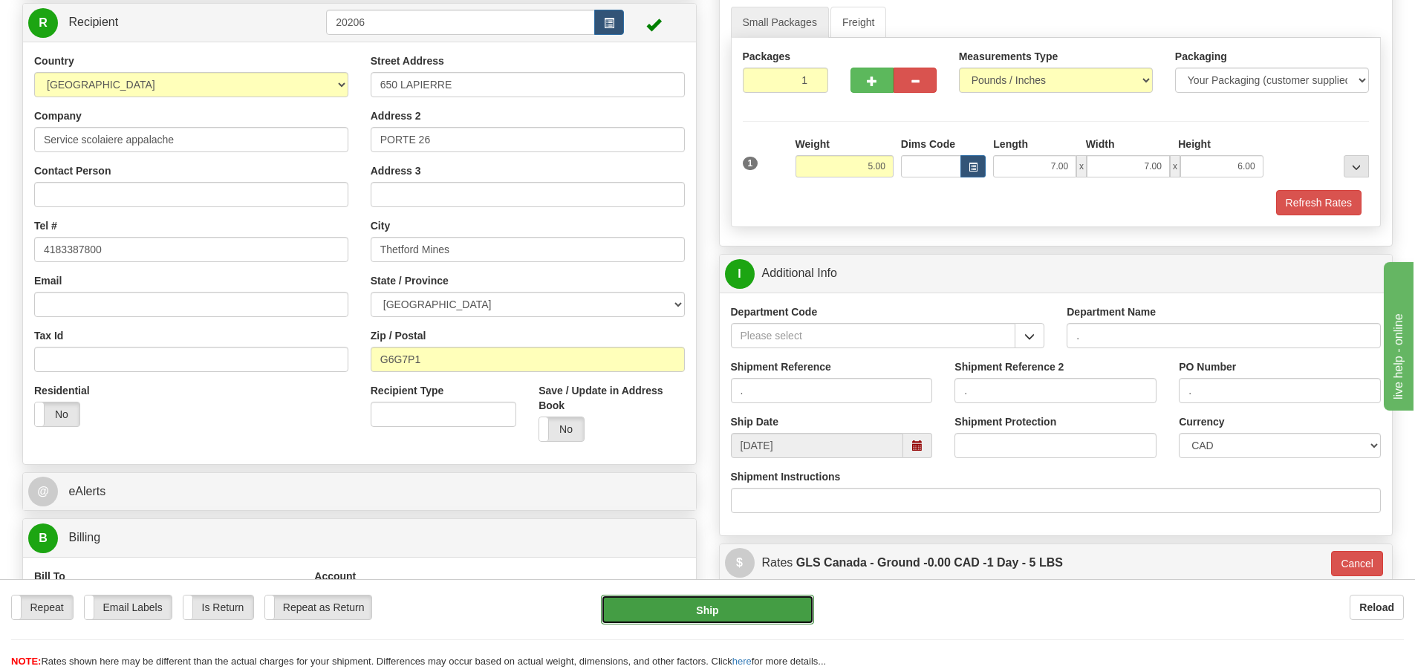
click at [766, 618] on button "Ship" at bounding box center [707, 610] width 213 height 30
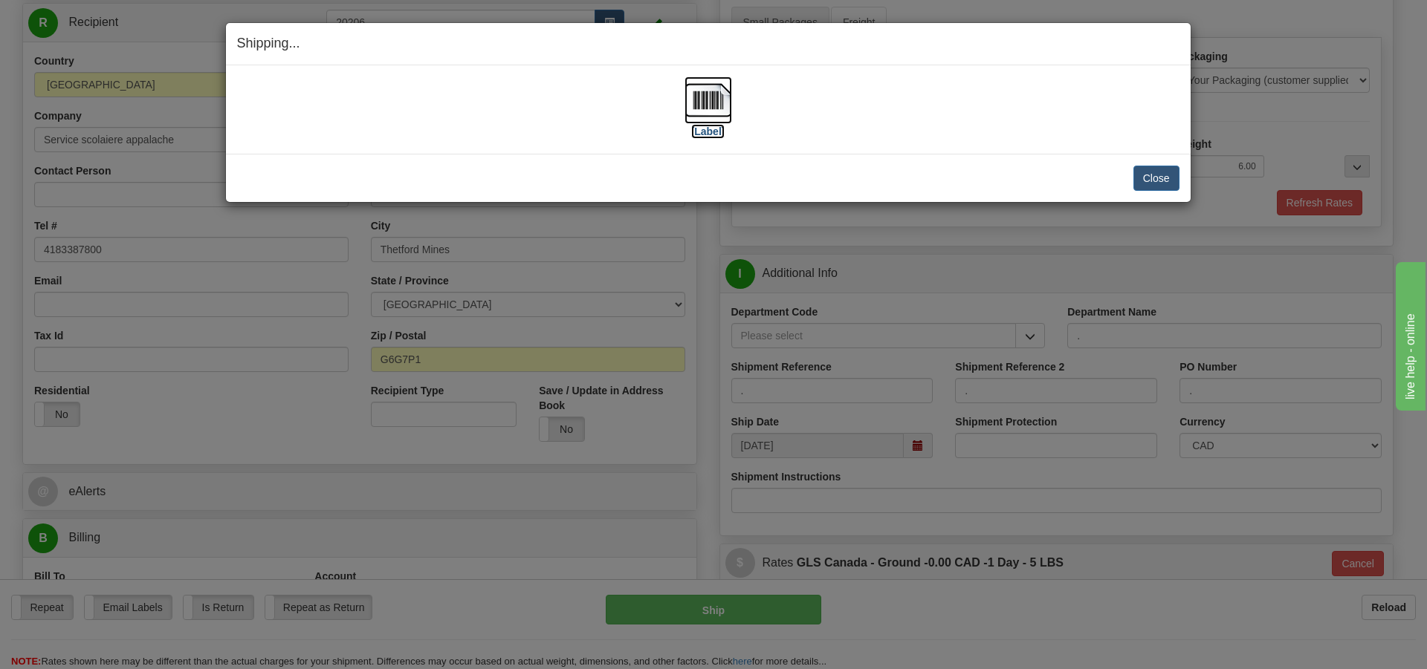
click at [715, 130] on label "[Label]" at bounding box center [708, 131] width 34 height 15
click at [1152, 175] on button "Close" at bounding box center [1156, 178] width 46 height 25
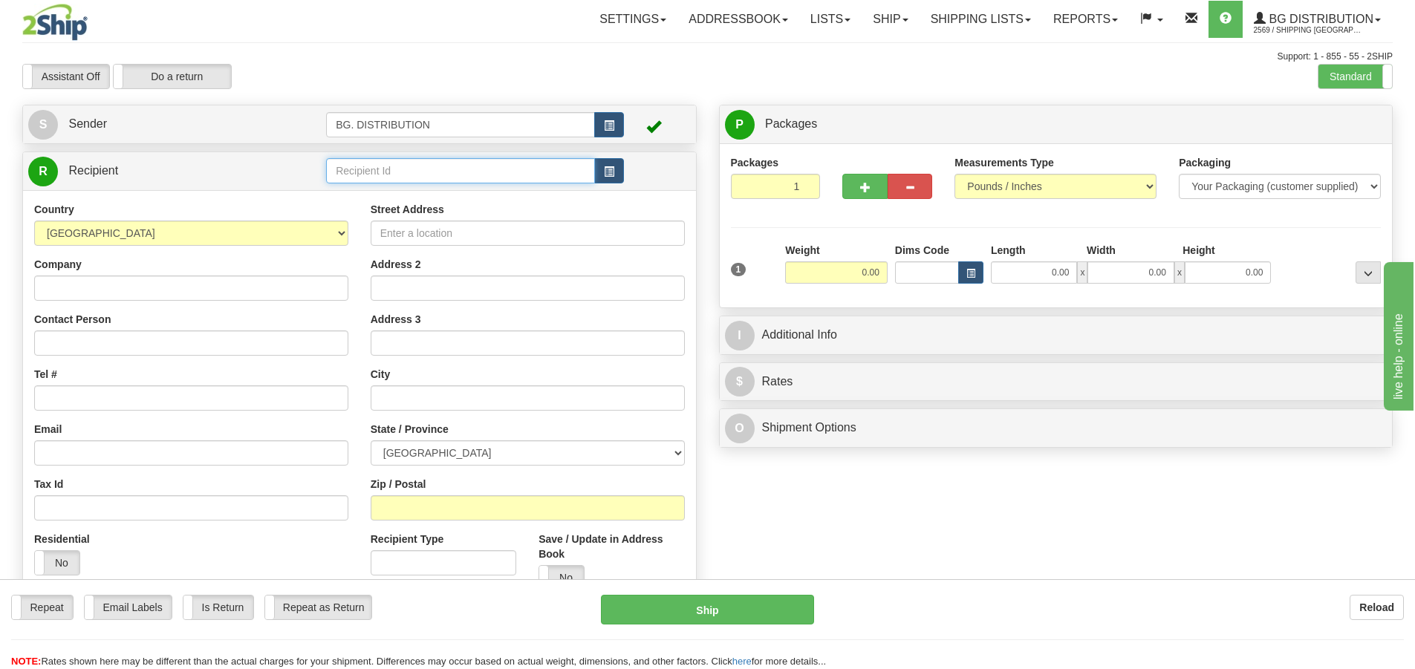
drag, startPoint x: 440, startPoint y: 167, endPoint x: 430, endPoint y: 169, distance: 9.9
click at [433, 169] on input "text" at bounding box center [460, 170] width 269 height 25
type input "20334"
click button "Delete" at bounding box center [0, 0] width 0 height 0
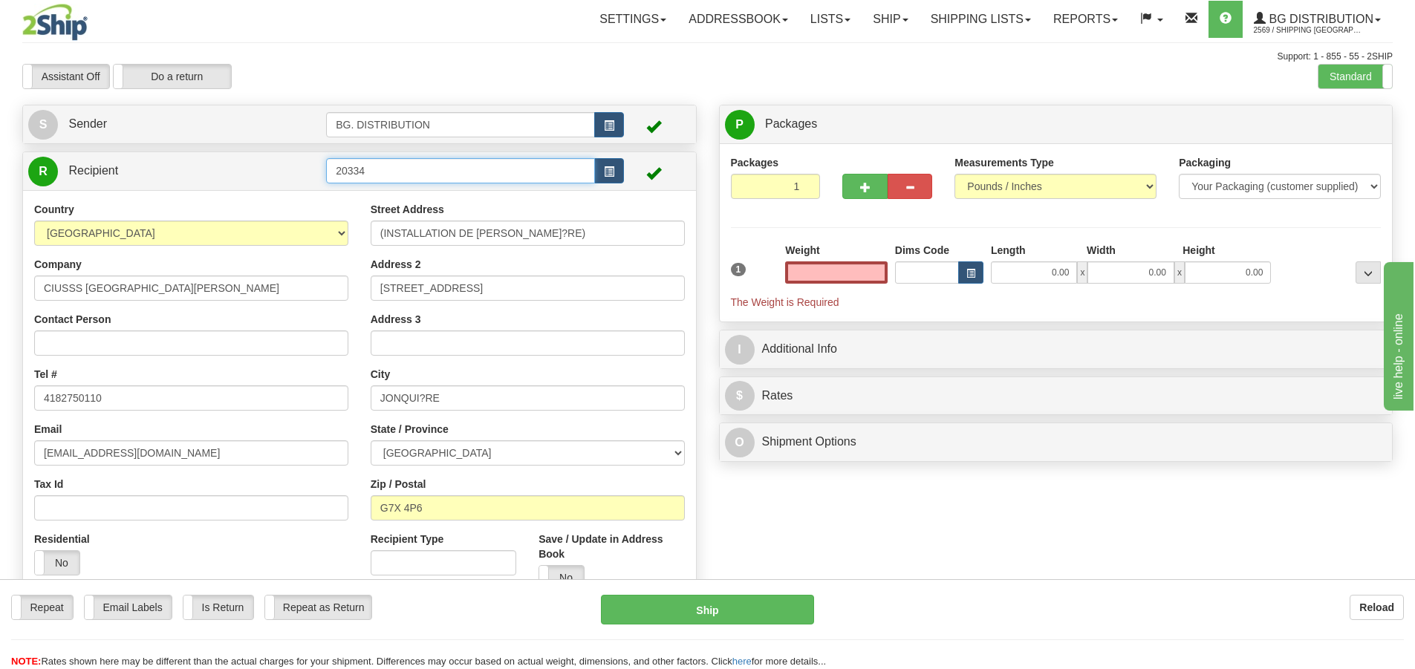
type input "0.00"
click at [433, 170] on input "20334" at bounding box center [460, 170] width 269 height 25
type input "20334."
click button "Delete" at bounding box center [0, 0] width 0 height 0
type input "0.00"
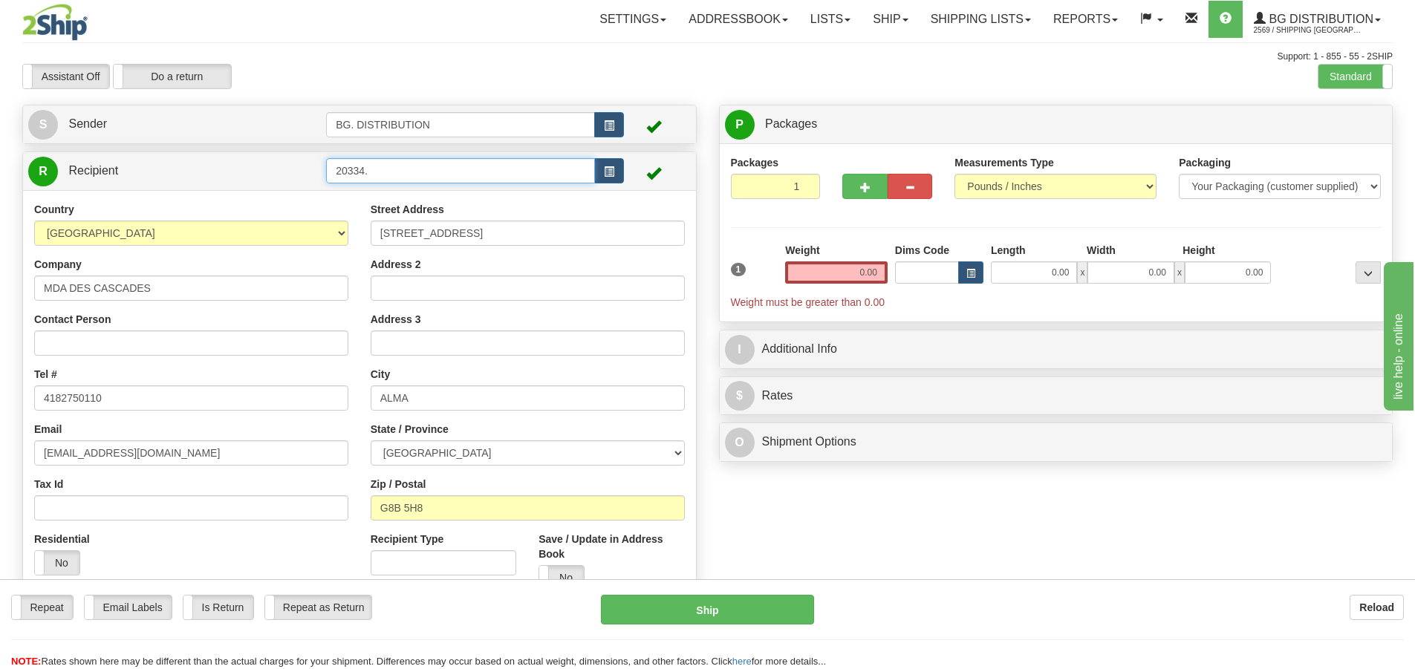
click at [379, 163] on input "20334." at bounding box center [460, 170] width 269 height 25
type input "20334.."
click button "Delete" at bounding box center [0, 0] width 0 height 0
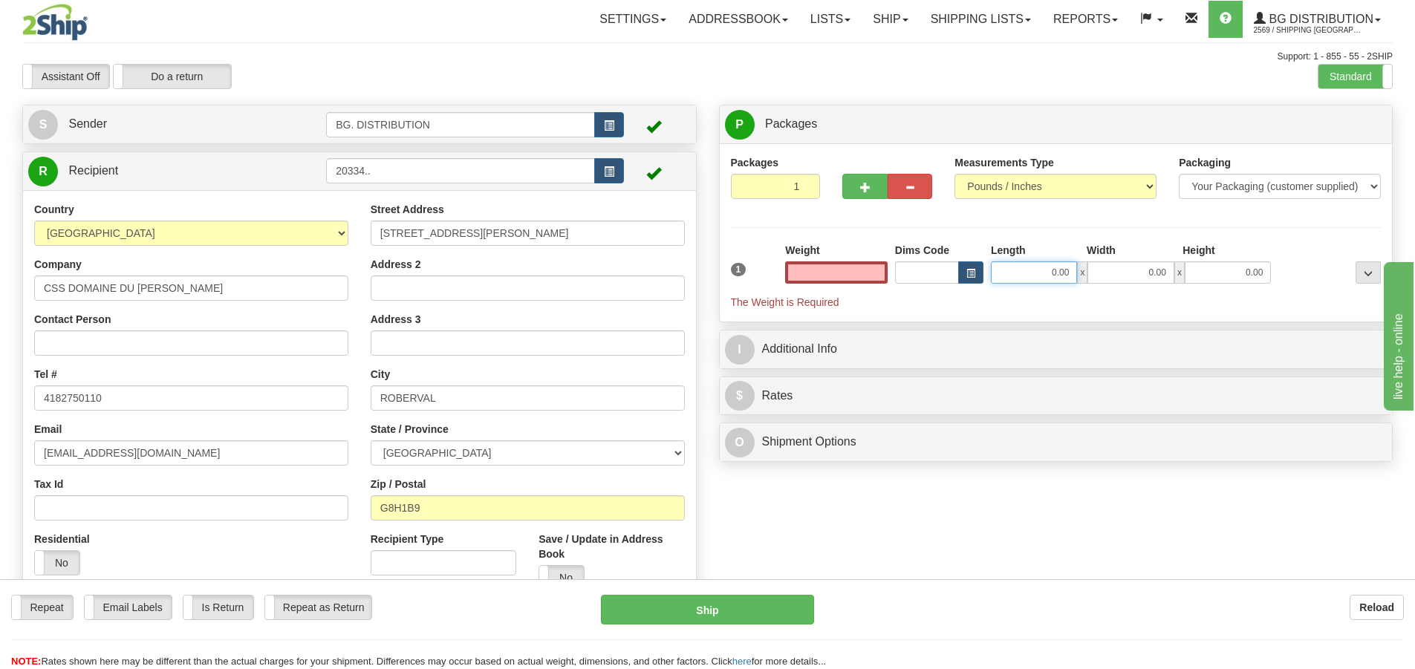
type input "0.00"
drag, startPoint x: 1042, startPoint y: 279, endPoint x: 1033, endPoint y: 299, distance: 21.7
click at [1043, 279] on input "0.00" at bounding box center [1034, 273] width 86 height 22
type input "11.00"
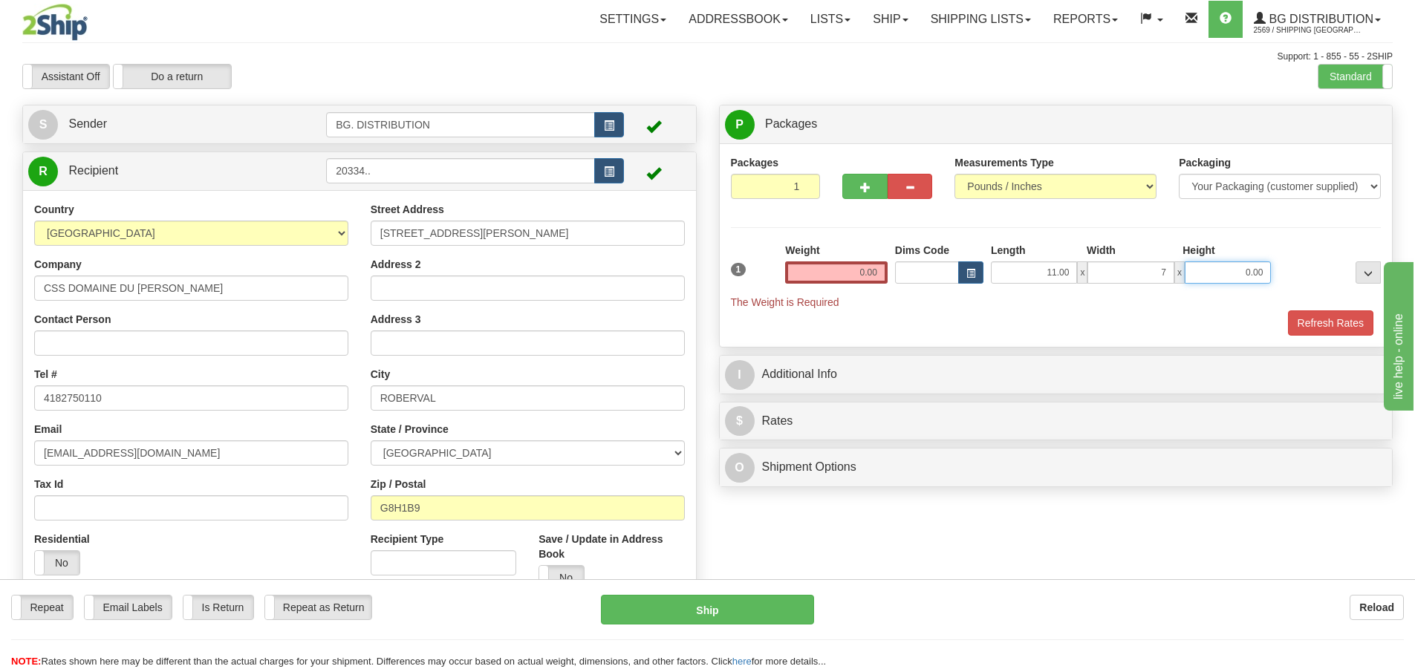
type input "7.00"
type input "6.00"
click at [851, 268] on input "0.00" at bounding box center [836, 273] width 103 height 22
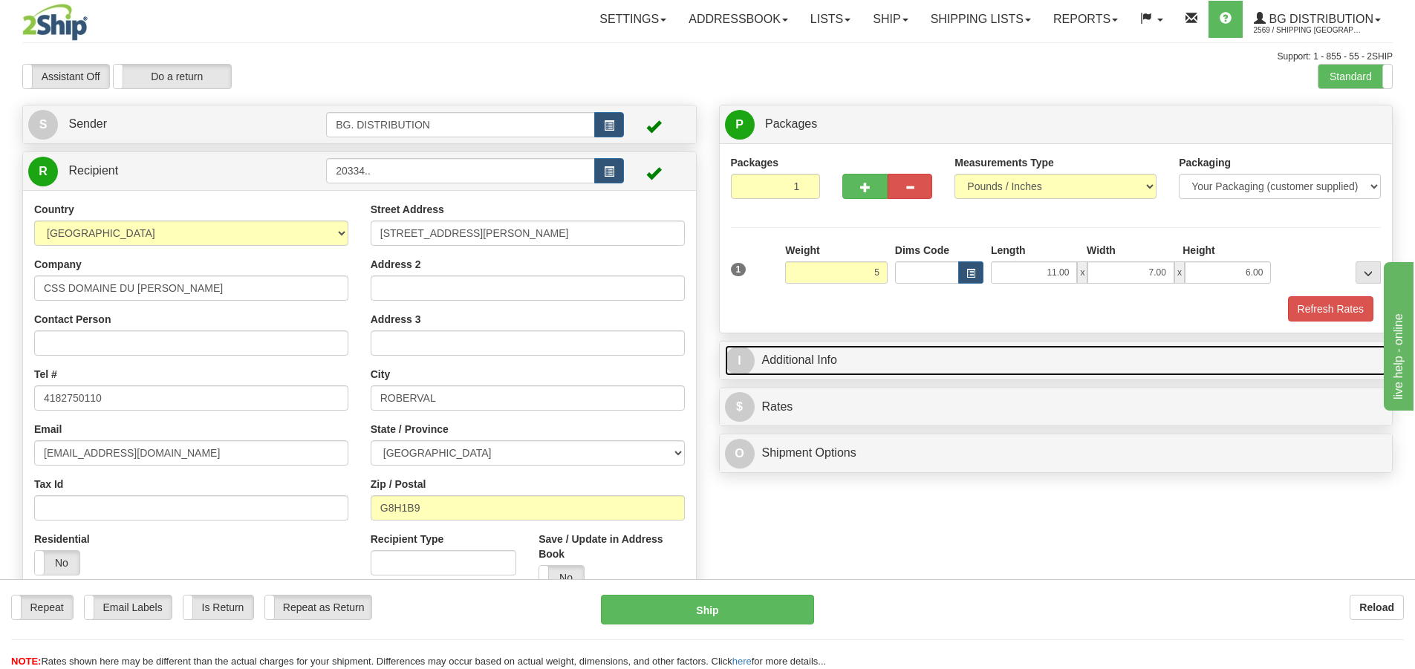
type input "5.00"
click at [733, 351] on span "I" at bounding box center [740, 361] width 30 height 30
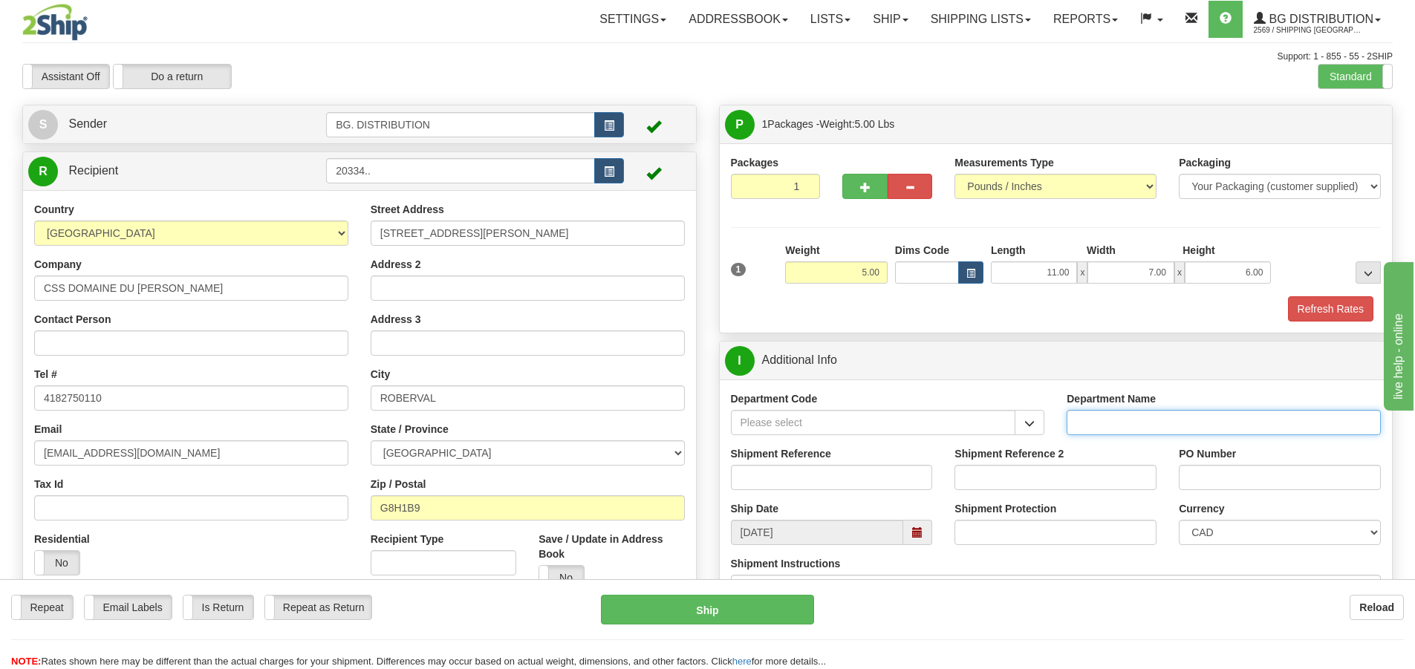
drag, startPoint x: 1127, startPoint y: 428, endPoint x: 1115, endPoint y: 418, distance: 15.8
click at [1128, 428] on input "Department Name" at bounding box center [1224, 422] width 314 height 25
type input "."
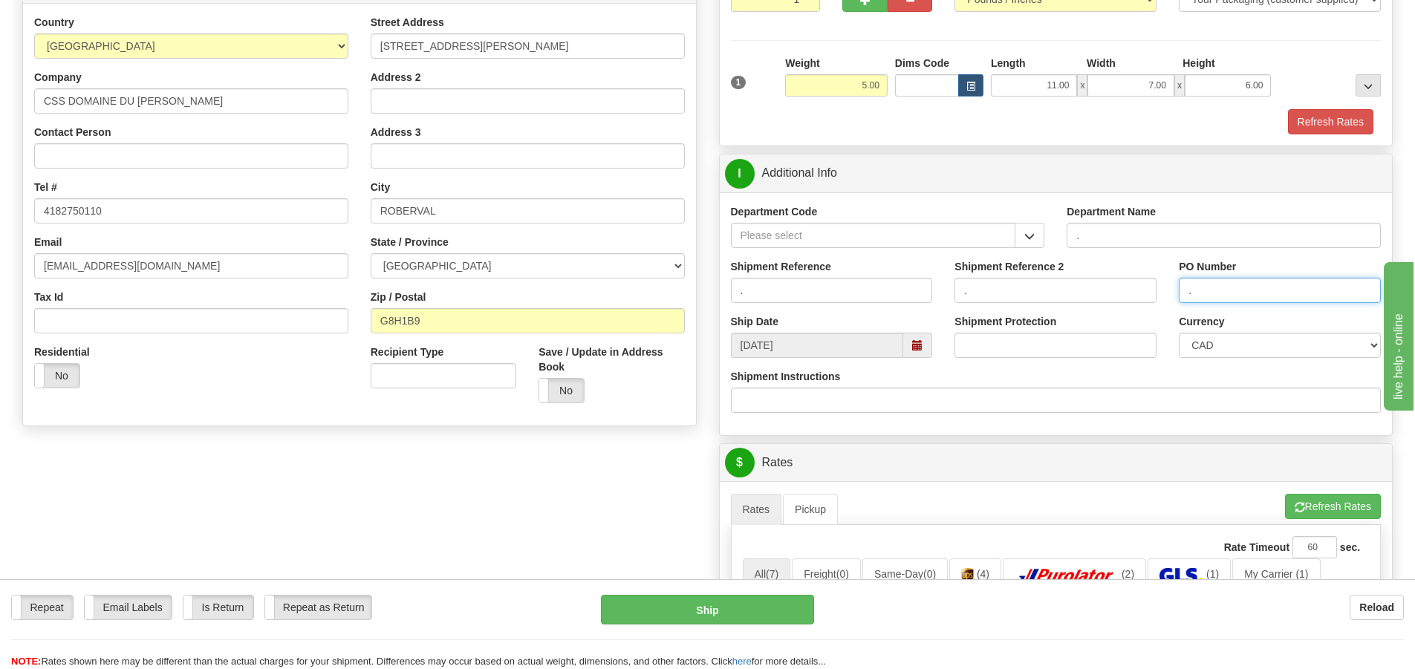
scroll to position [297, 0]
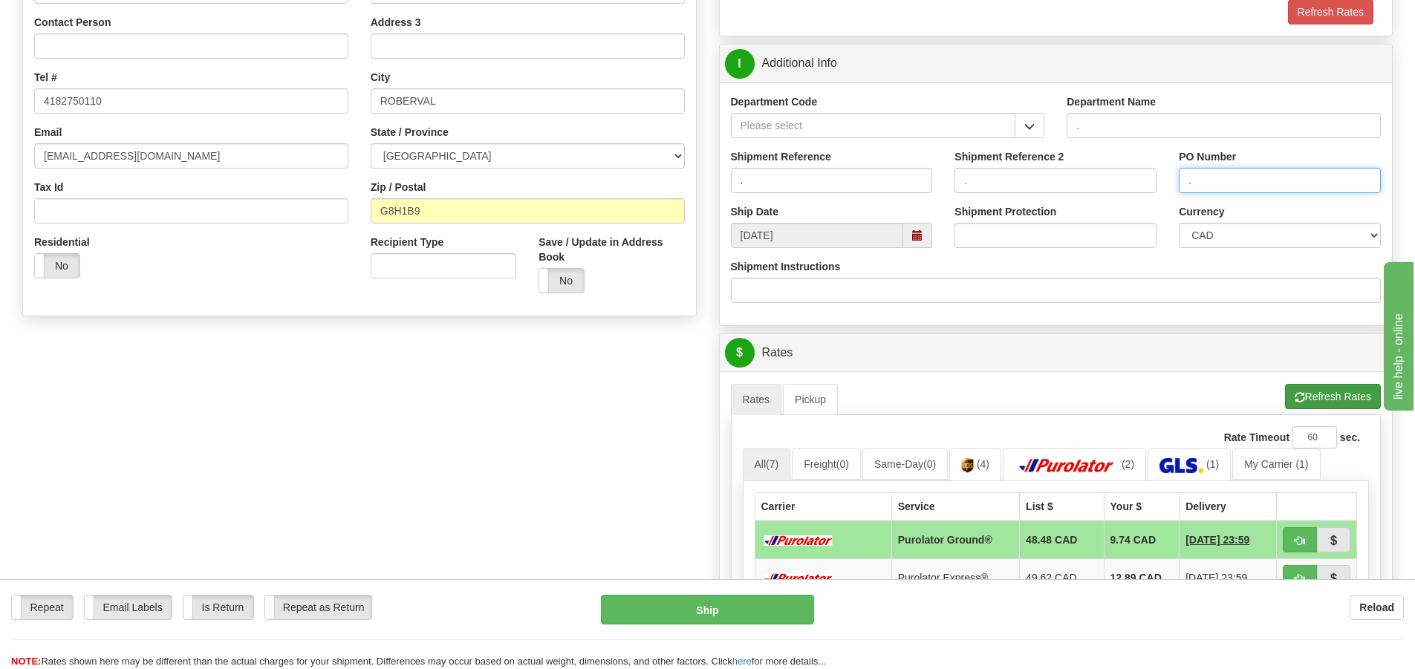
type input "."
click at [1325, 392] on button "Refresh Rates" at bounding box center [1333, 396] width 96 height 25
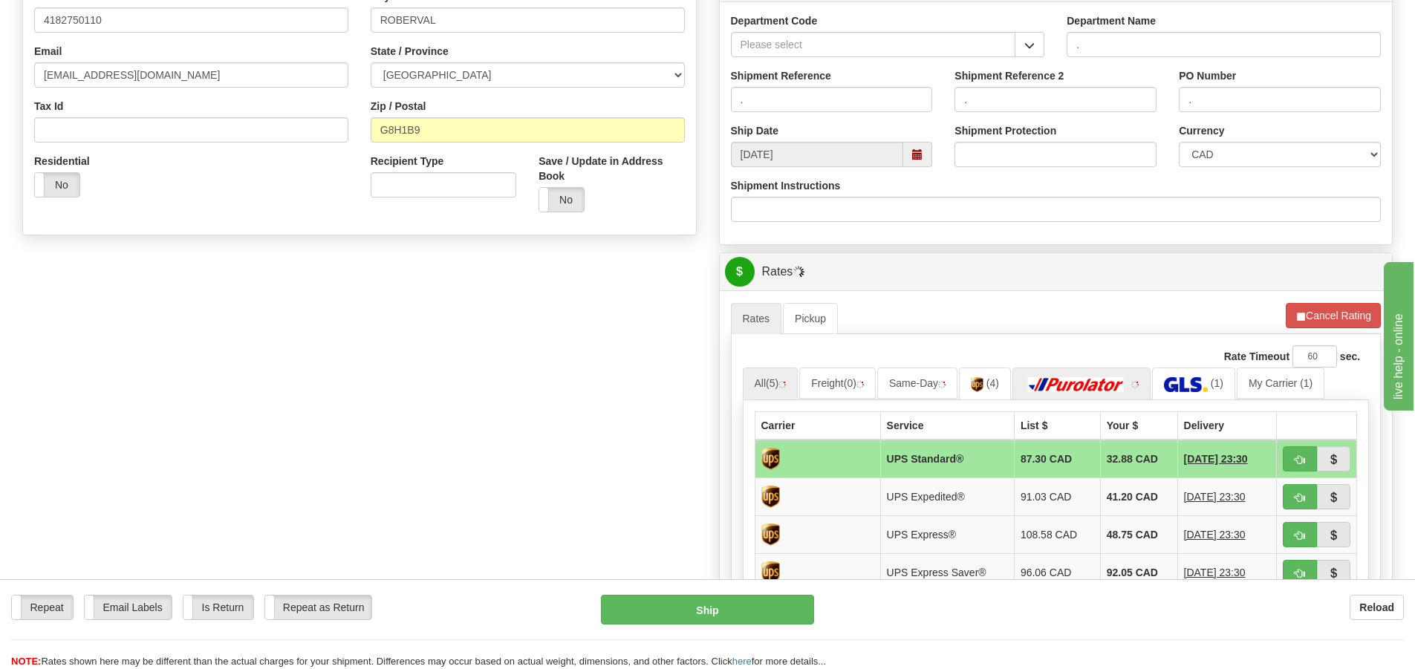
scroll to position [520, 0]
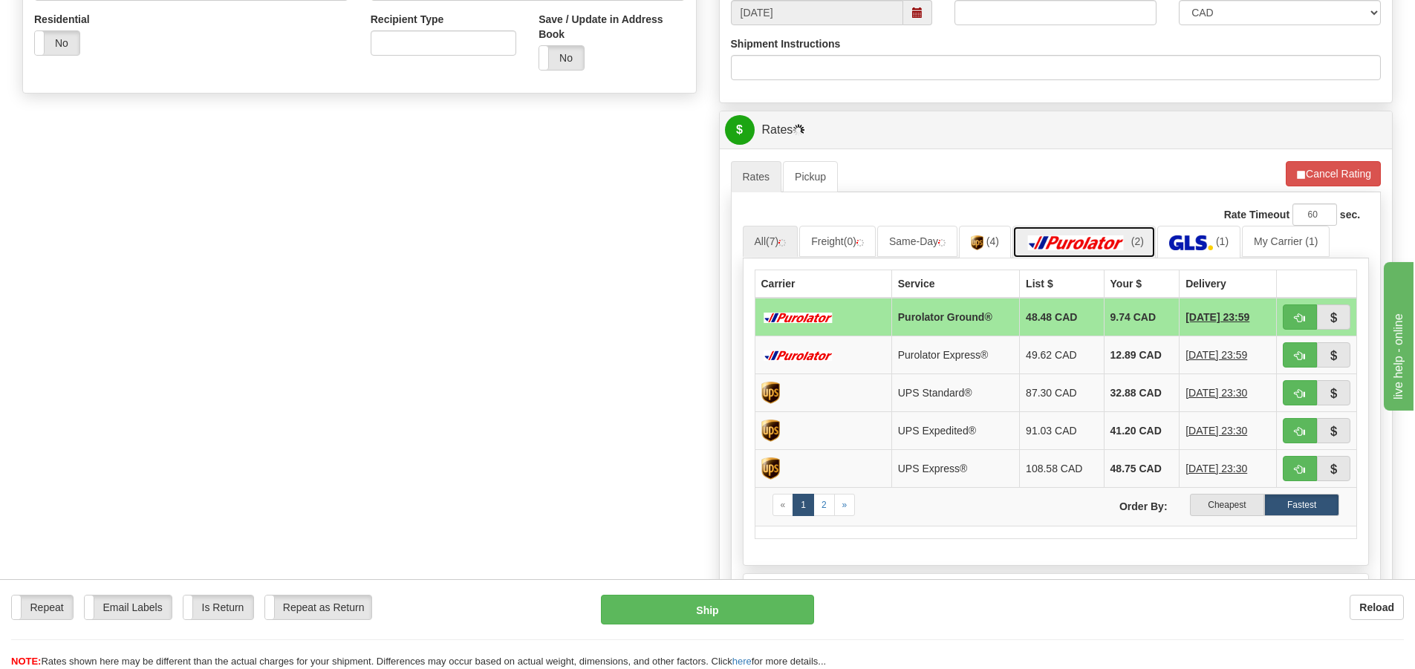
click at [1109, 236] on img at bounding box center [1077, 243] width 104 height 15
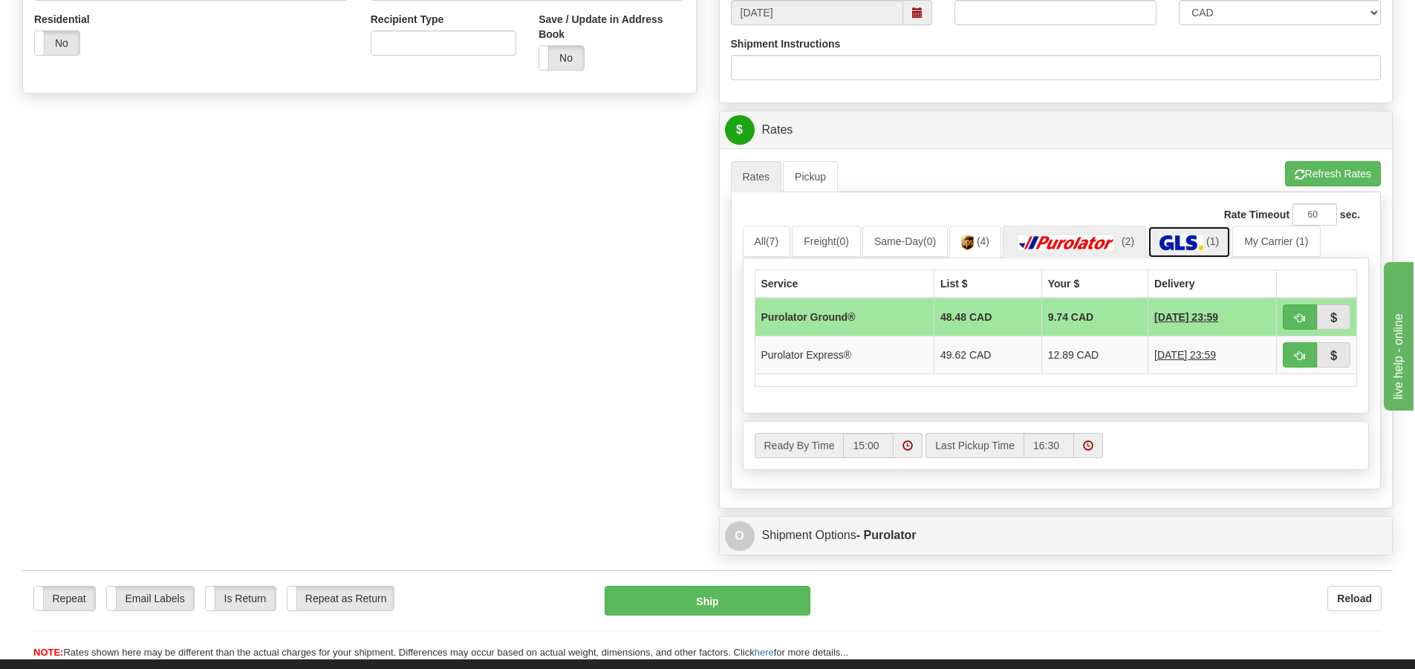
click at [1180, 238] on img at bounding box center [1182, 243] width 44 height 15
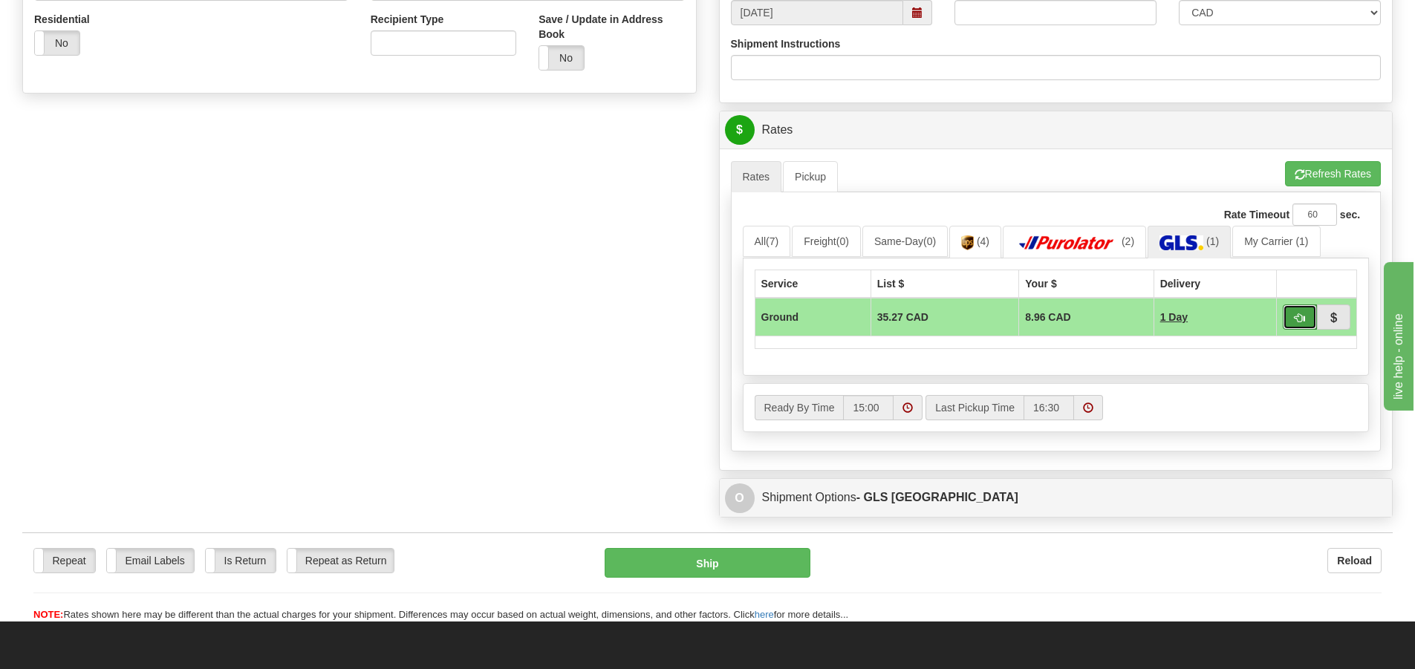
click at [1293, 312] on button "button" at bounding box center [1300, 317] width 34 height 25
type input "1"
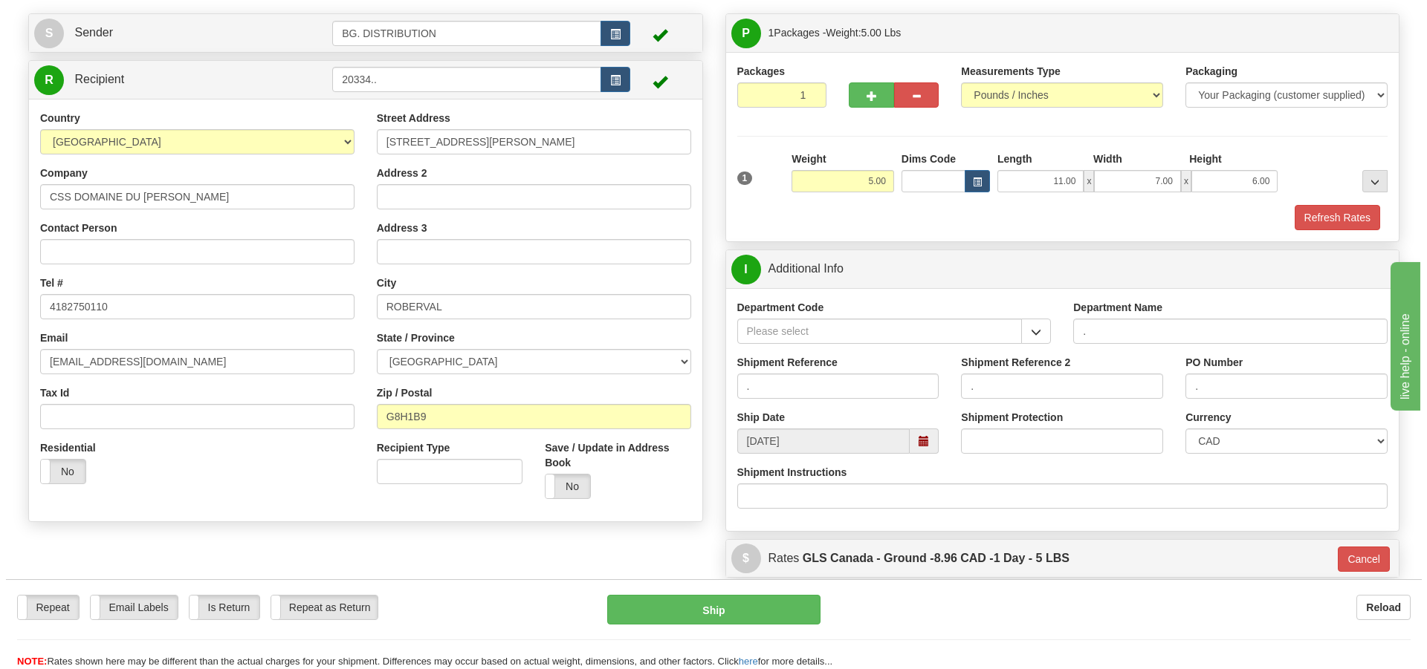
scroll to position [89, 0]
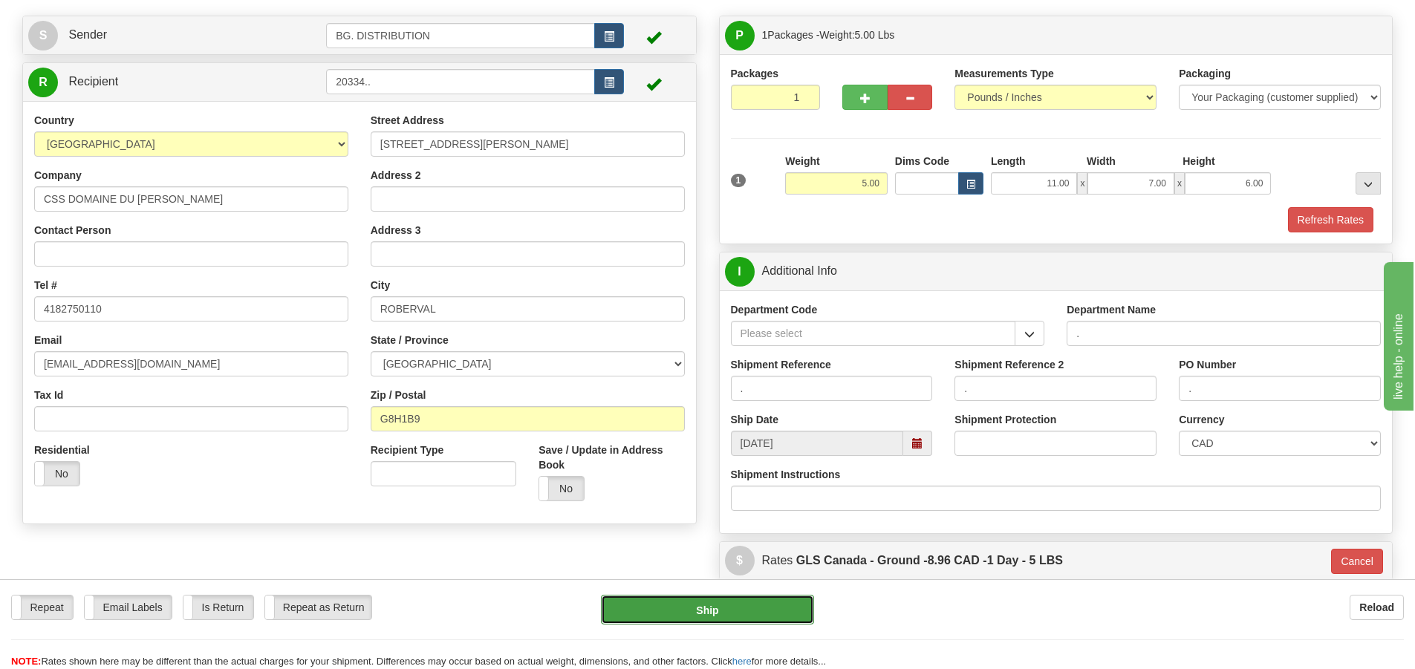
click at [741, 603] on button "Ship" at bounding box center [707, 610] width 213 height 30
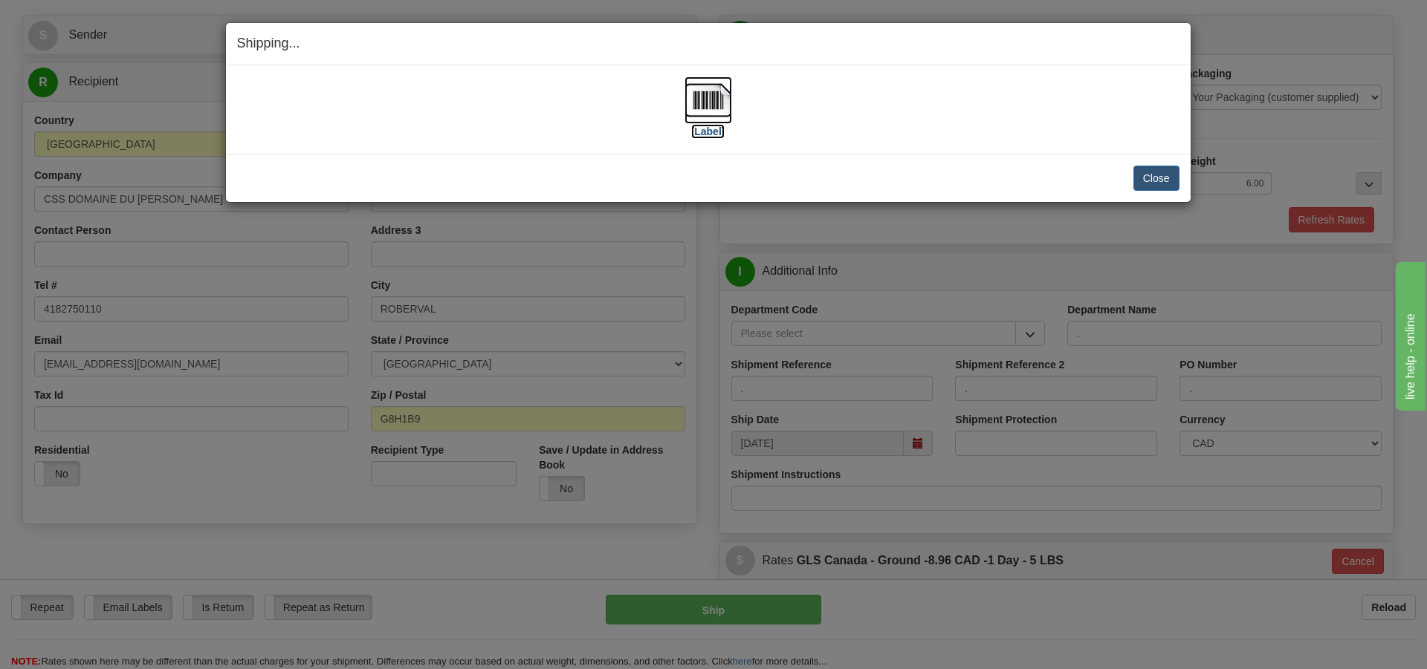
click at [711, 130] on label "[Label]" at bounding box center [708, 131] width 34 height 15
click at [1171, 181] on button "Close" at bounding box center [1156, 178] width 46 height 25
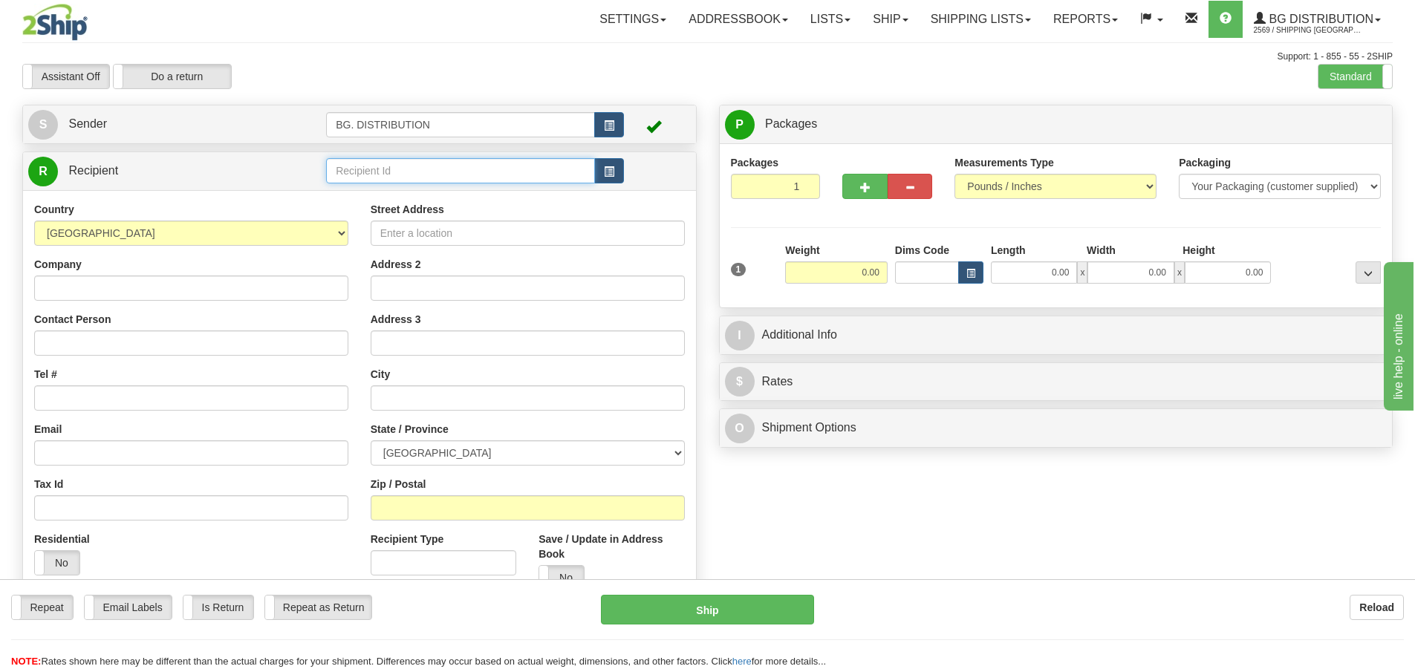
drag, startPoint x: 342, startPoint y: 169, endPoint x: 357, endPoint y: 164, distance: 15.7
click at [347, 167] on input "text" at bounding box center [460, 170] width 269 height 25
type input "20146"
click button "Delete" at bounding box center [0, 0] width 0 height 0
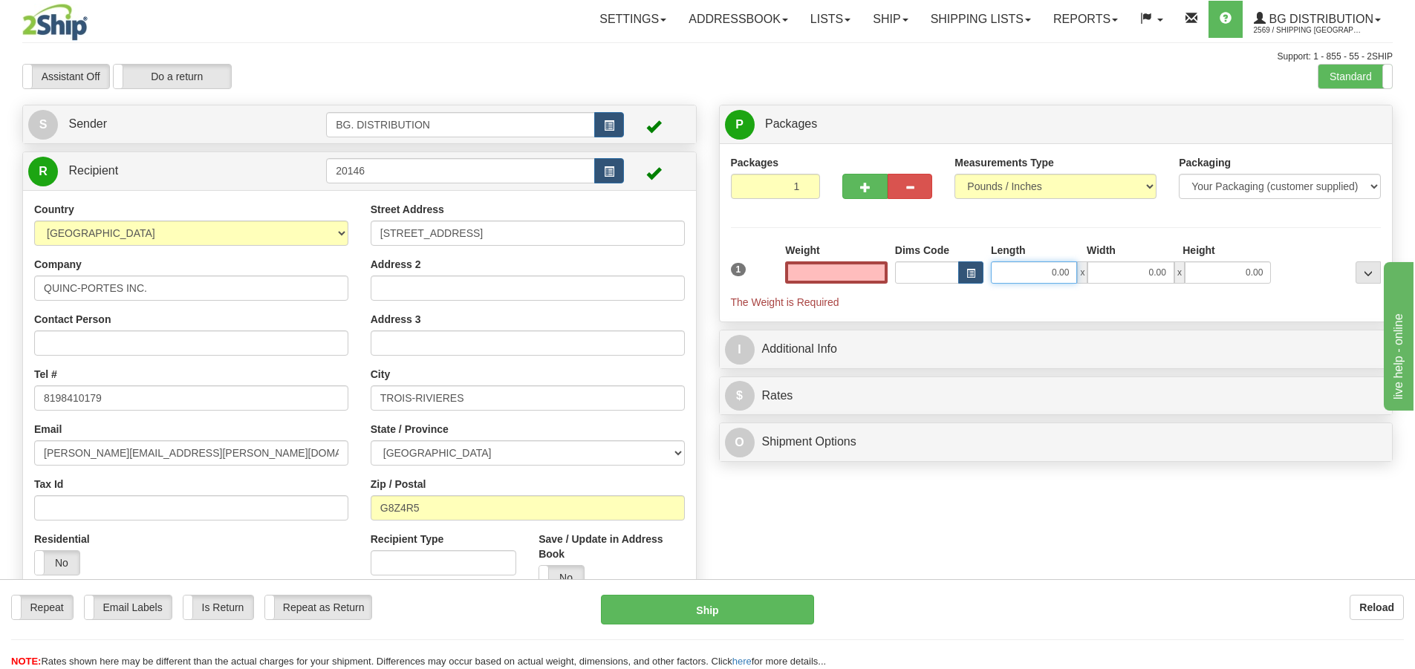
type input "0.00"
click at [1064, 267] on input "0.00" at bounding box center [1034, 273] width 86 height 22
type input "12.00"
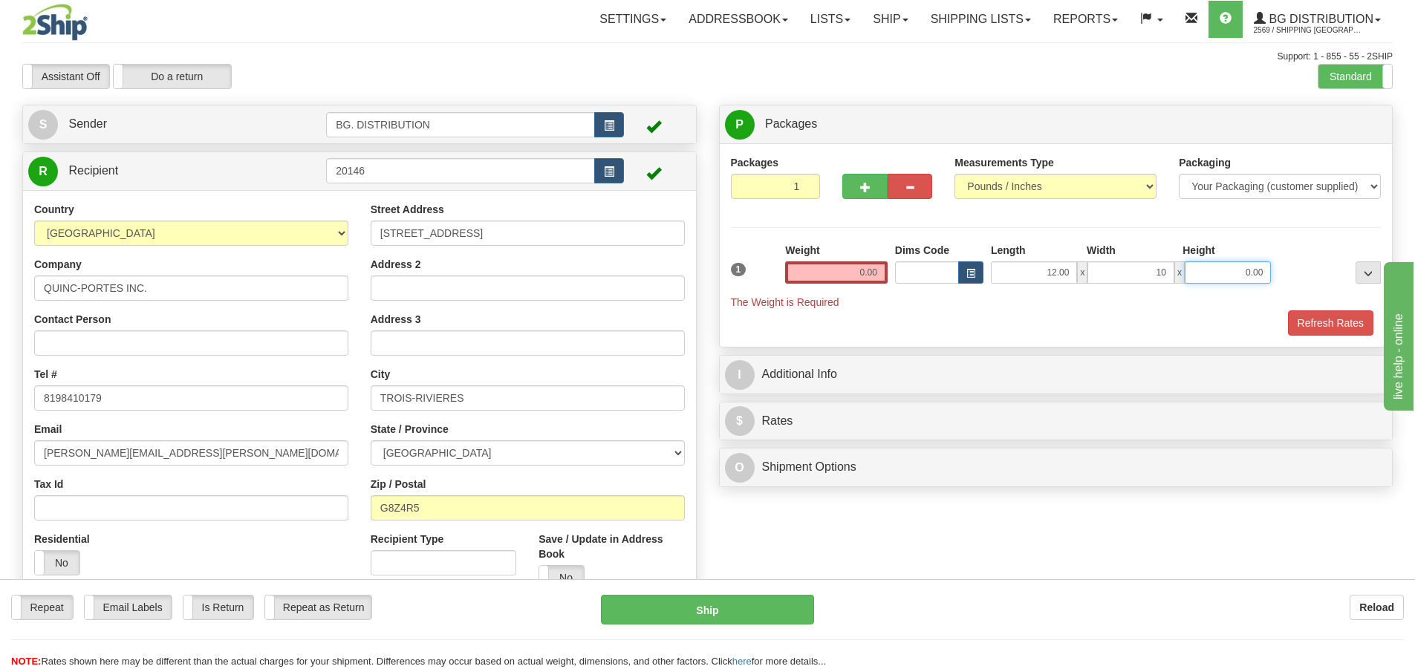
type input "10.00"
type input "7.00"
click at [871, 280] on input "0.00" at bounding box center [836, 273] width 103 height 22
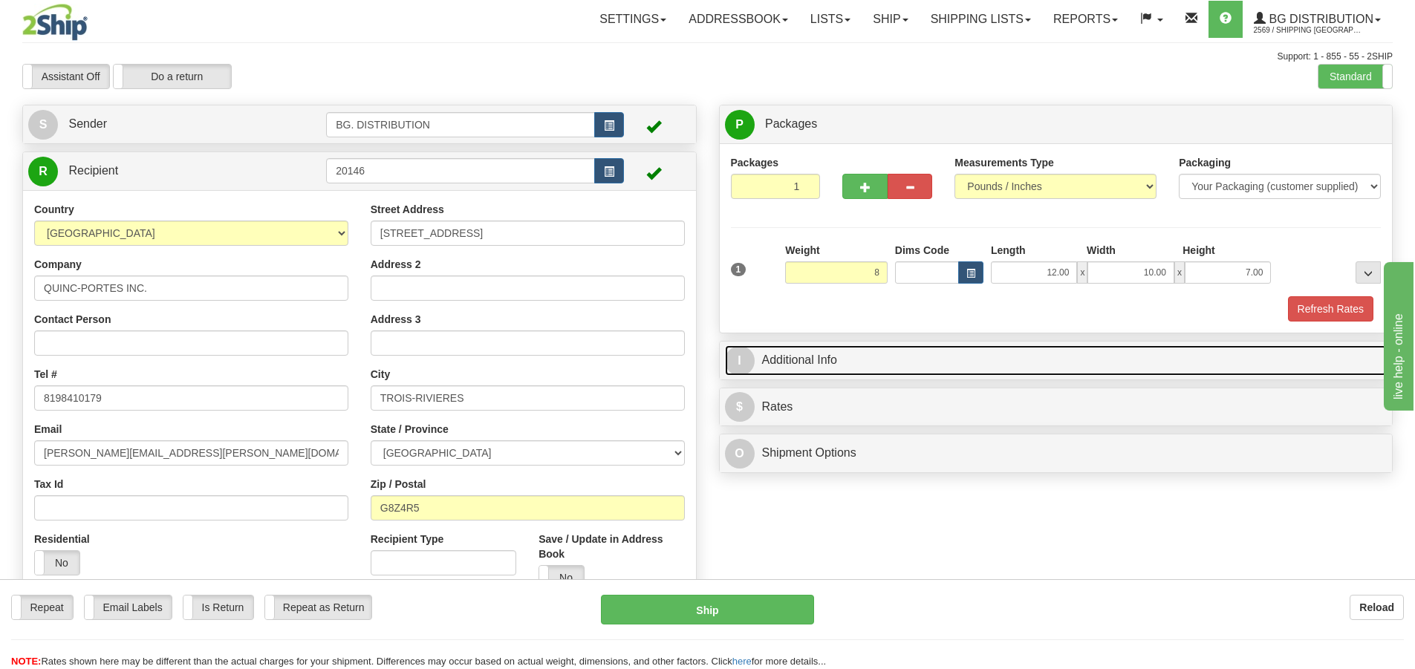
type input "8.00"
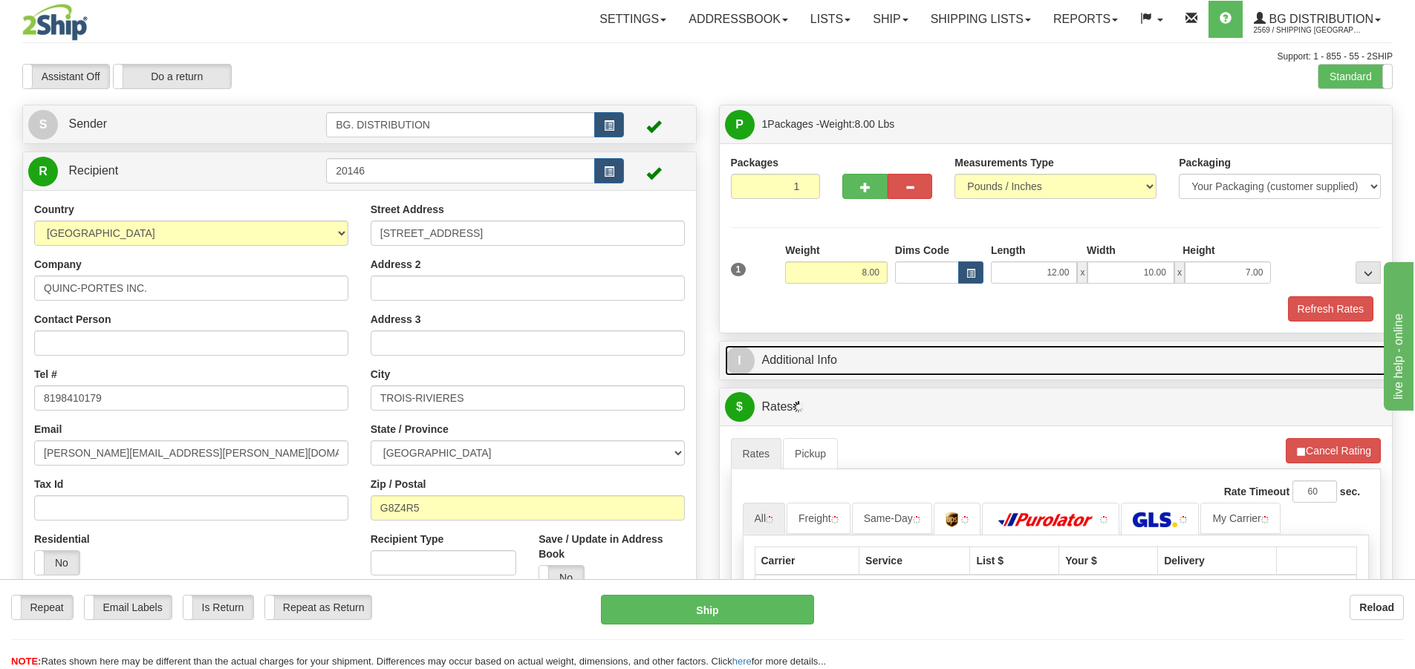
drag, startPoint x: 736, startPoint y: 358, endPoint x: 756, endPoint y: 366, distance: 21.7
click at [736, 358] on span "I" at bounding box center [740, 361] width 30 height 30
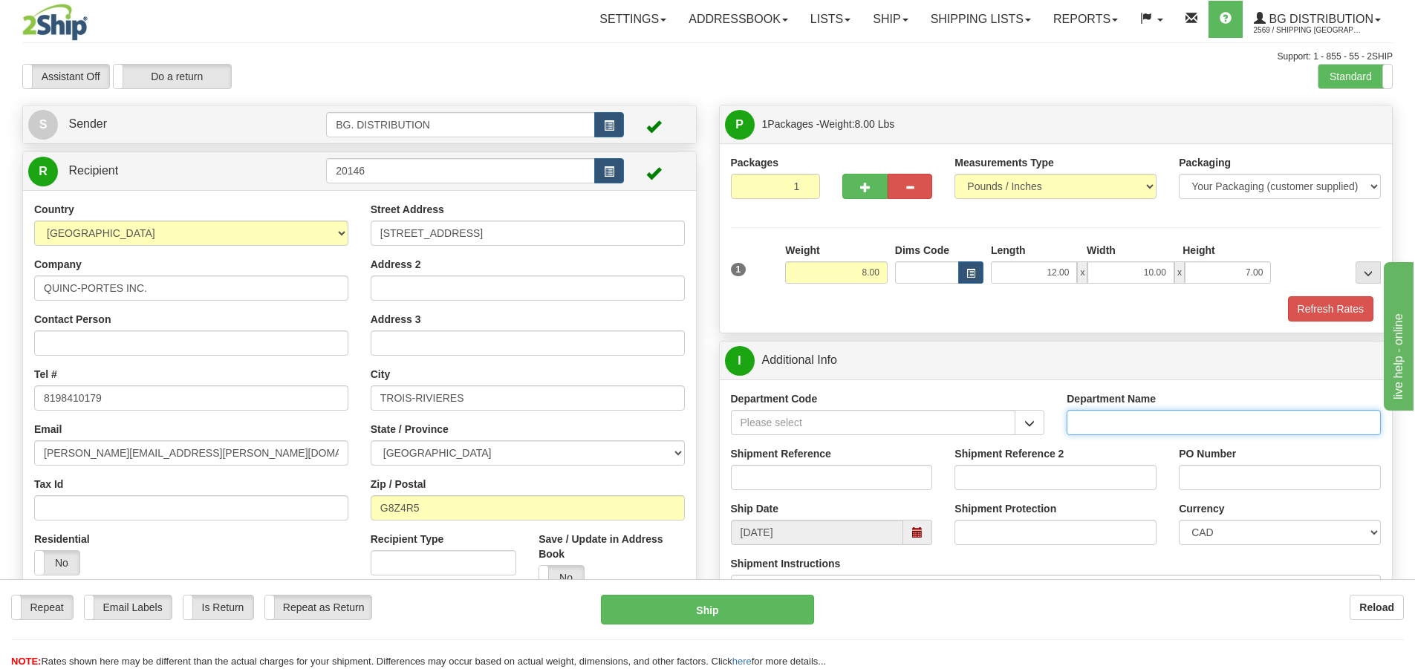
click at [1094, 425] on input "Department Name" at bounding box center [1224, 422] width 314 height 25
type input "."
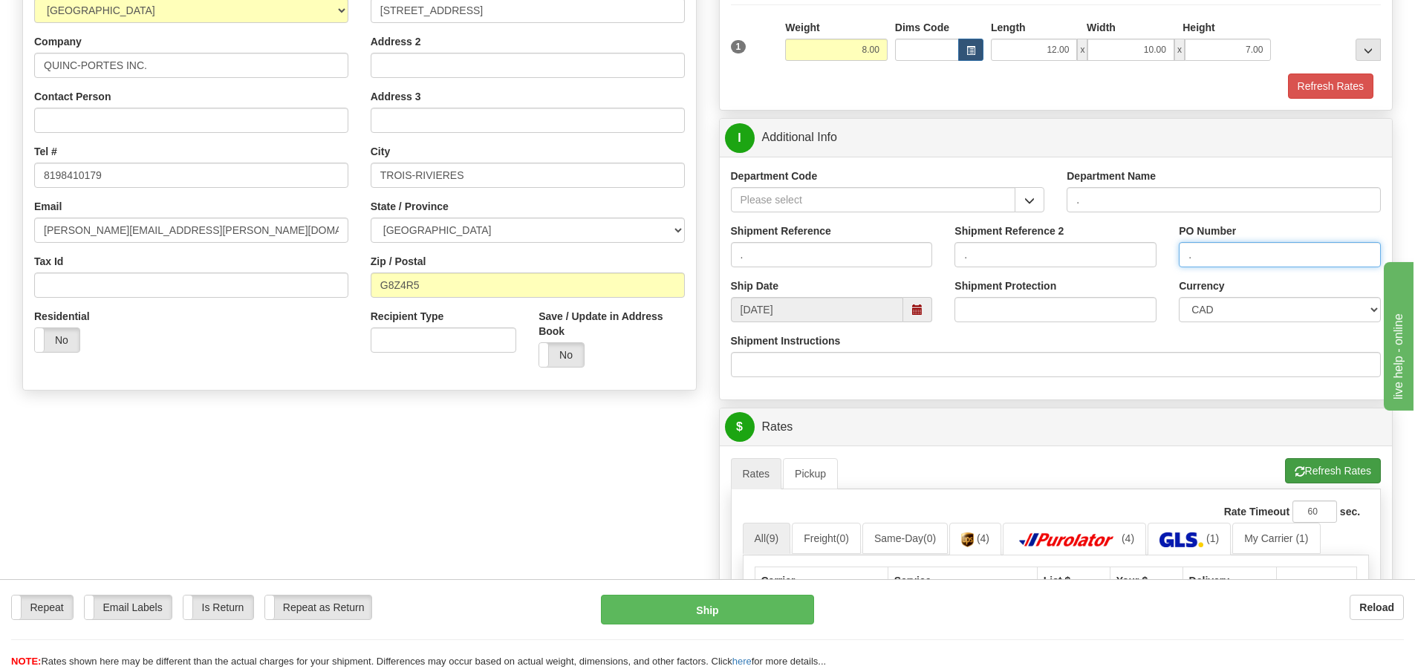
type input "."
click at [1326, 472] on button "Refresh Rates" at bounding box center [1333, 470] width 96 height 25
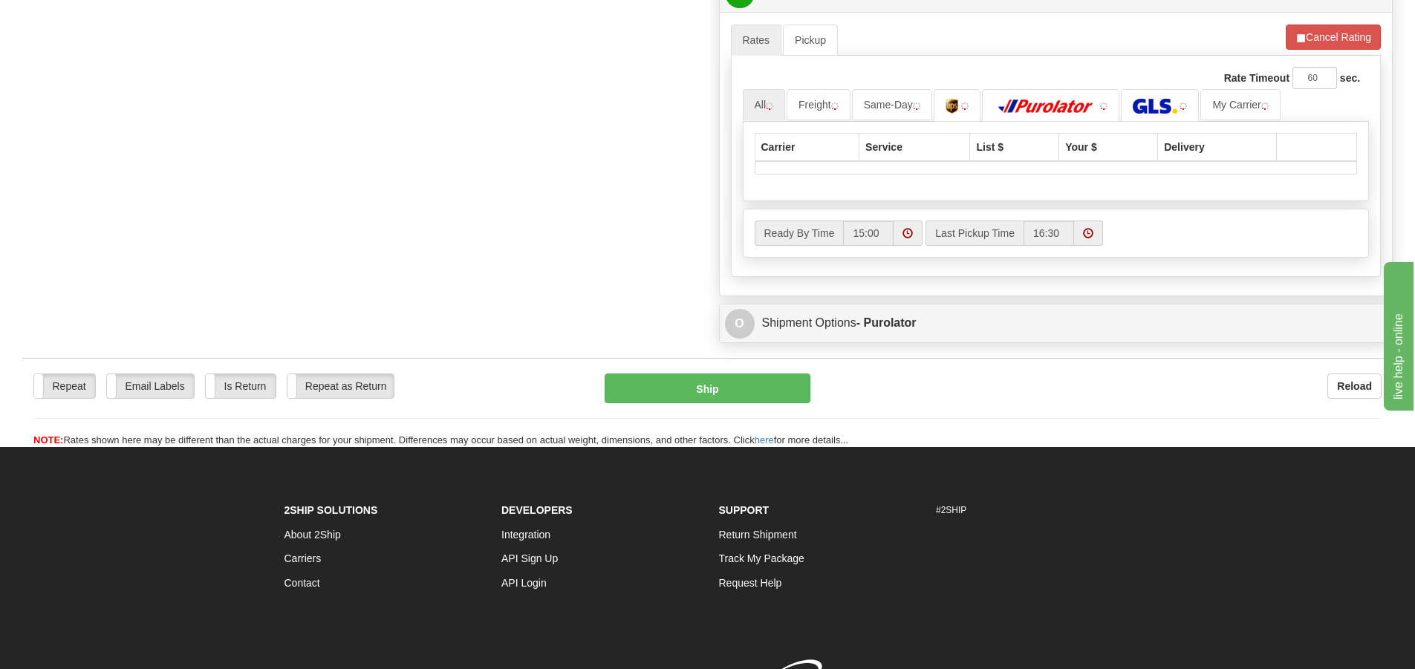
scroll to position [669, 0]
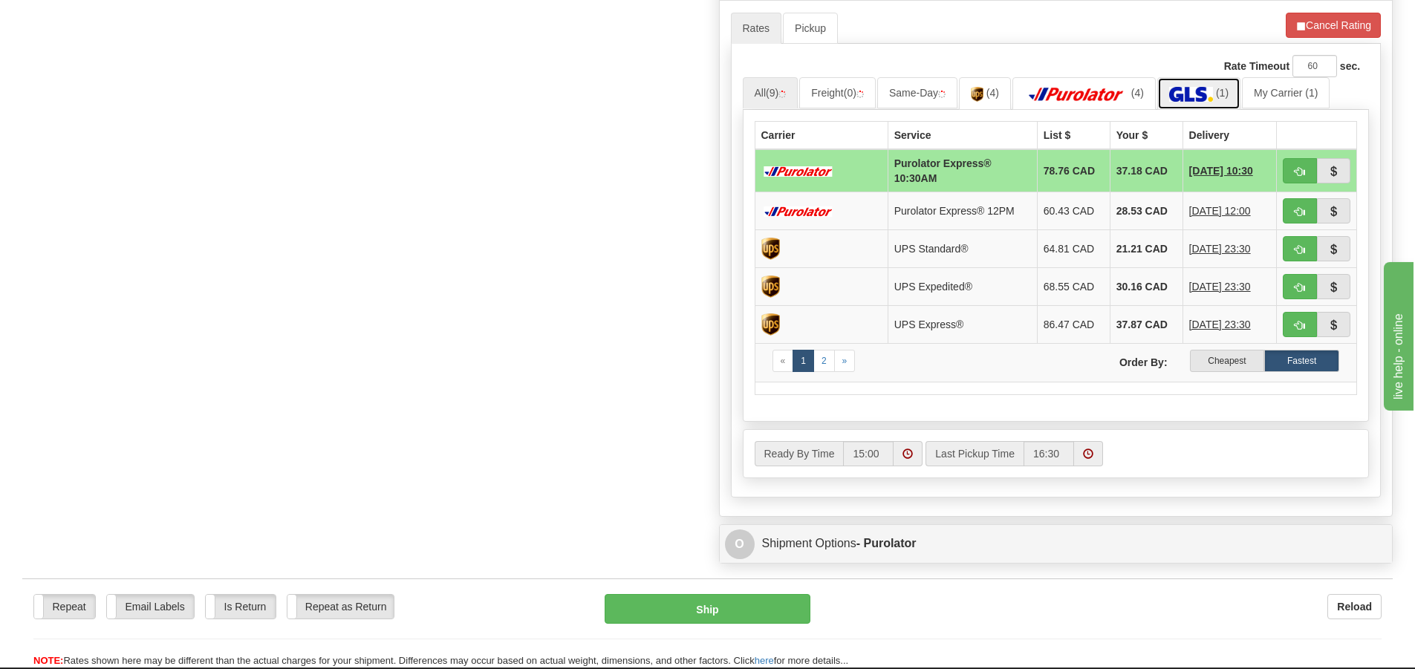
click at [1203, 95] on img at bounding box center [1191, 94] width 44 height 15
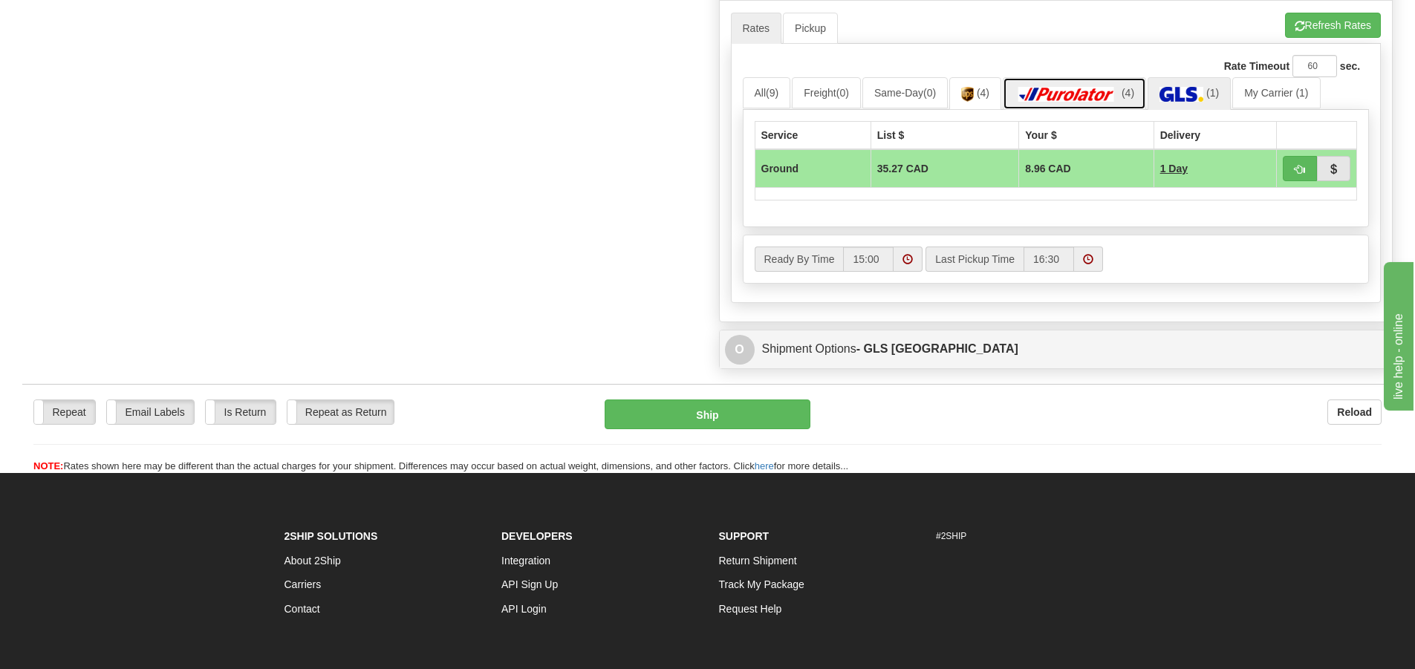
click at [1118, 85] on link "(4)" at bounding box center [1074, 93] width 143 height 32
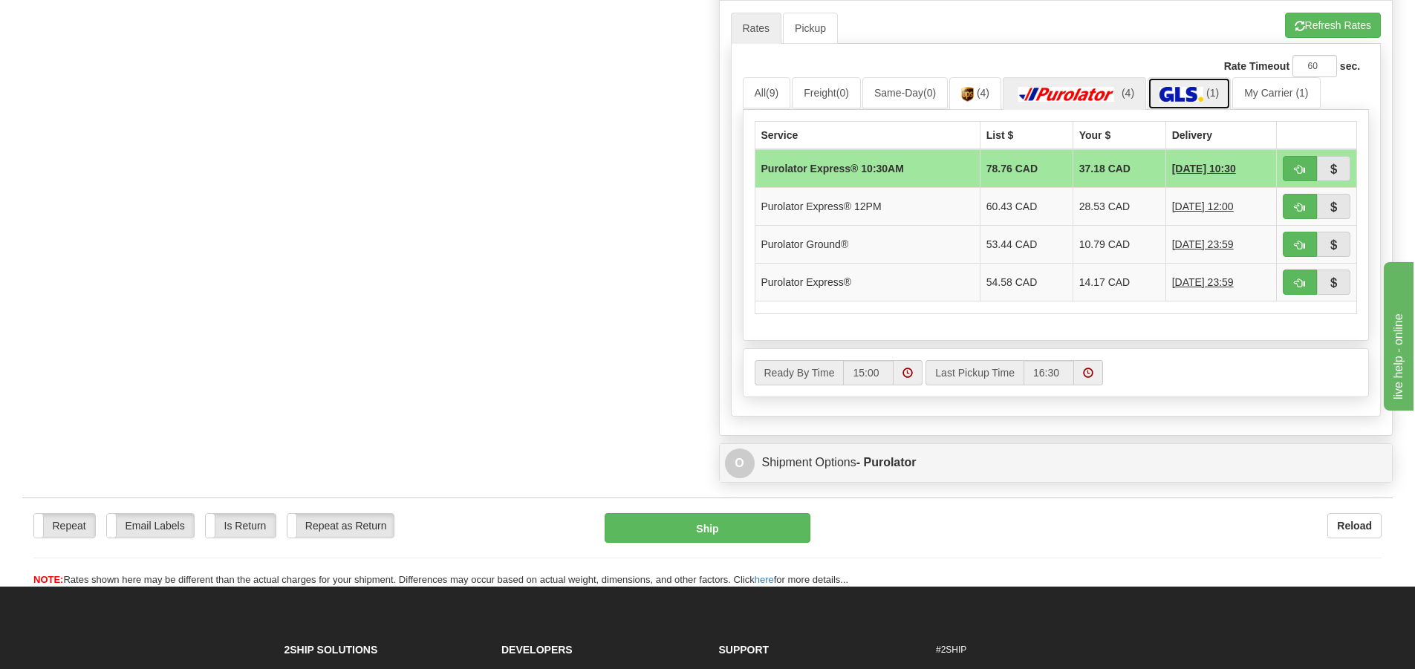
click at [1176, 100] on img at bounding box center [1182, 94] width 44 height 15
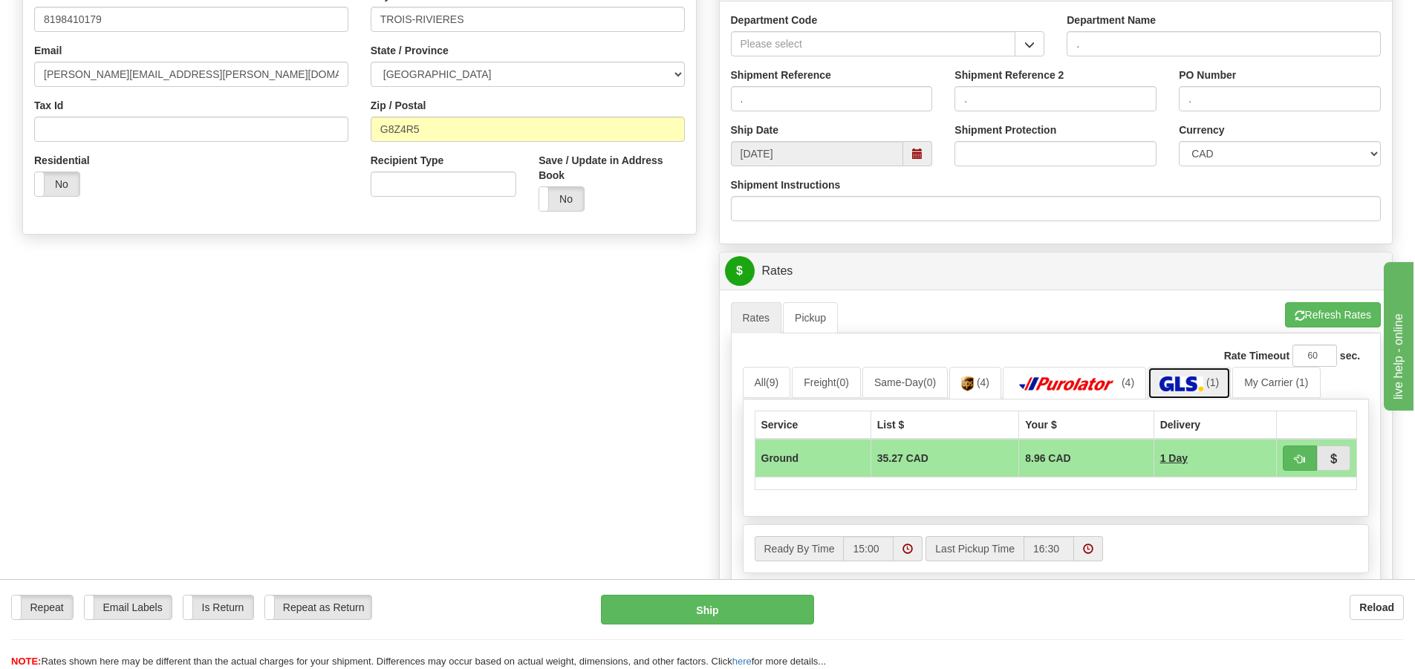
scroll to position [297, 0]
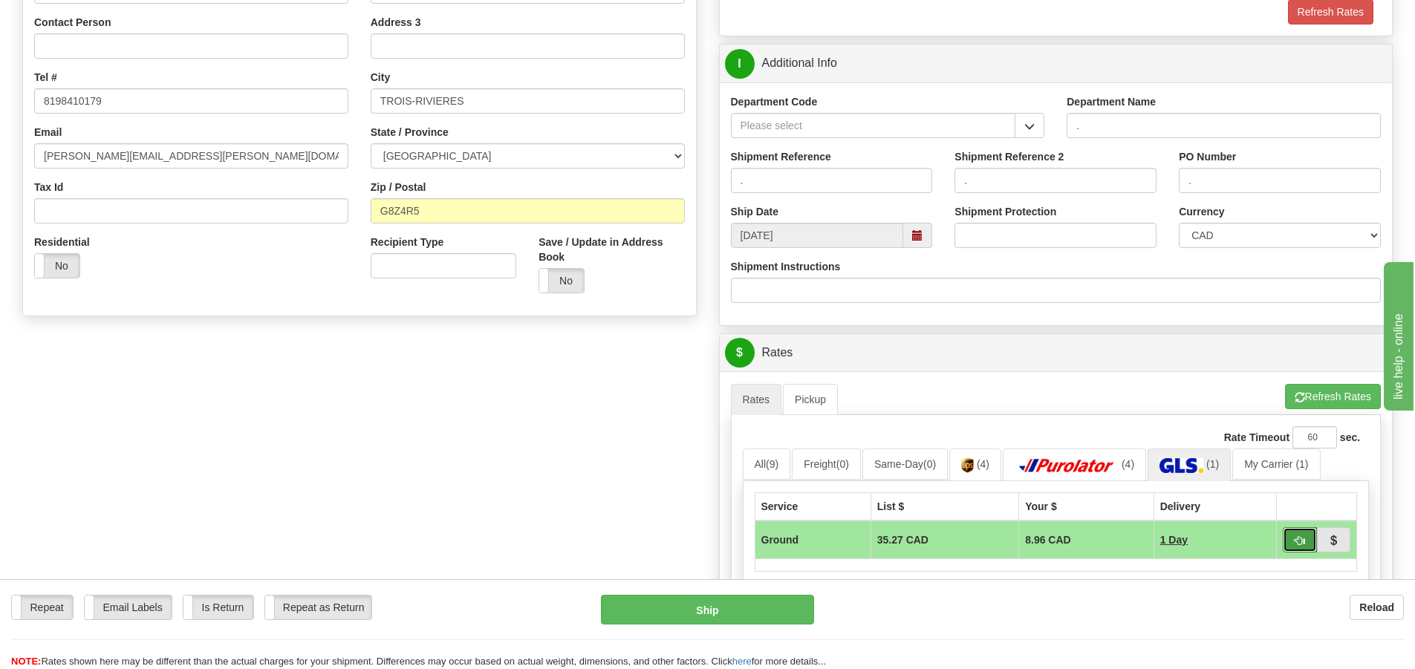
click at [1291, 531] on button "button" at bounding box center [1300, 540] width 34 height 25
type input "1"
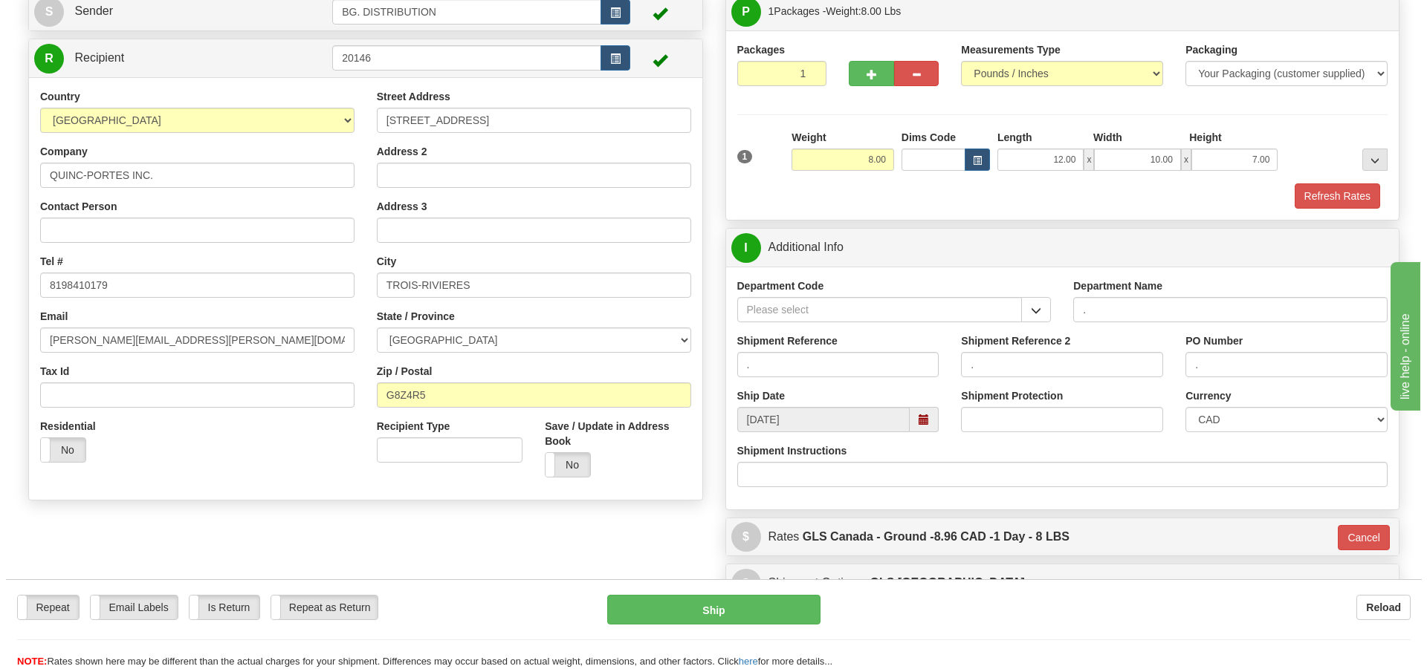
scroll to position [149, 0]
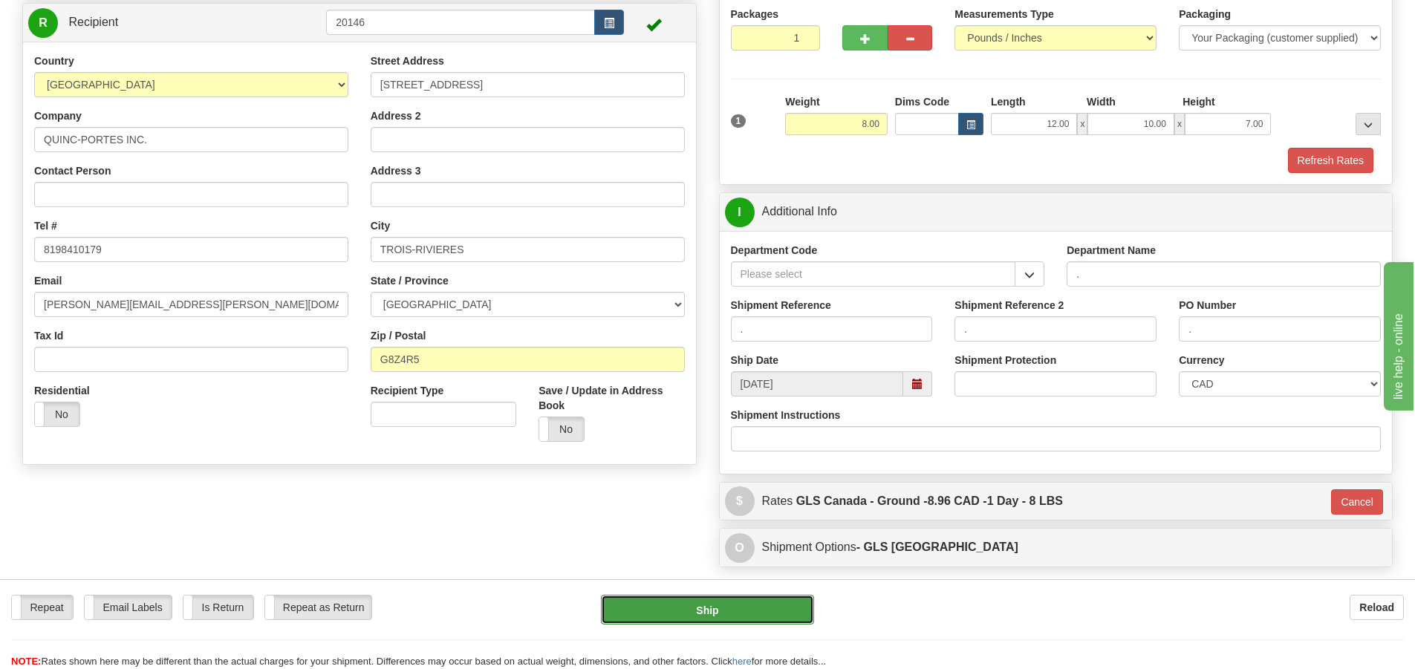
click at [776, 613] on button "Ship" at bounding box center [707, 610] width 213 height 30
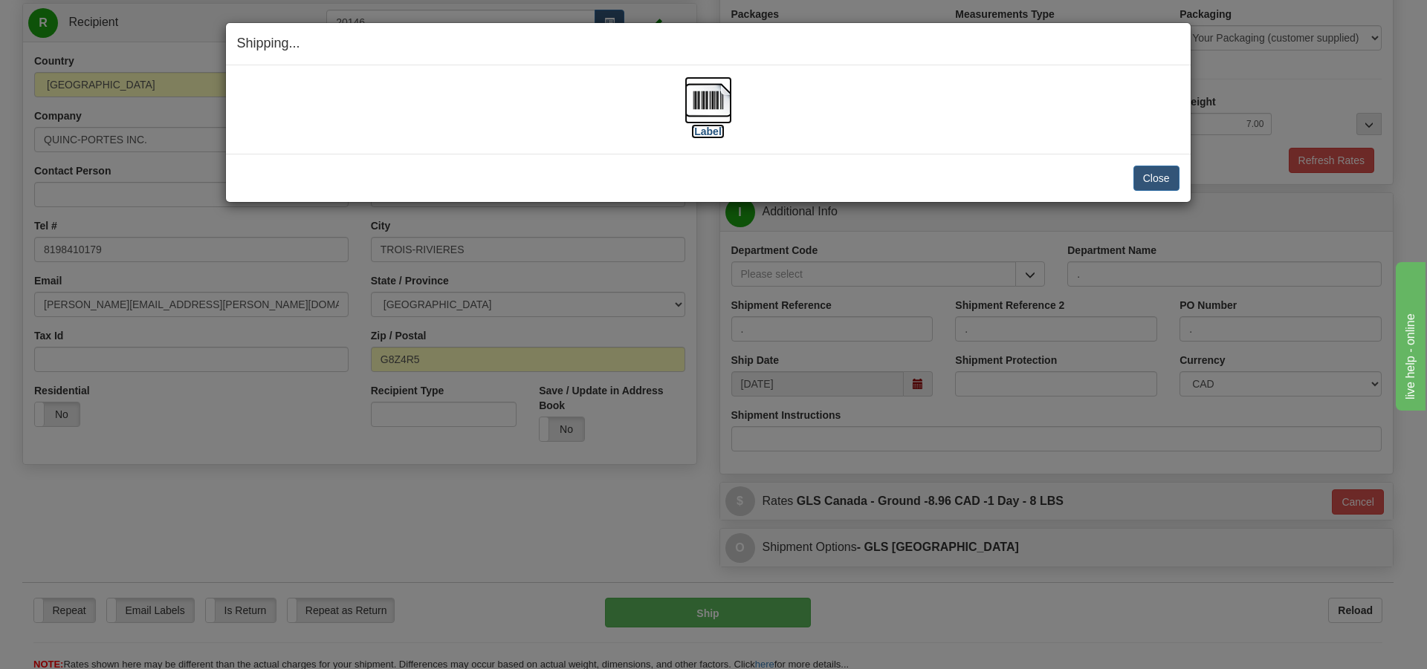
click at [700, 132] on label "[Label]" at bounding box center [708, 131] width 34 height 15
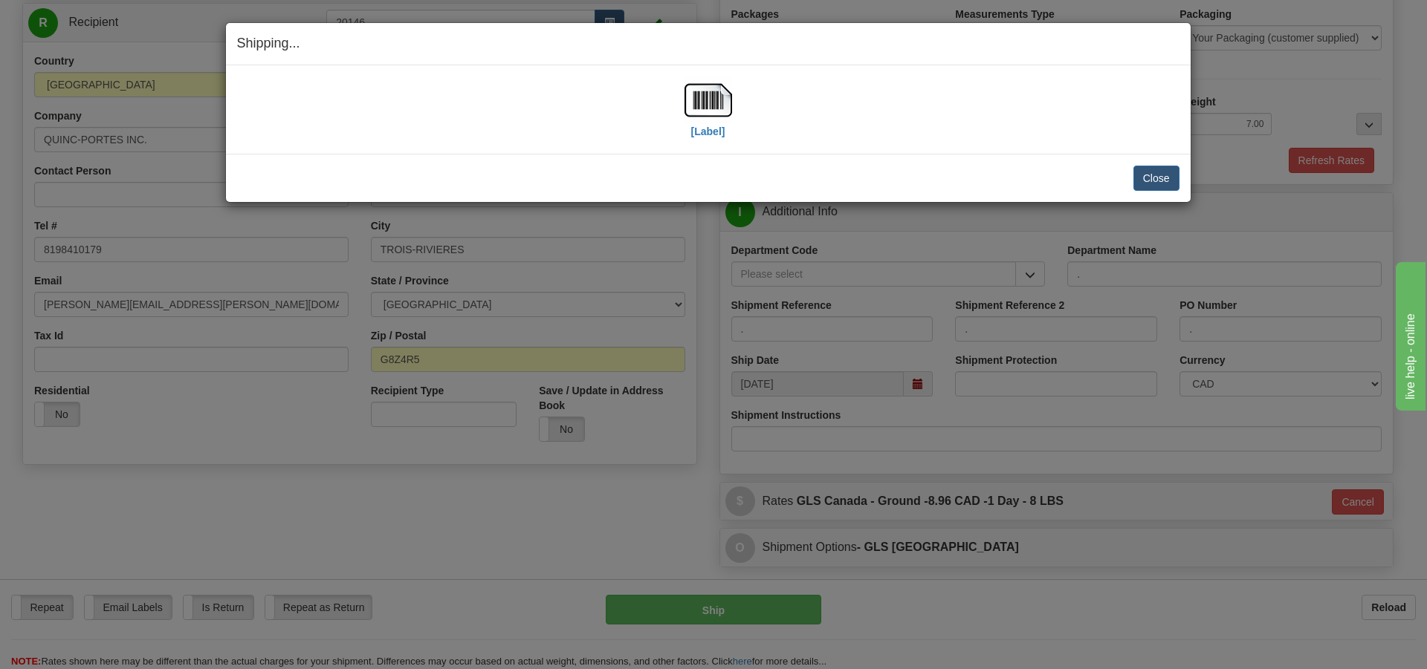
click at [1162, 161] on div "Close Cancel Cancel Shipment and Quit Pickup Quit Pickup ONLY" at bounding box center [708, 178] width 964 height 48
click at [1161, 174] on button "Close" at bounding box center [1156, 178] width 46 height 25
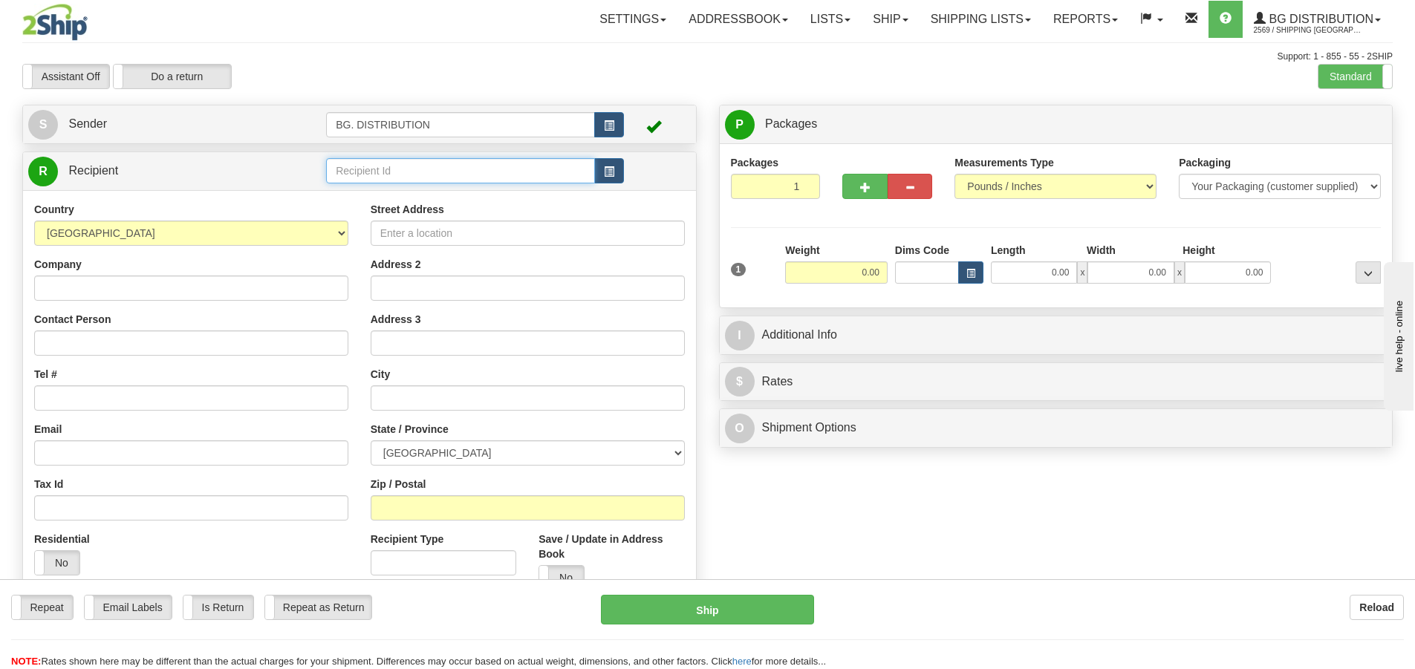
click at [470, 172] on input "text" at bounding box center [460, 170] width 269 height 25
type input "20073"
click button "Delete" at bounding box center [0, 0] width 0 height 0
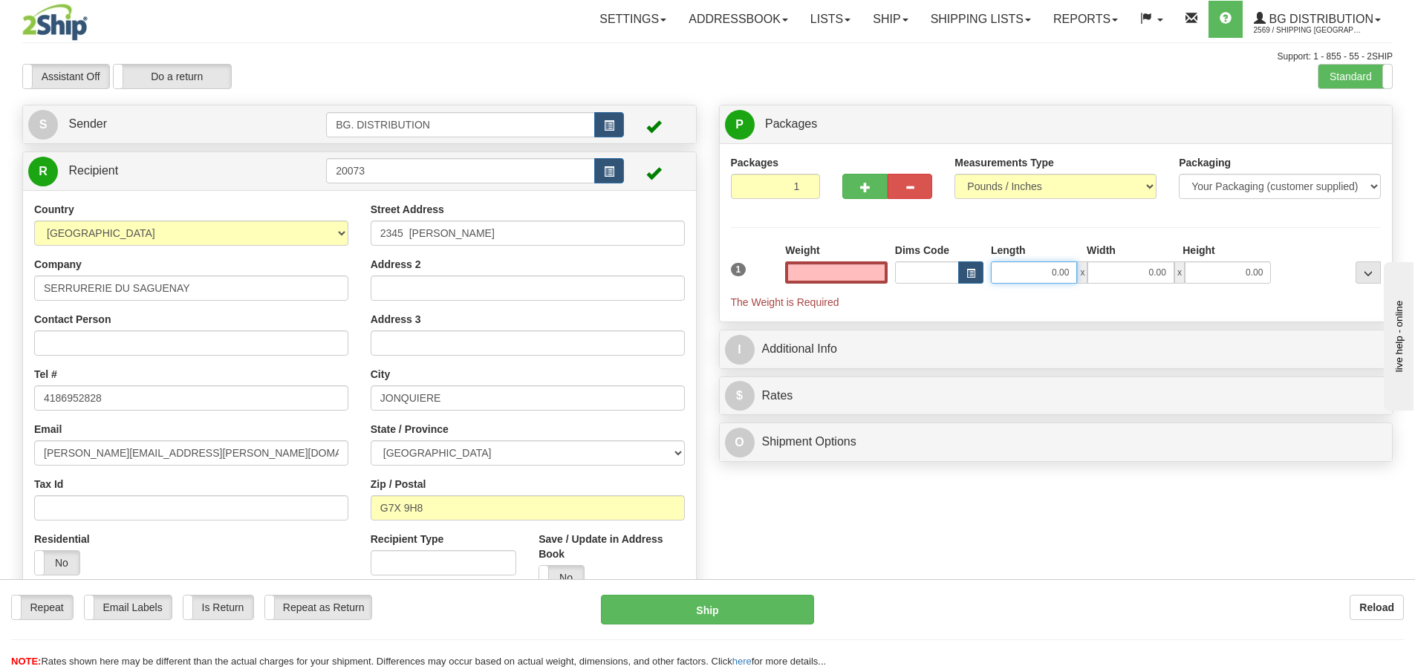
type input "0.00"
click at [997, 271] on input "0.00" at bounding box center [1034, 273] width 86 height 22
type input "16.00"
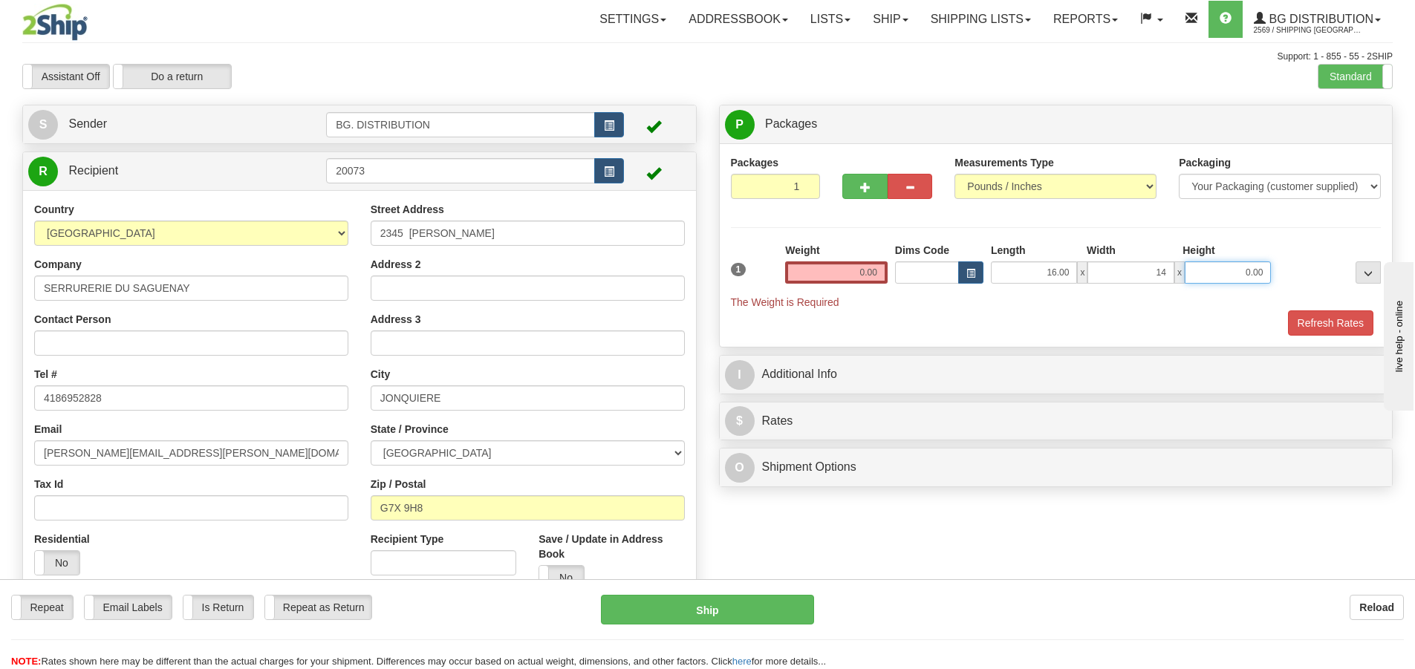
type input "14.00"
type input "8.00"
click at [831, 256] on div "Packages 1 1 Measurements Type" at bounding box center [1056, 245] width 651 height 181
drag, startPoint x: 843, startPoint y: 283, endPoint x: 855, endPoint y: 298, distance: 19.0
click at [845, 285] on div "Weight 0.00" at bounding box center [837, 269] width 110 height 52
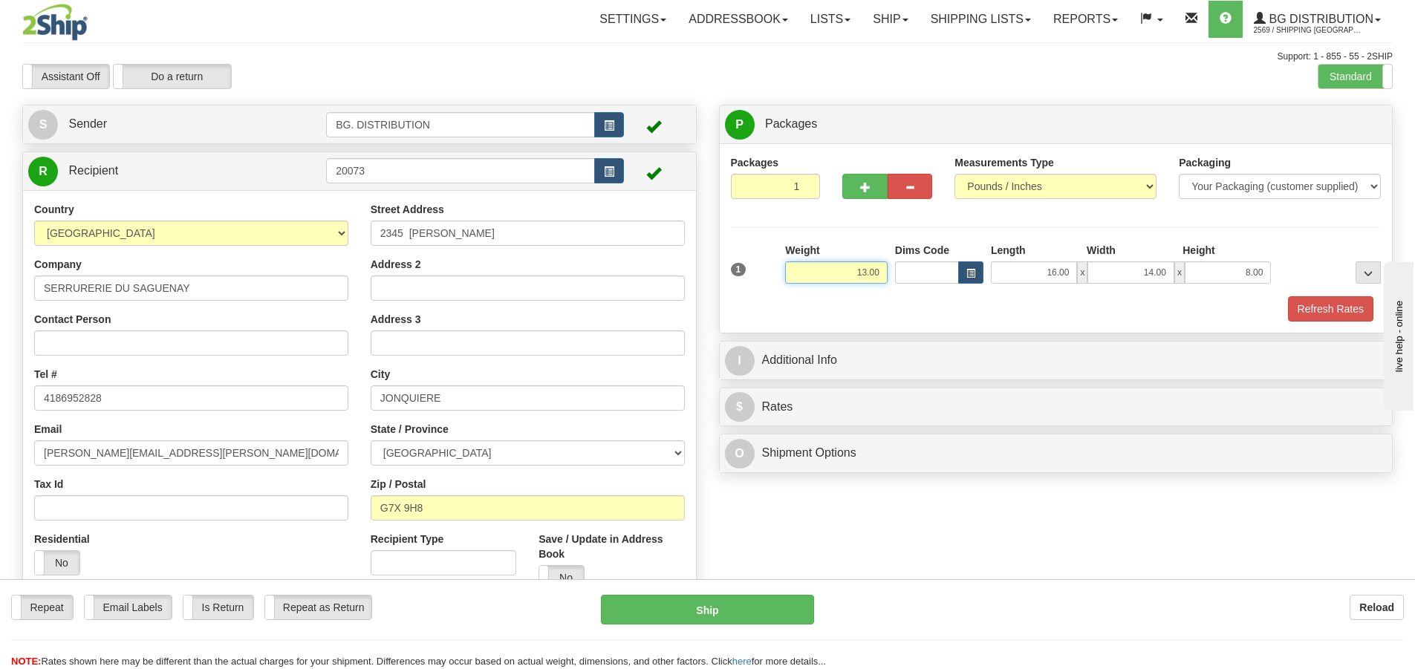
type input "13.00"
click at [872, 311] on div "Refresh Rates" at bounding box center [1056, 308] width 658 height 25
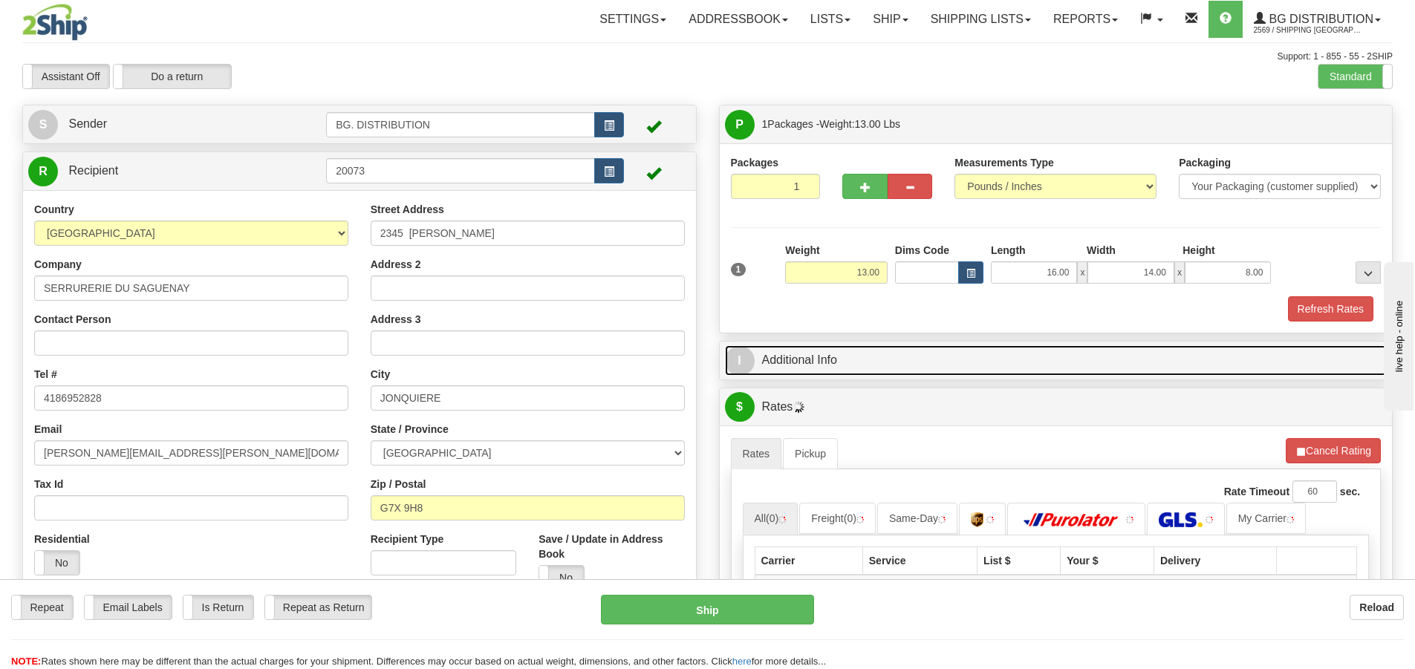
click at [749, 369] on span "I" at bounding box center [740, 361] width 30 height 30
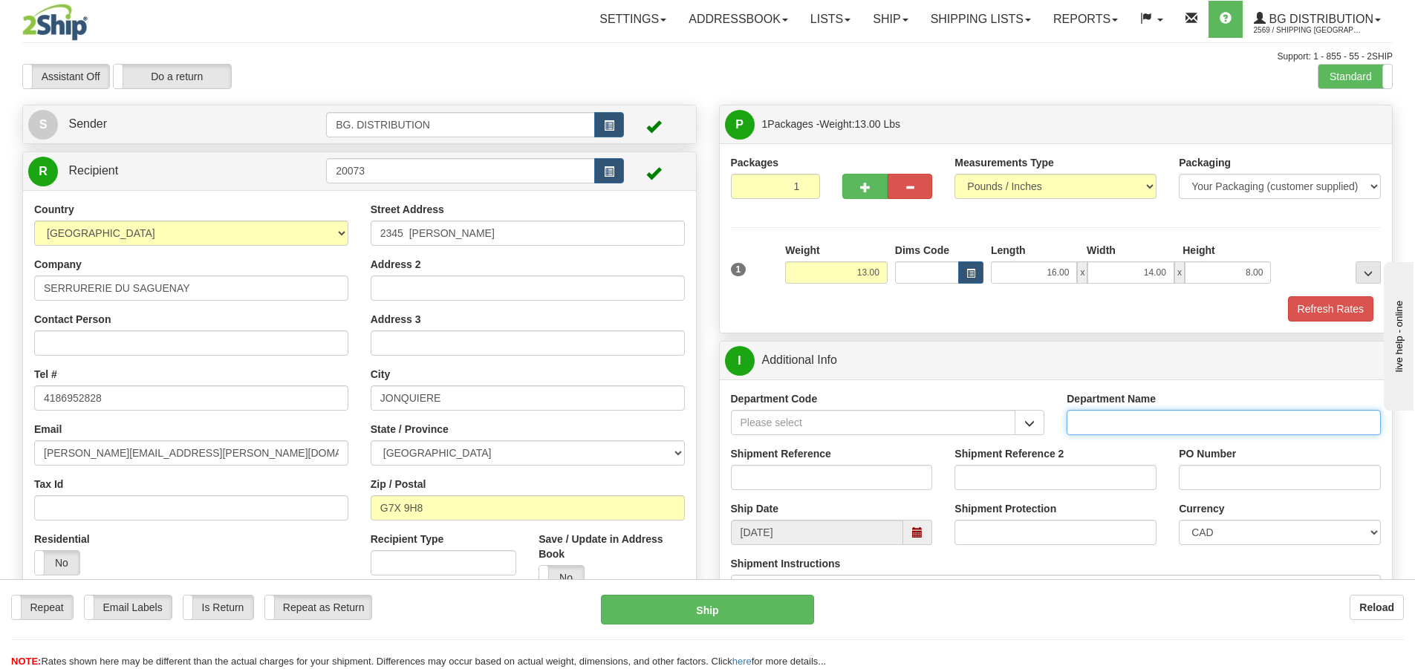
click at [1103, 421] on input "Department Name" at bounding box center [1224, 422] width 314 height 25
type input "."
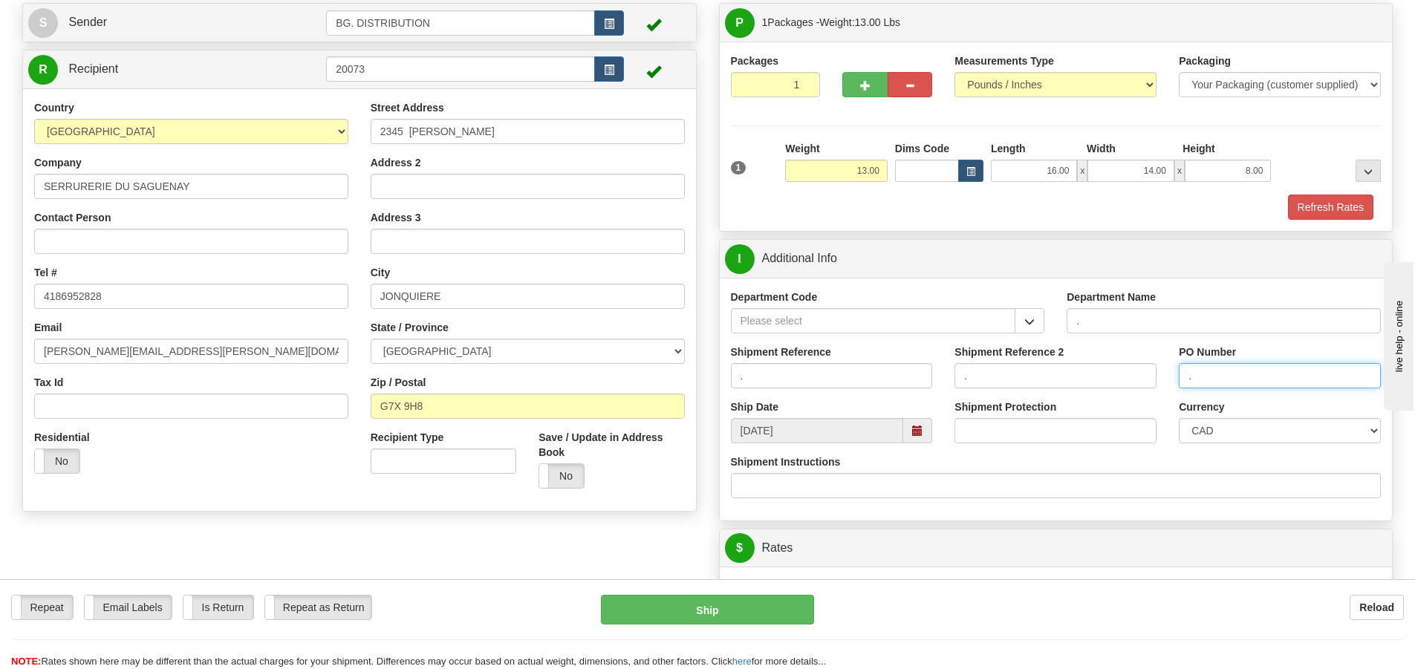
scroll to position [297, 0]
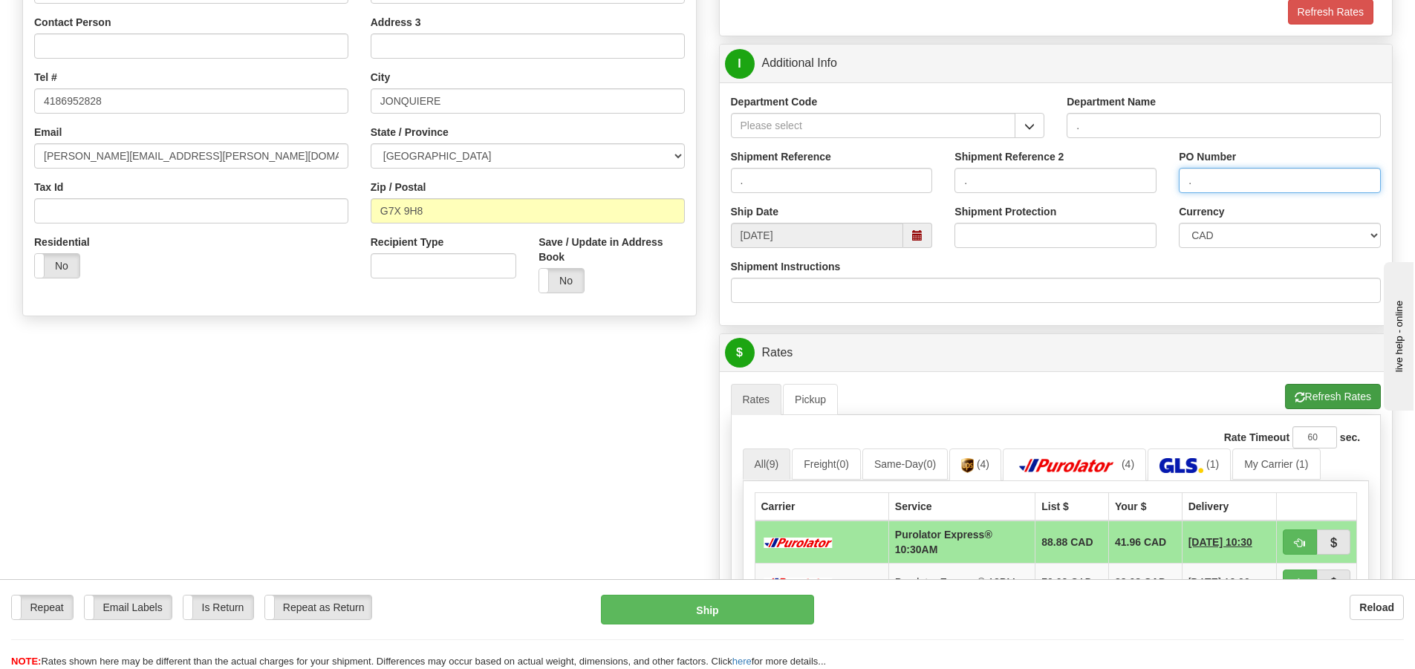
type input "."
click at [1336, 397] on button "Refresh Rates" at bounding box center [1333, 396] width 96 height 25
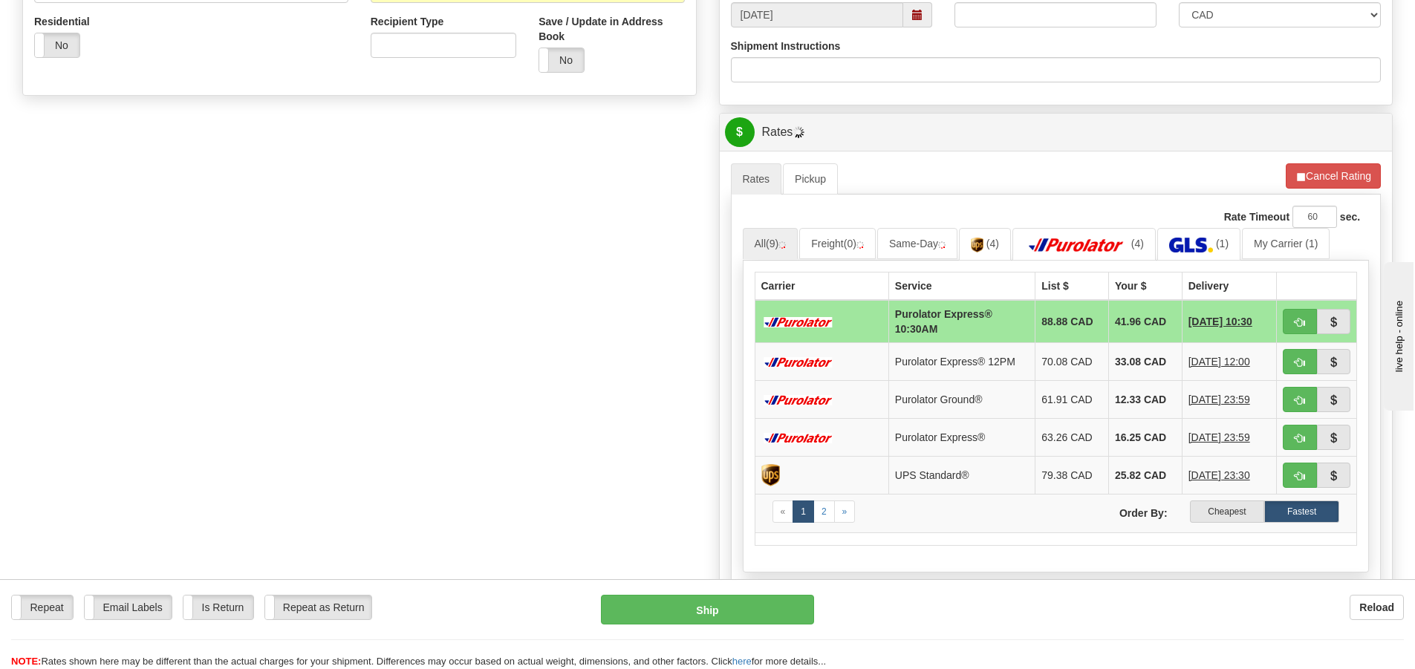
scroll to position [520, 0]
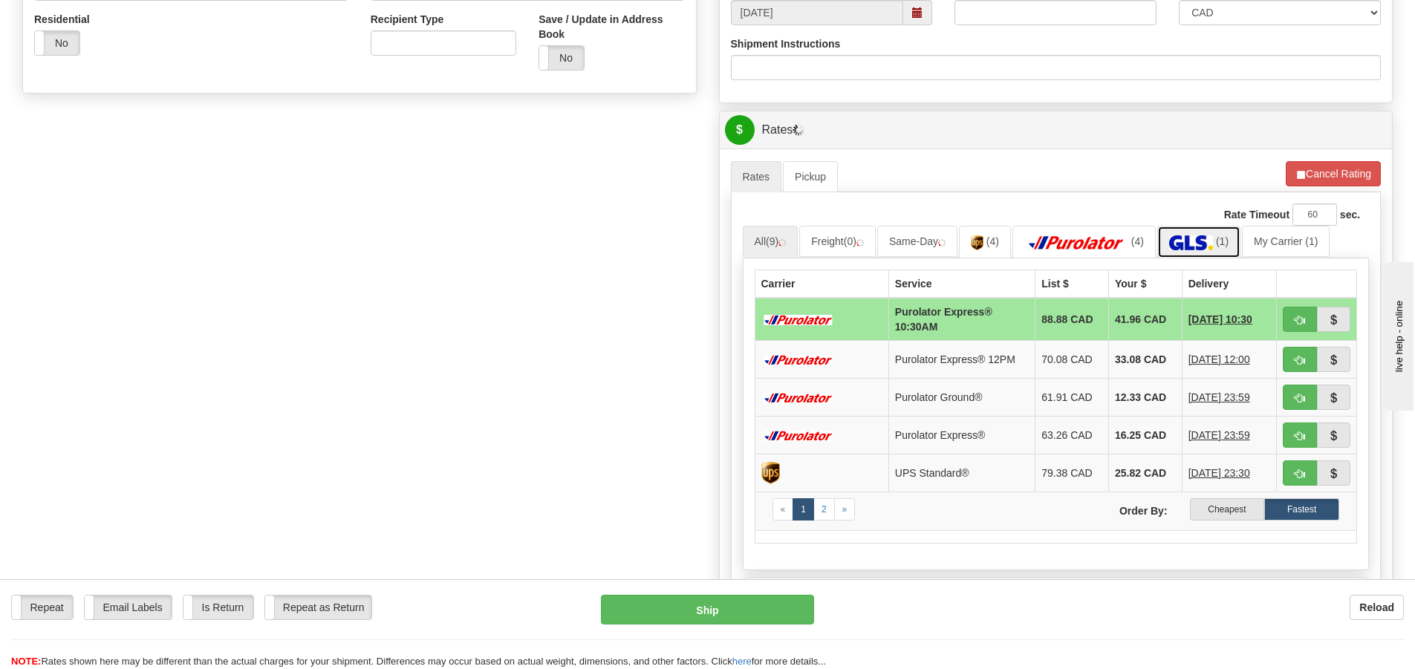
click at [1201, 239] on img at bounding box center [1191, 243] width 44 height 15
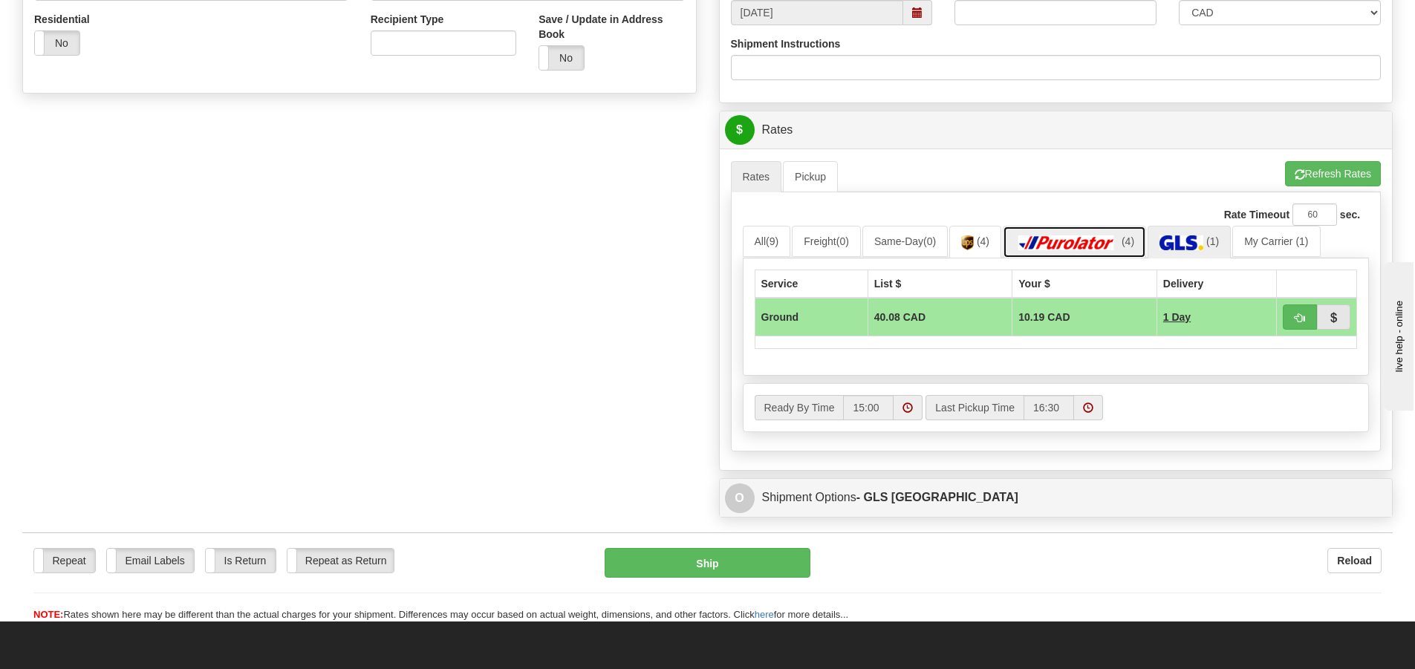
click at [1088, 236] on img at bounding box center [1067, 243] width 104 height 15
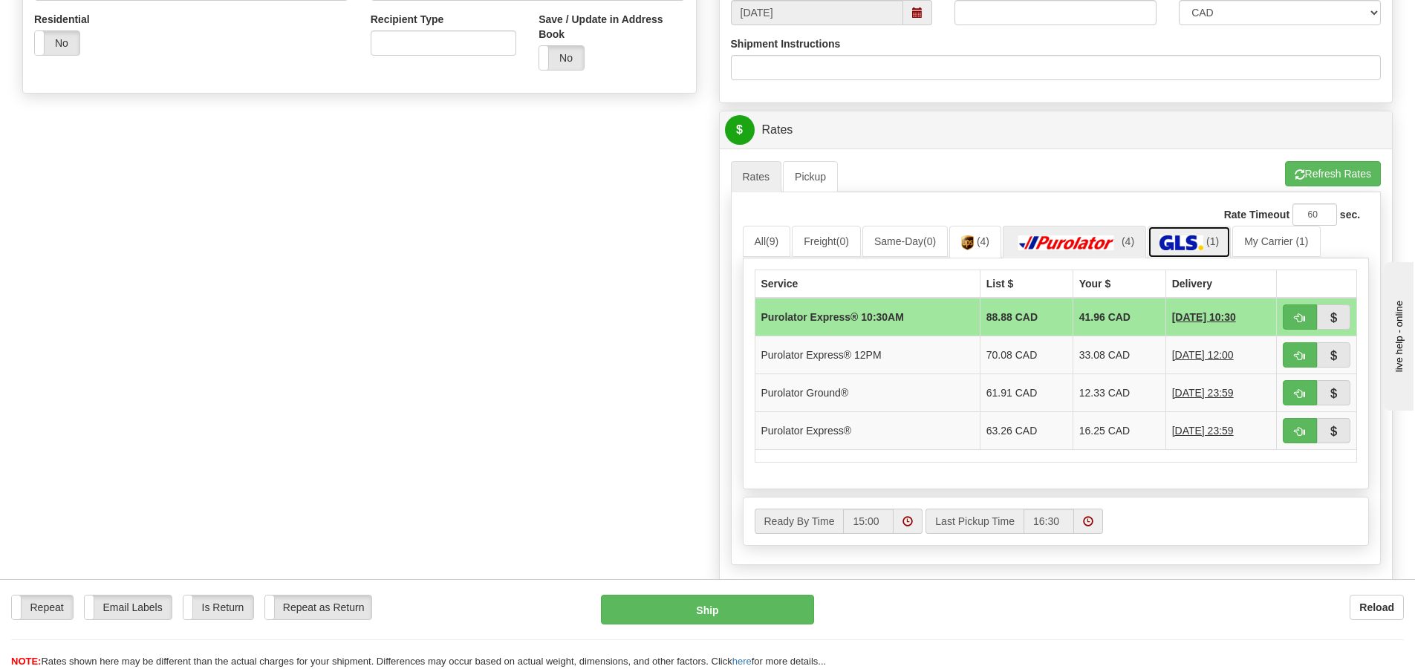
click at [1203, 236] on img at bounding box center [1182, 243] width 44 height 15
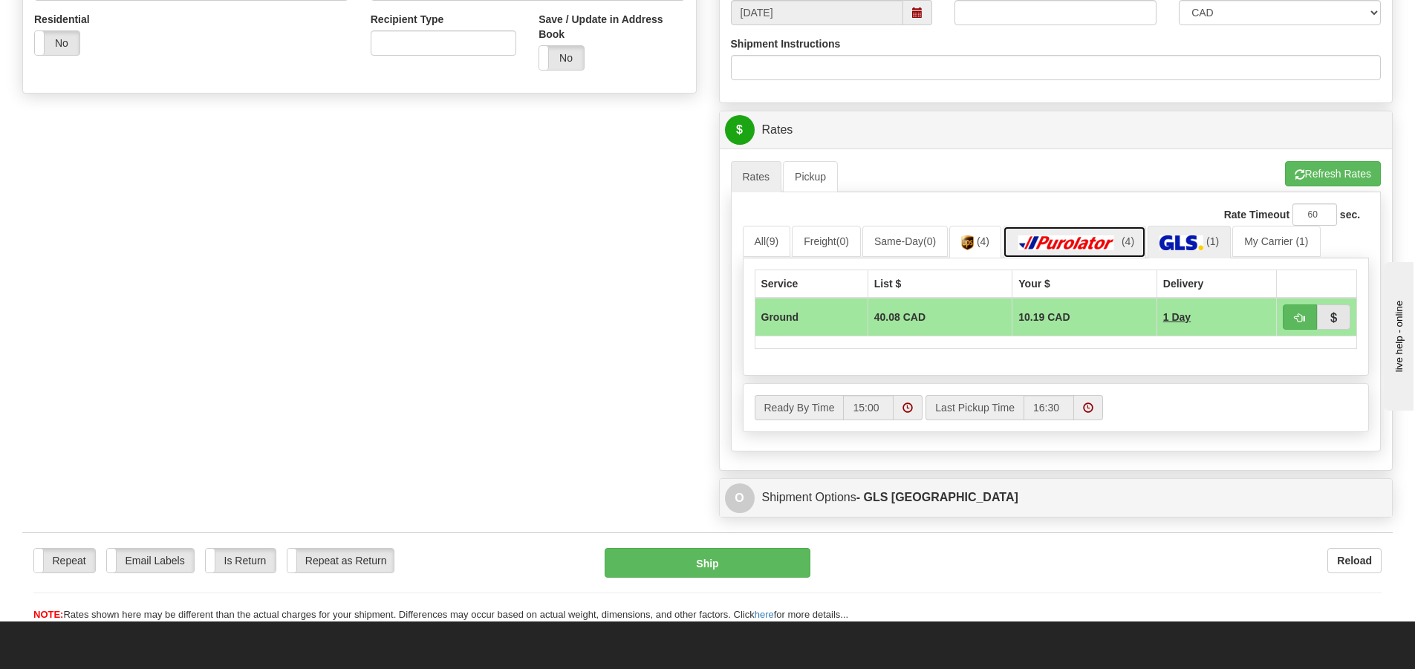
click at [1109, 244] on img at bounding box center [1067, 243] width 104 height 15
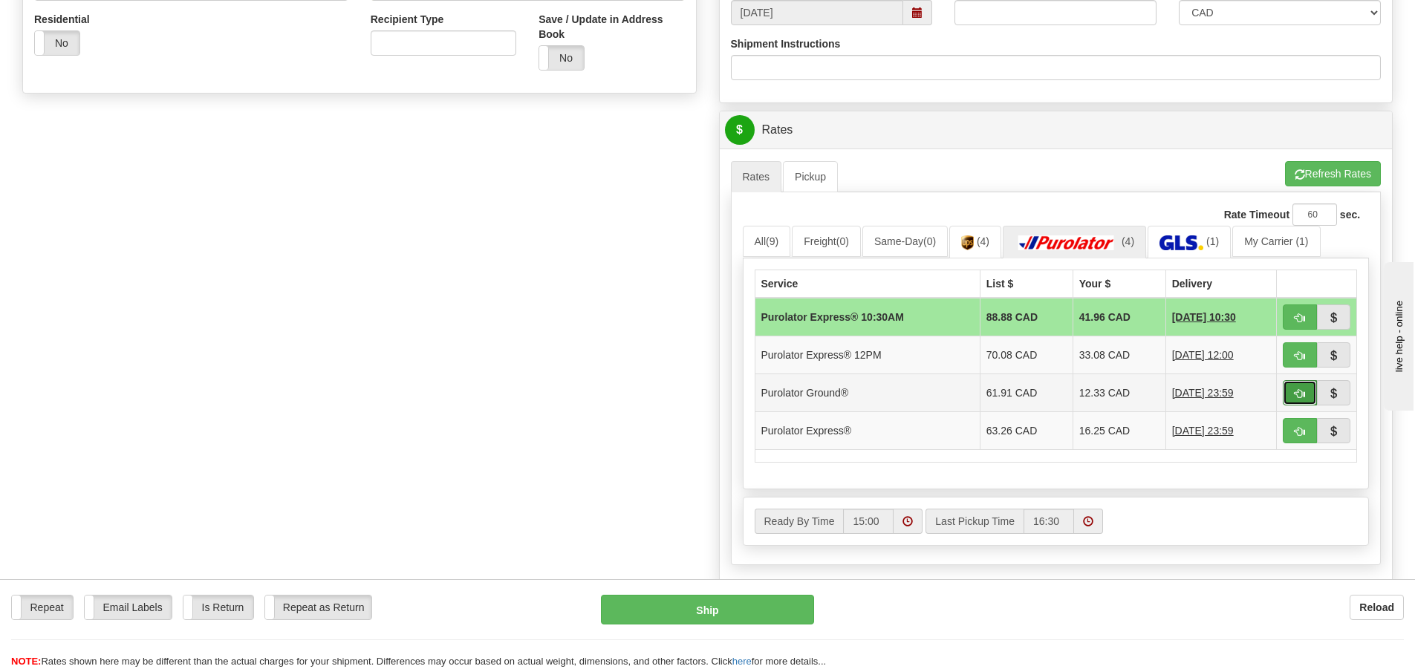
click at [1291, 394] on button "button" at bounding box center [1300, 392] width 34 height 25
type input "260"
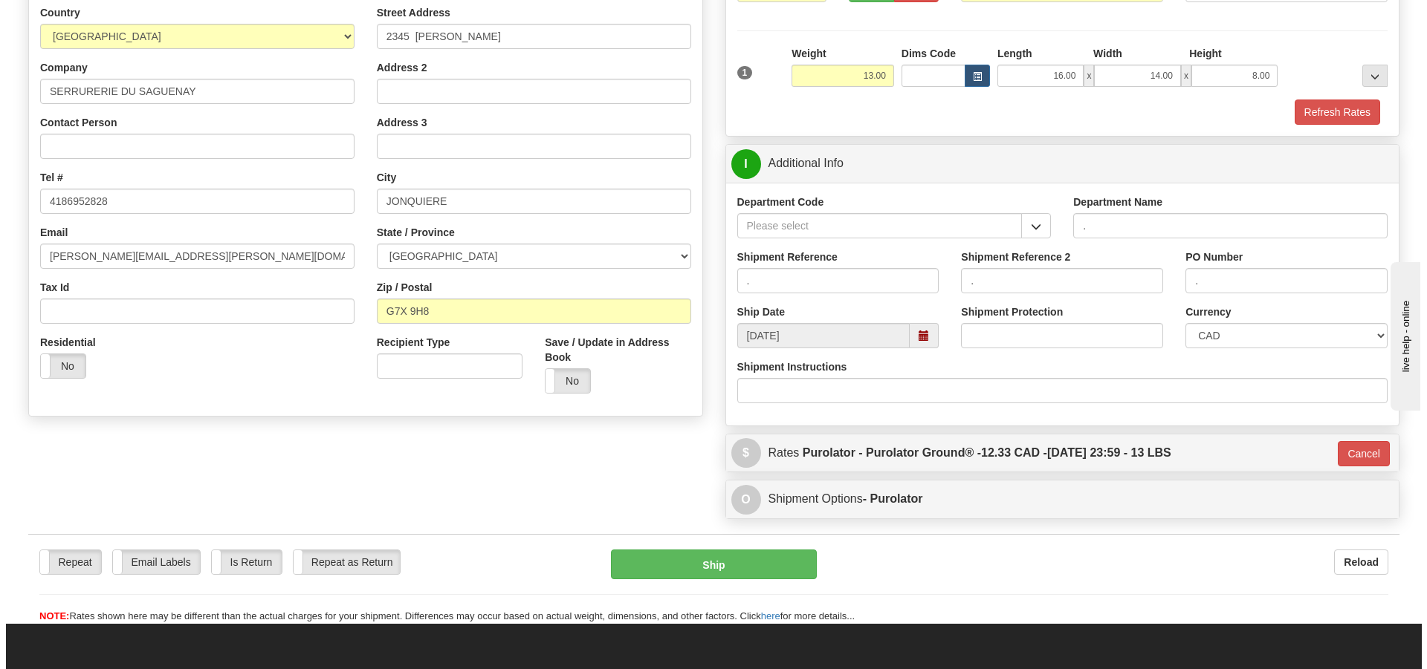
scroll to position [163, 0]
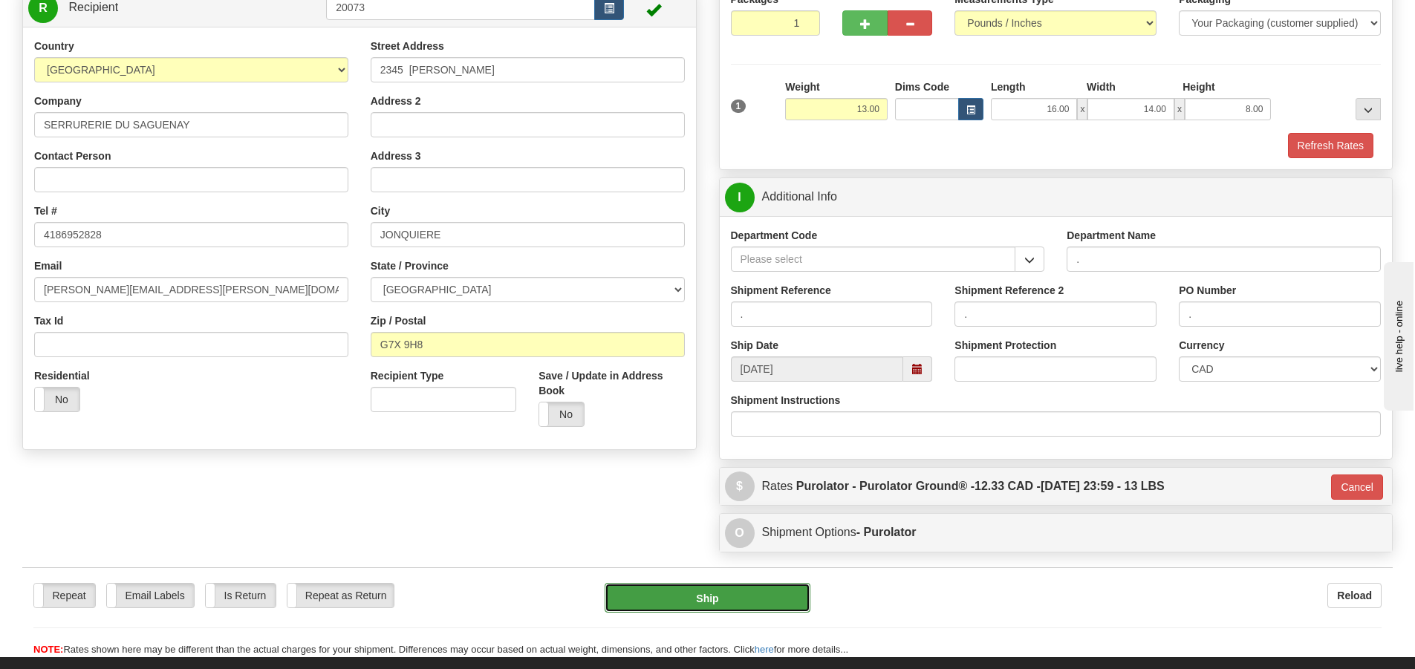
click at [672, 588] on button "Ship" at bounding box center [708, 598] width 206 height 30
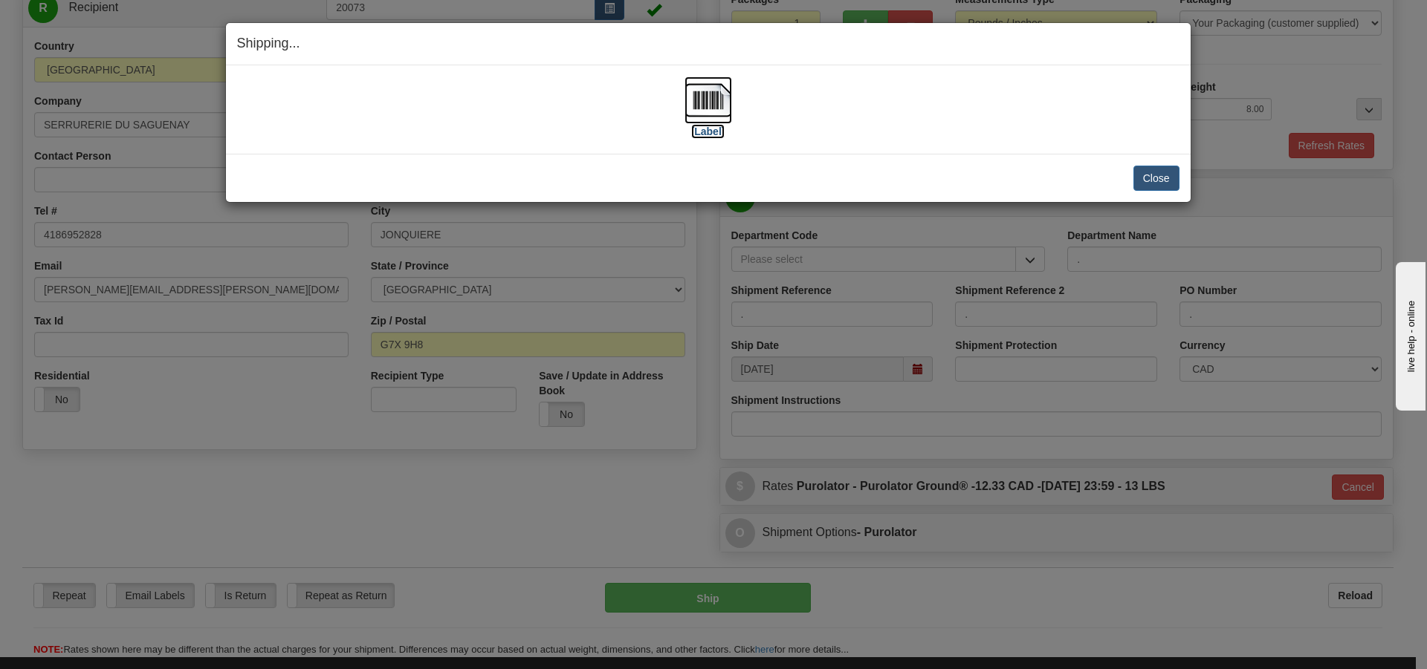
click at [709, 129] on label "[Label]" at bounding box center [708, 131] width 34 height 15
click at [1135, 181] on button "Close" at bounding box center [1156, 178] width 46 height 25
click at [1143, 174] on button "Close" at bounding box center [1156, 178] width 46 height 25
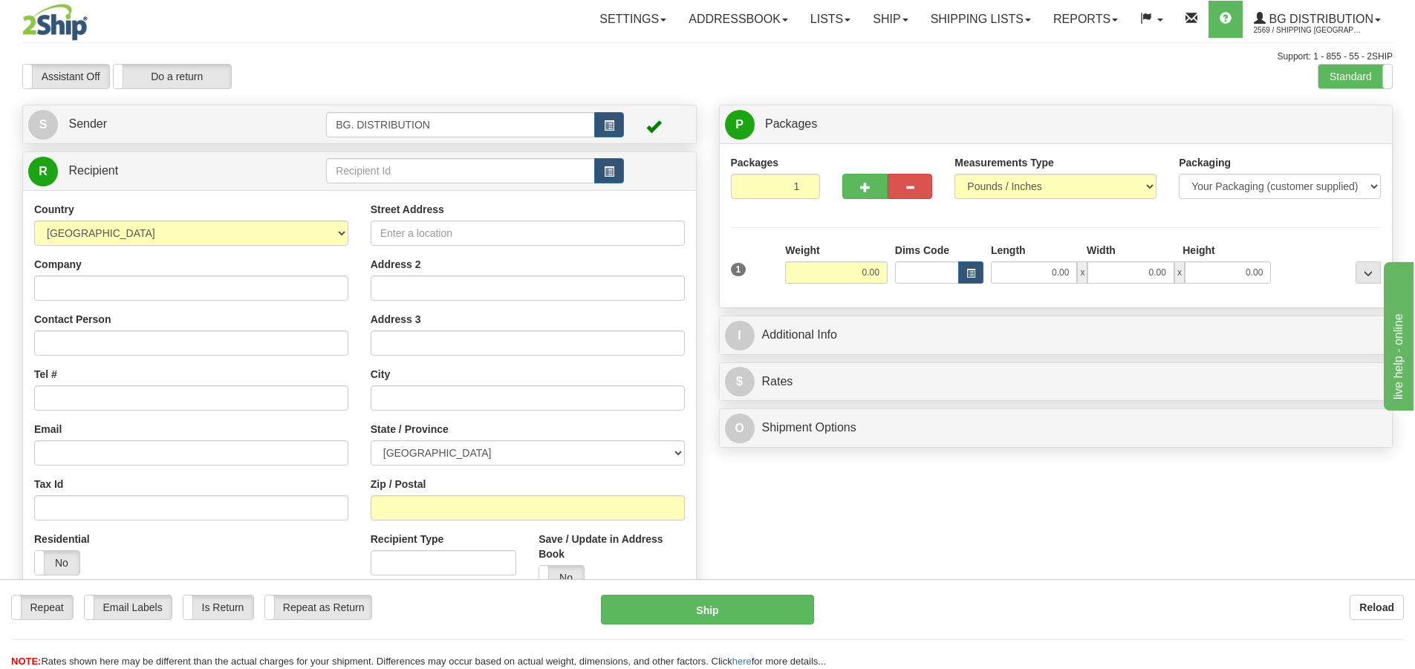
click at [356, 184] on td at bounding box center [475, 171] width 298 height 30
click at [364, 169] on input "text" at bounding box center [460, 170] width 269 height 25
type input "20044"
click button "Delete" at bounding box center [0, 0] width 0 height 0
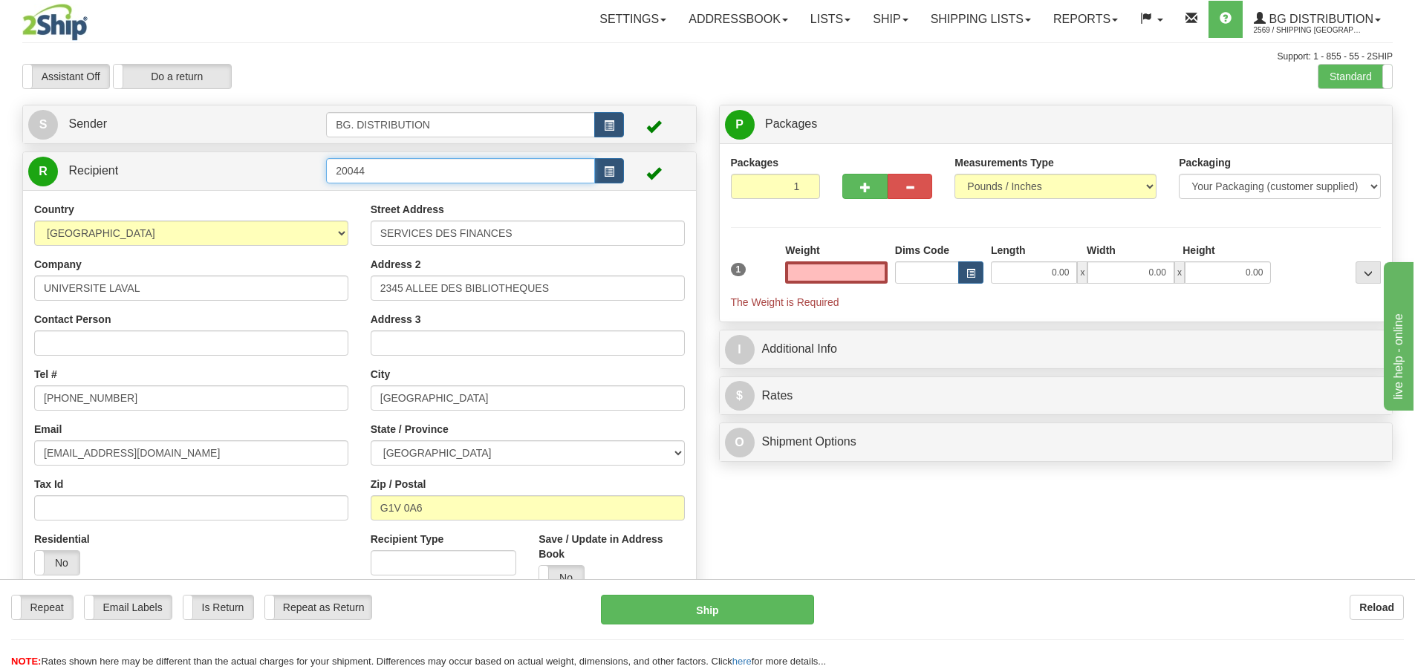
type input "0.00"
click at [428, 172] on input "20044" at bounding box center [460, 170] width 269 height 25
type input "20044."
click button "Delete" at bounding box center [0, 0] width 0 height 0
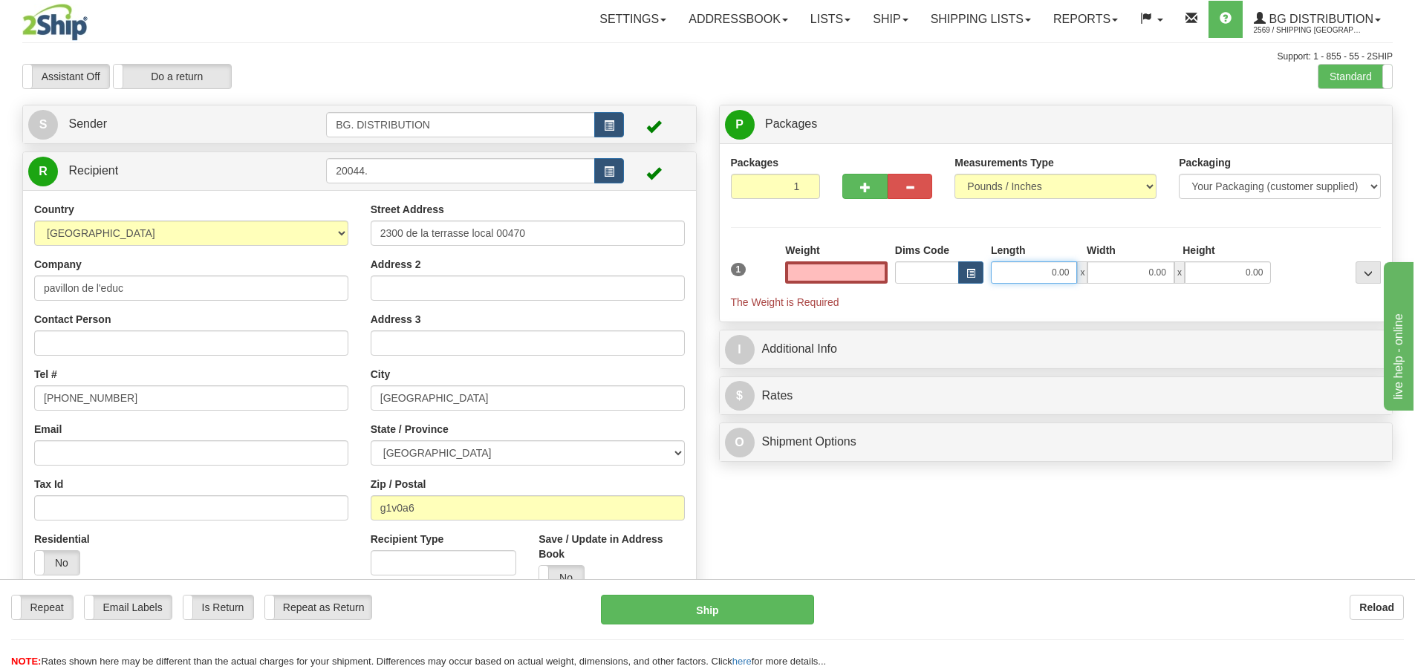
type input "0.00"
click at [1060, 267] on input "0.00" at bounding box center [1034, 273] width 86 height 22
type input "8.00"
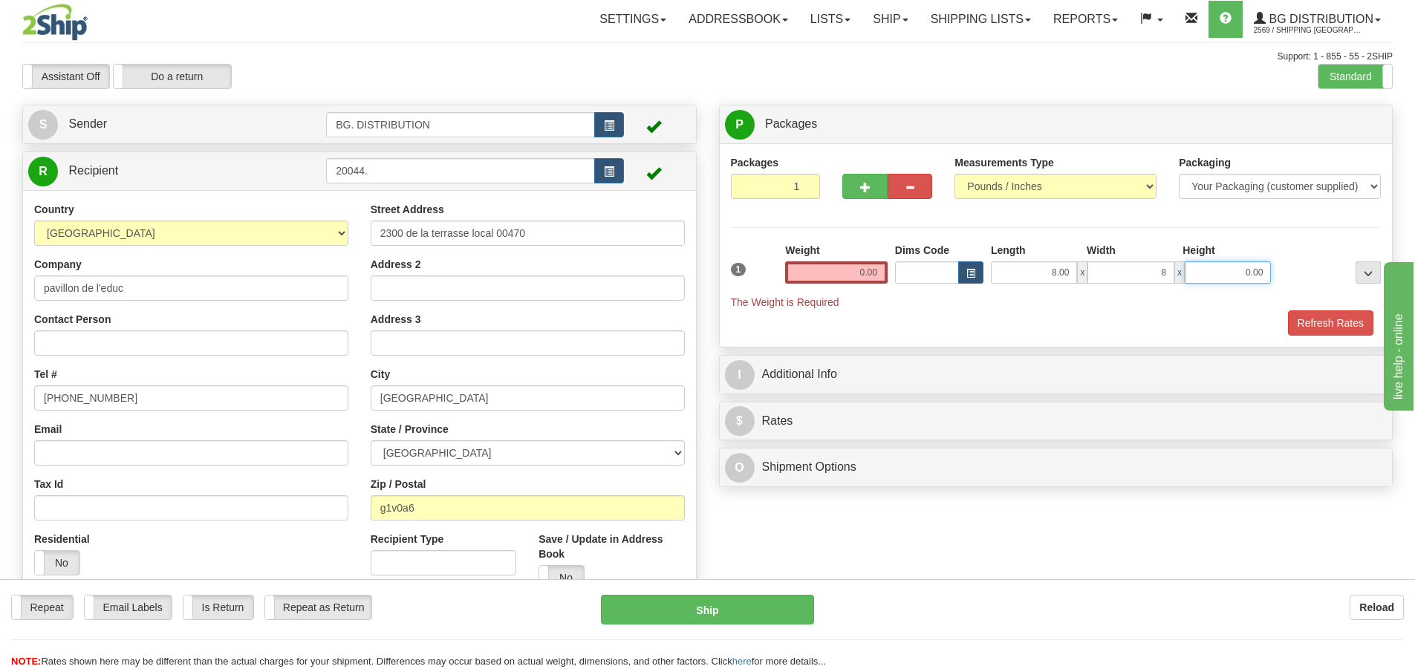
type input "8.00"
type input "6.00"
click at [834, 265] on input "0.00" at bounding box center [836, 273] width 103 height 22
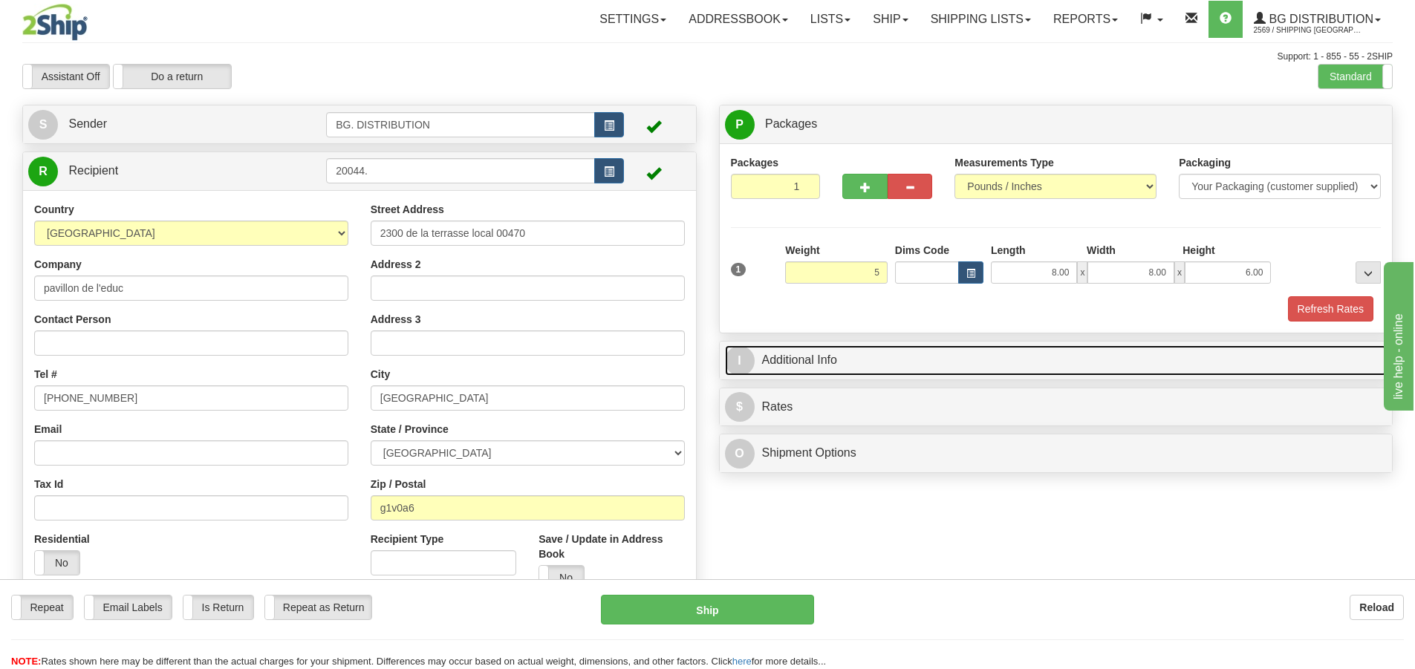
type input "5.00"
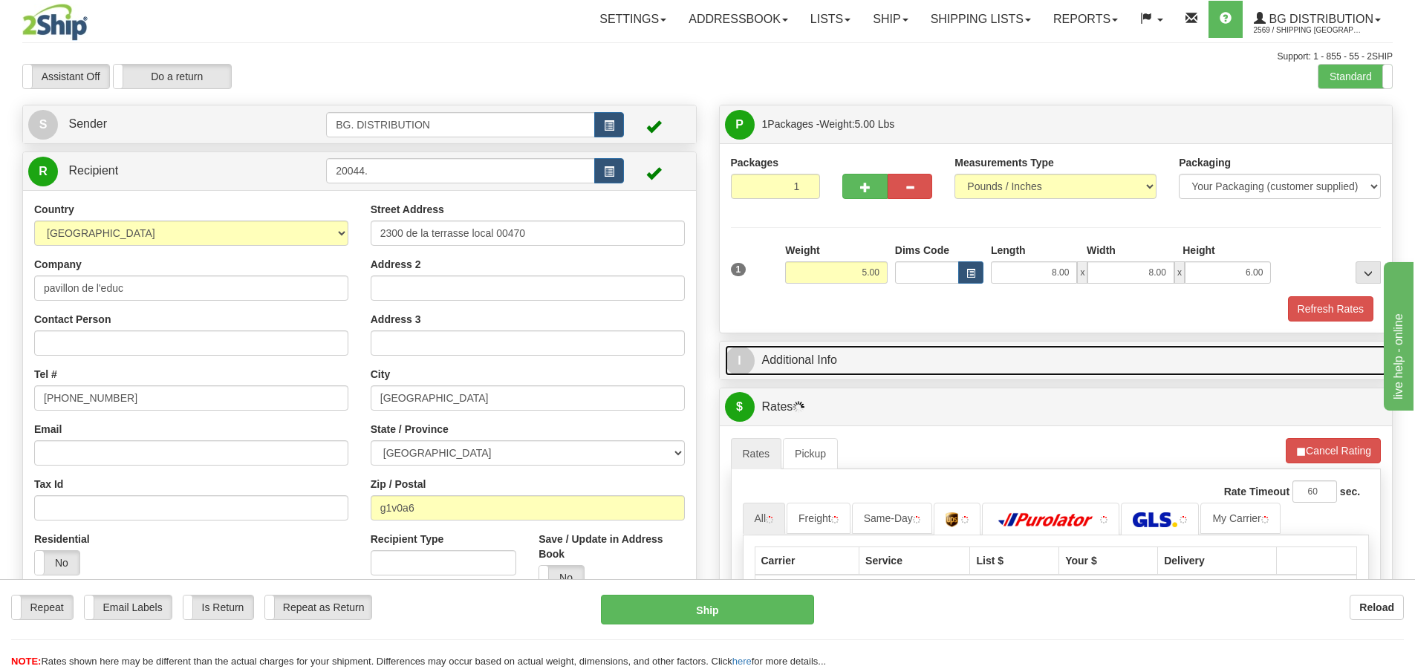
click at [743, 371] on span "I" at bounding box center [740, 361] width 30 height 30
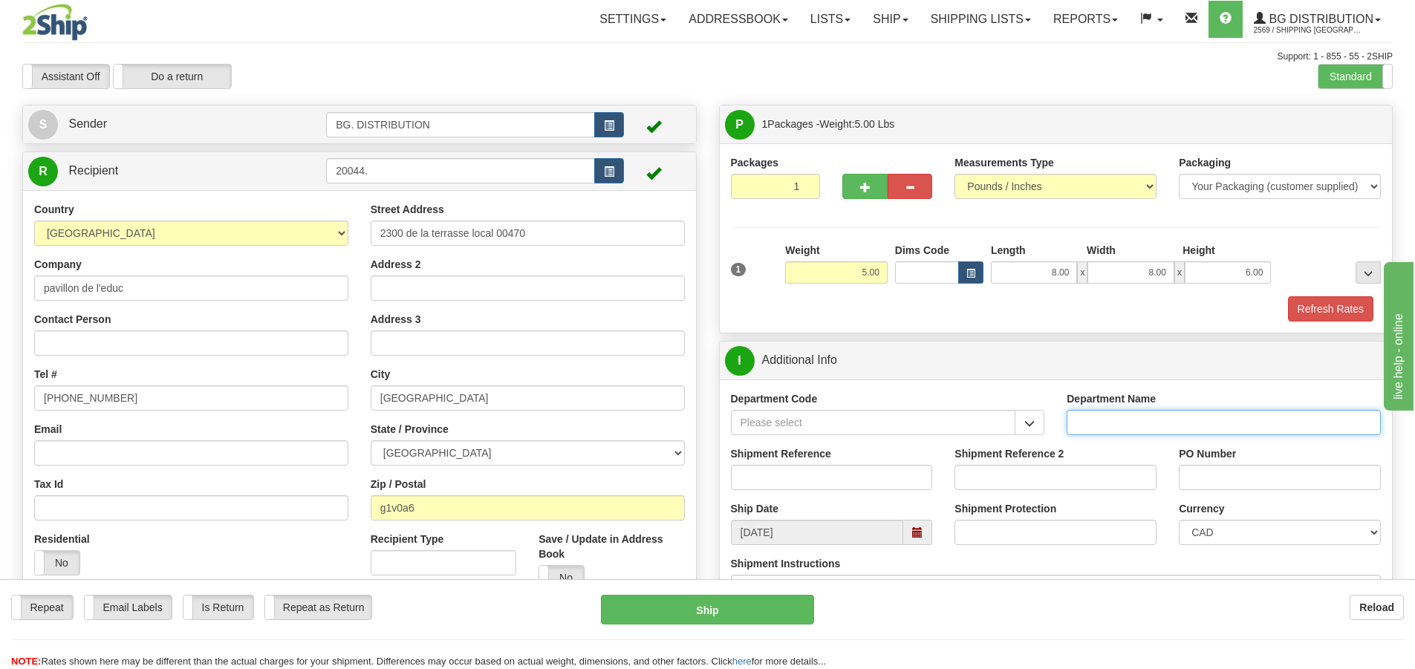
click at [1130, 417] on input "Department Name" at bounding box center [1224, 422] width 314 height 25
type input "."
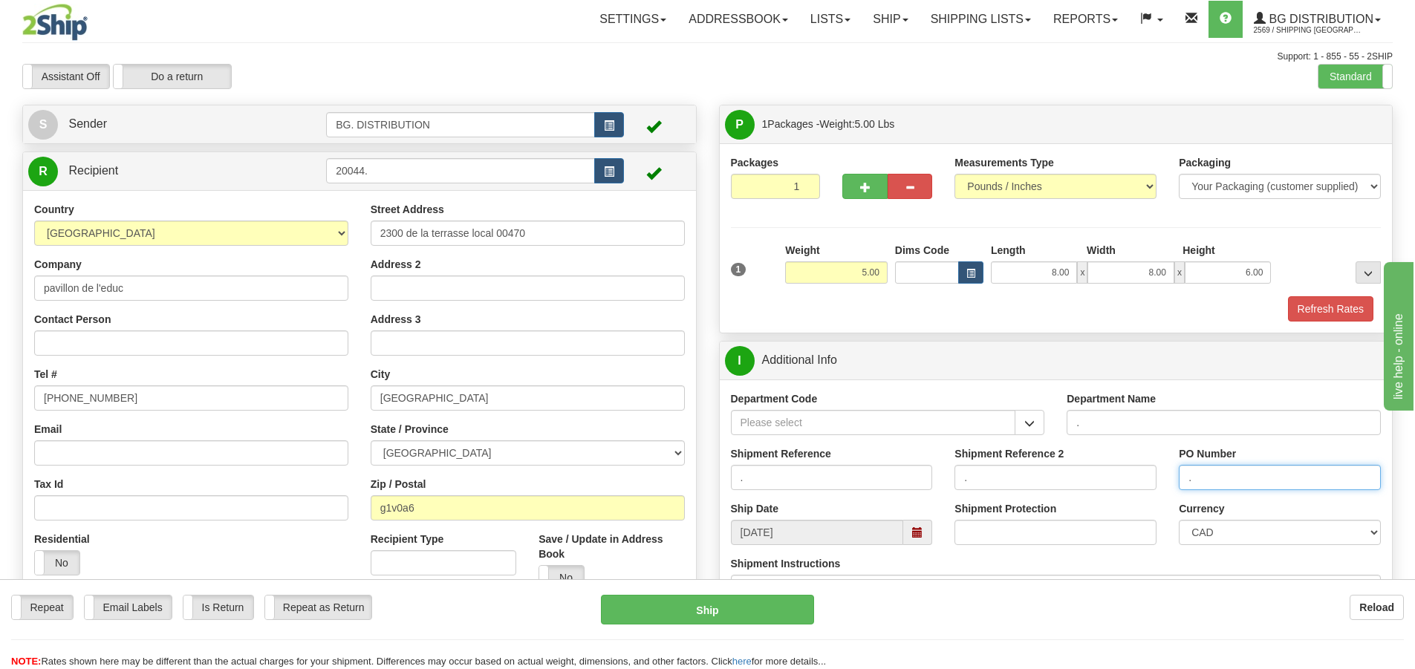
click button "Delete" at bounding box center [0, 0] width 0 height 0
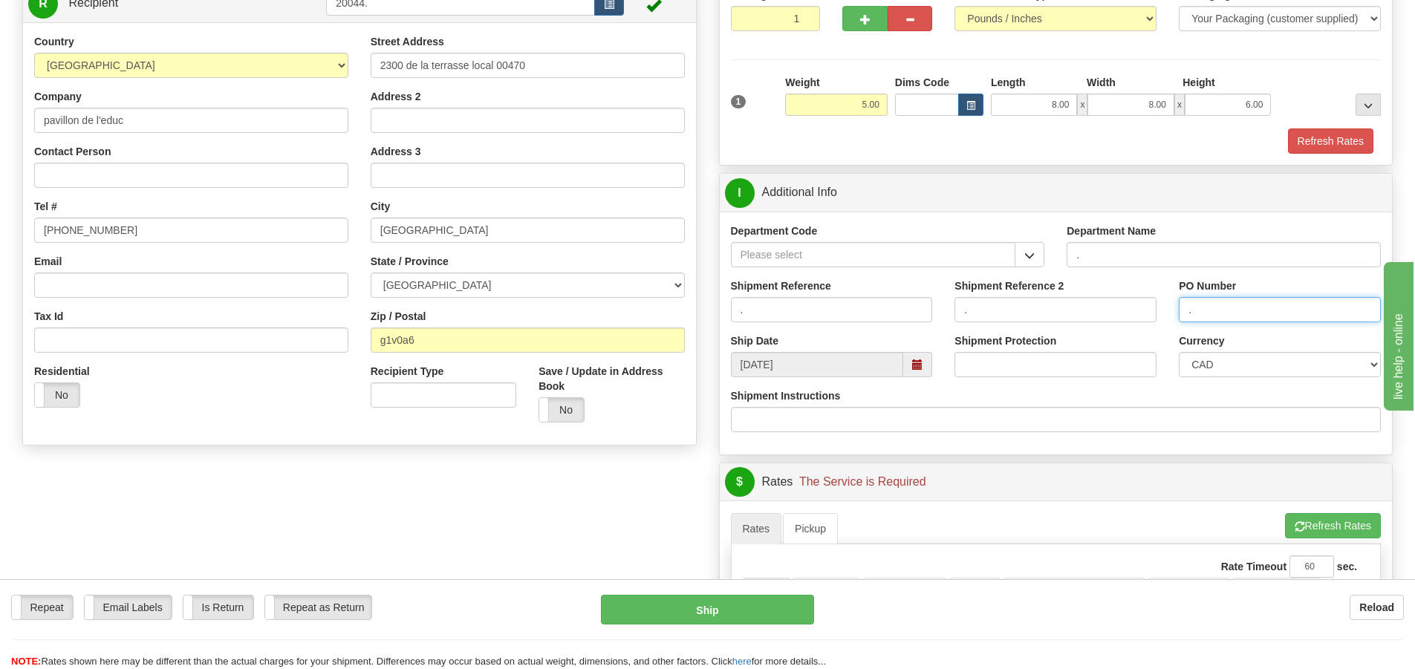
scroll to position [297, 0]
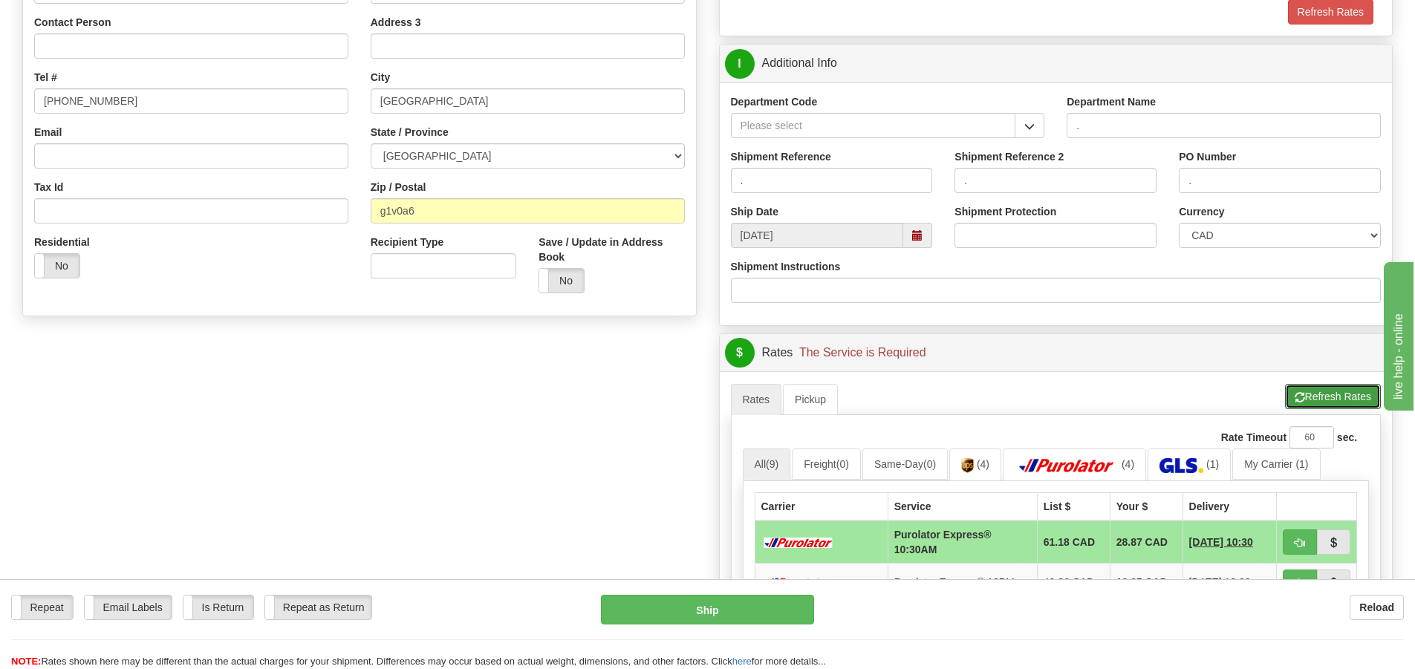
click at [1308, 400] on button "Refresh Rates" at bounding box center [1333, 396] width 96 height 25
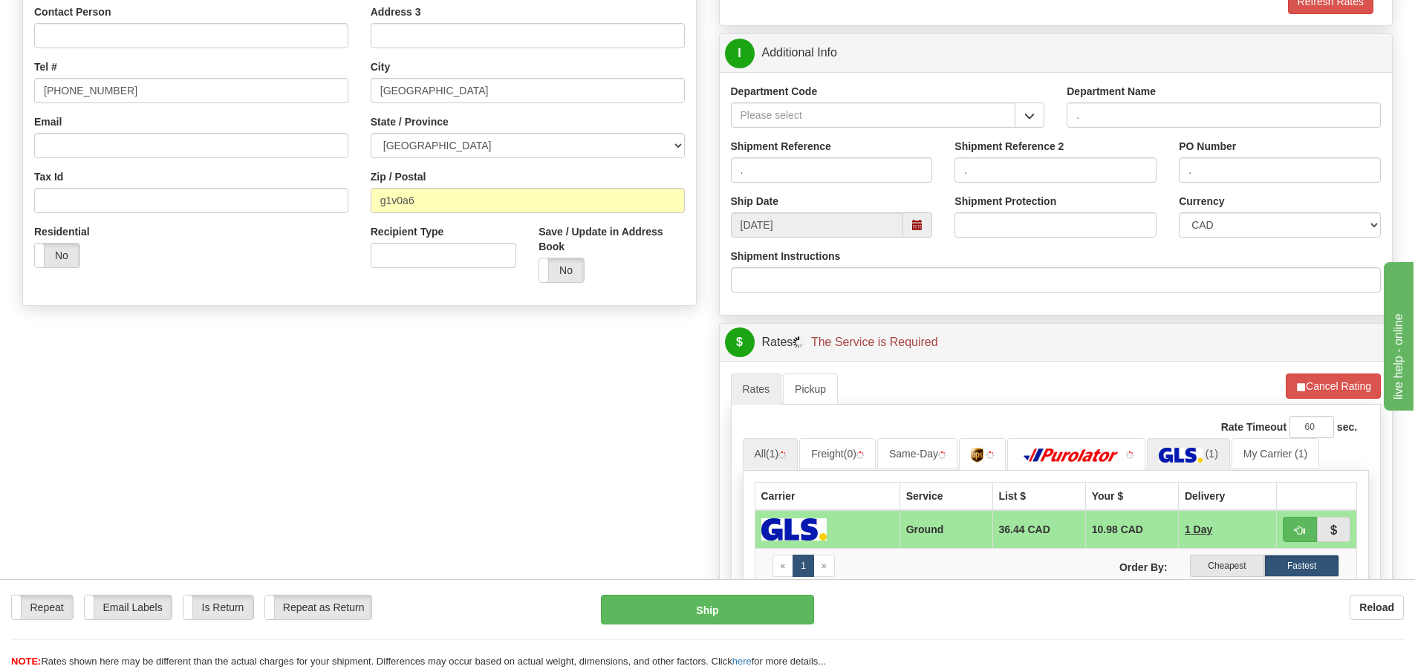
scroll to position [520, 0]
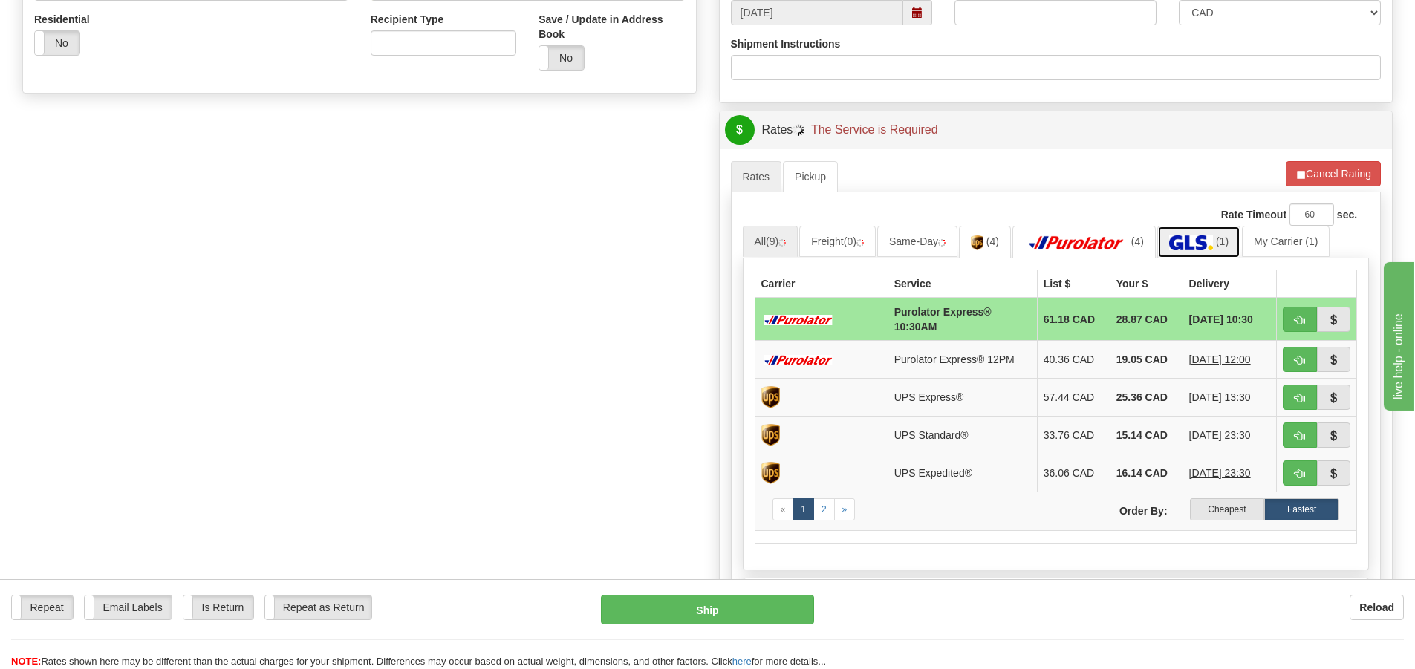
click at [1191, 238] on img at bounding box center [1191, 243] width 44 height 15
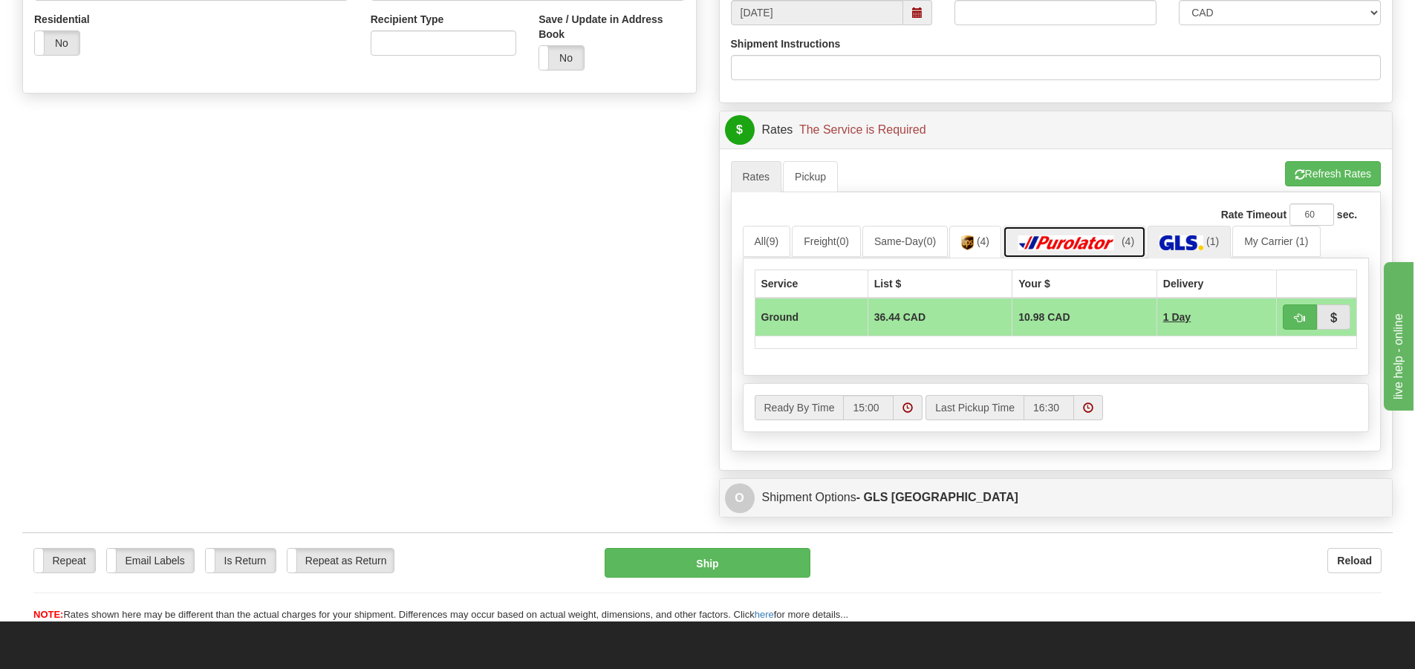
click at [1100, 230] on link "(4)" at bounding box center [1074, 242] width 143 height 32
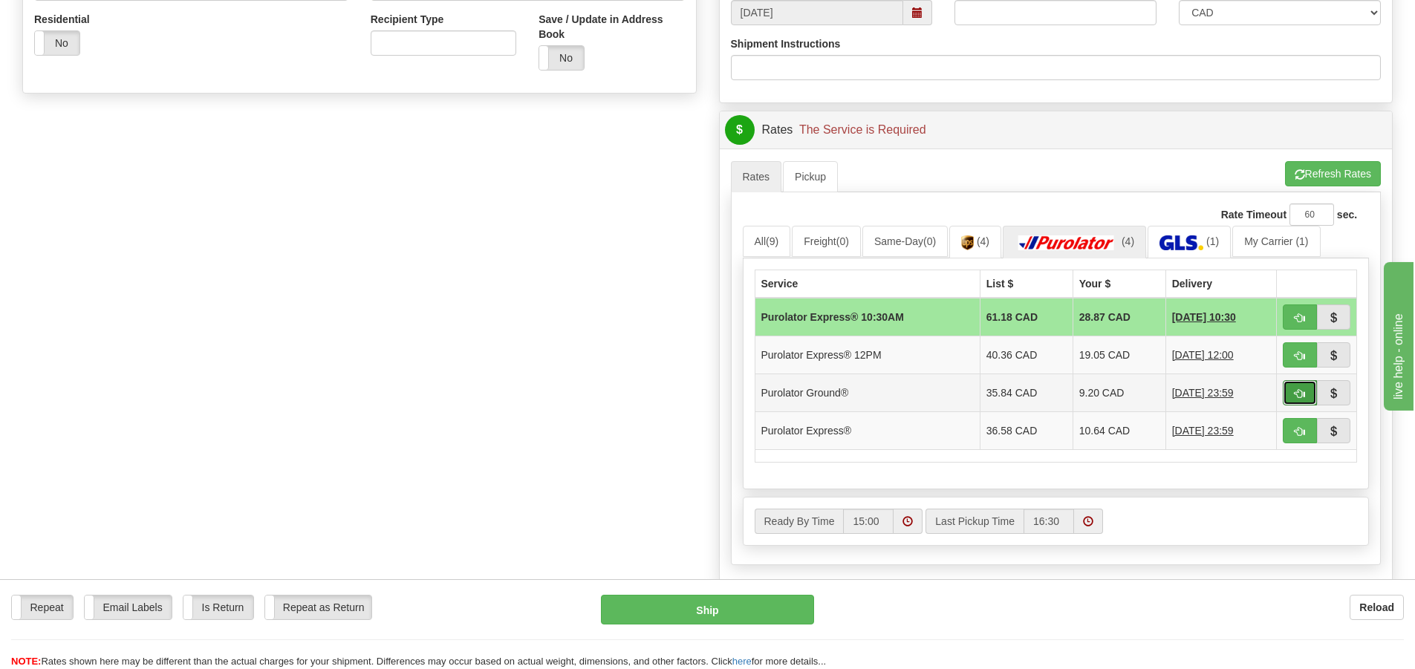
click at [1308, 390] on button "button" at bounding box center [1300, 392] width 34 height 25
type input "260"
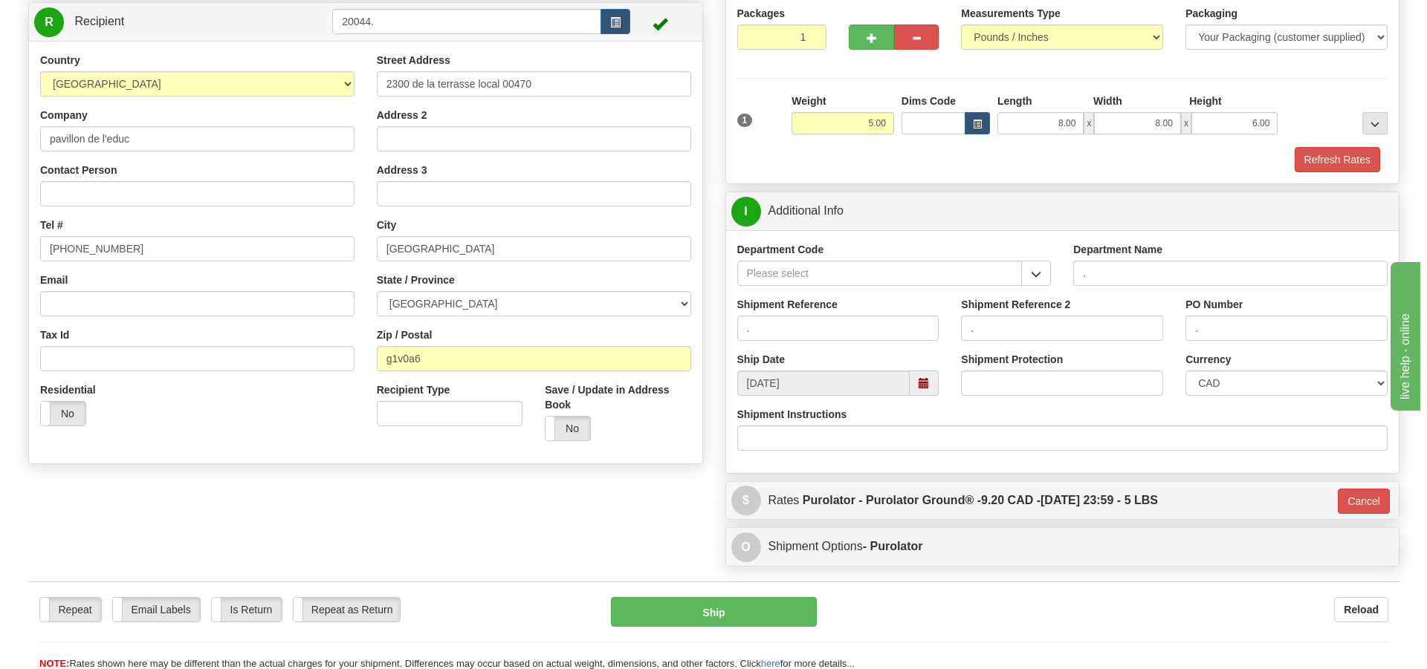
scroll to position [163, 0]
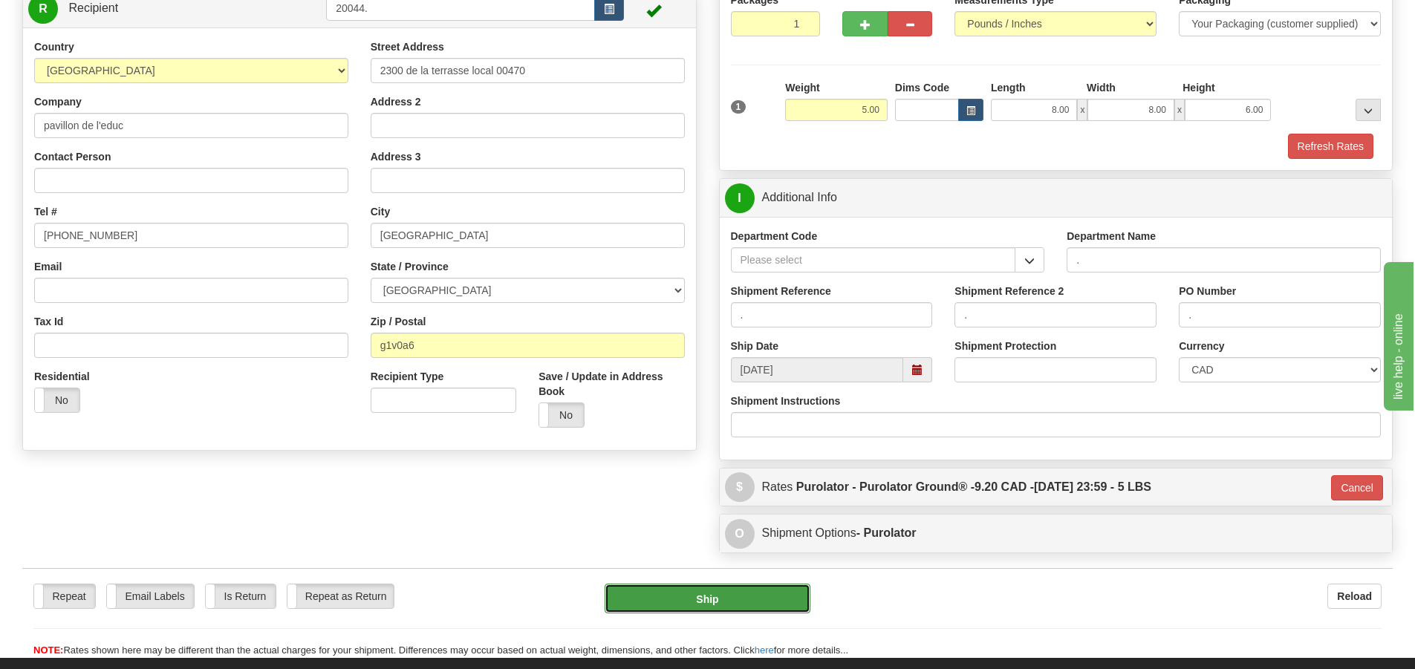
drag, startPoint x: 685, startPoint y: 604, endPoint x: 694, endPoint y: 597, distance: 11.1
click at [694, 597] on button "Ship" at bounding box center [708, 599] width 206 height 30
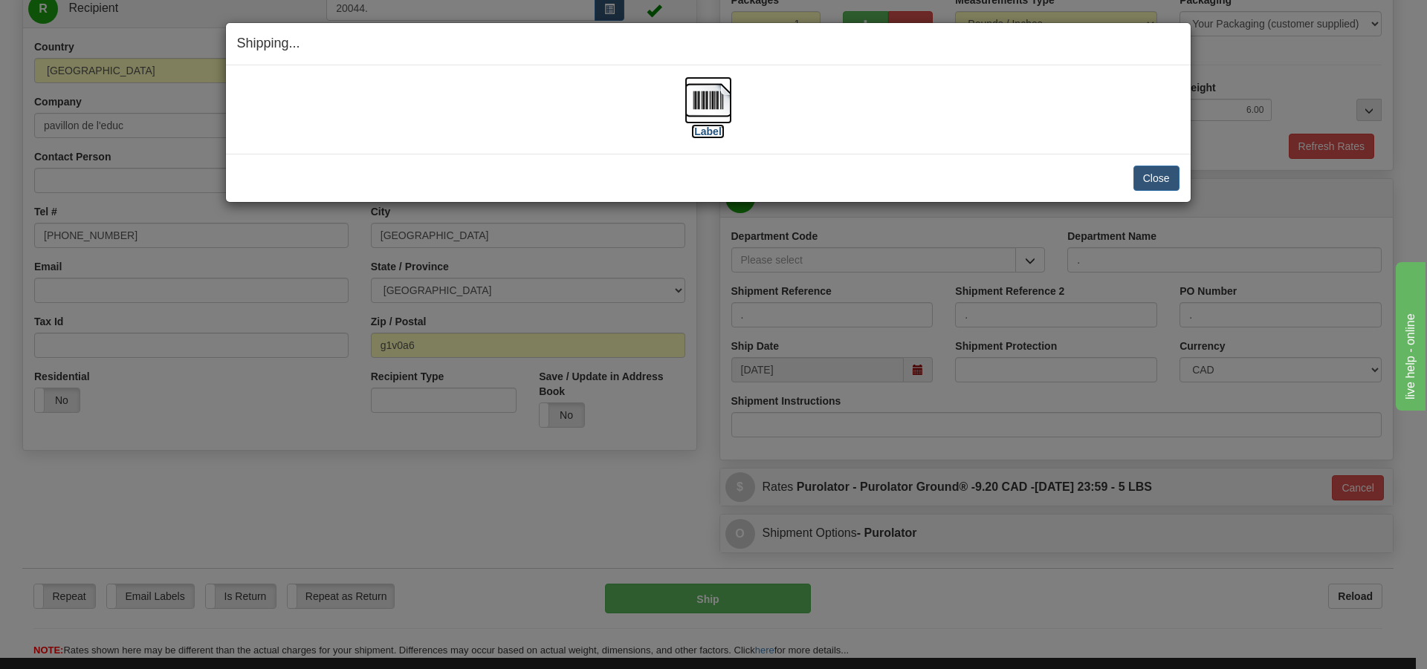
click at [710, 132] on label "[Label]" at bounding box center [708, 131] width 34 height 15
click at [1140, 176] on button "Close" at bounding box center [1156, 178] width 46 height 25
